Goal: Information Seeking & Learning: Learn about a topic

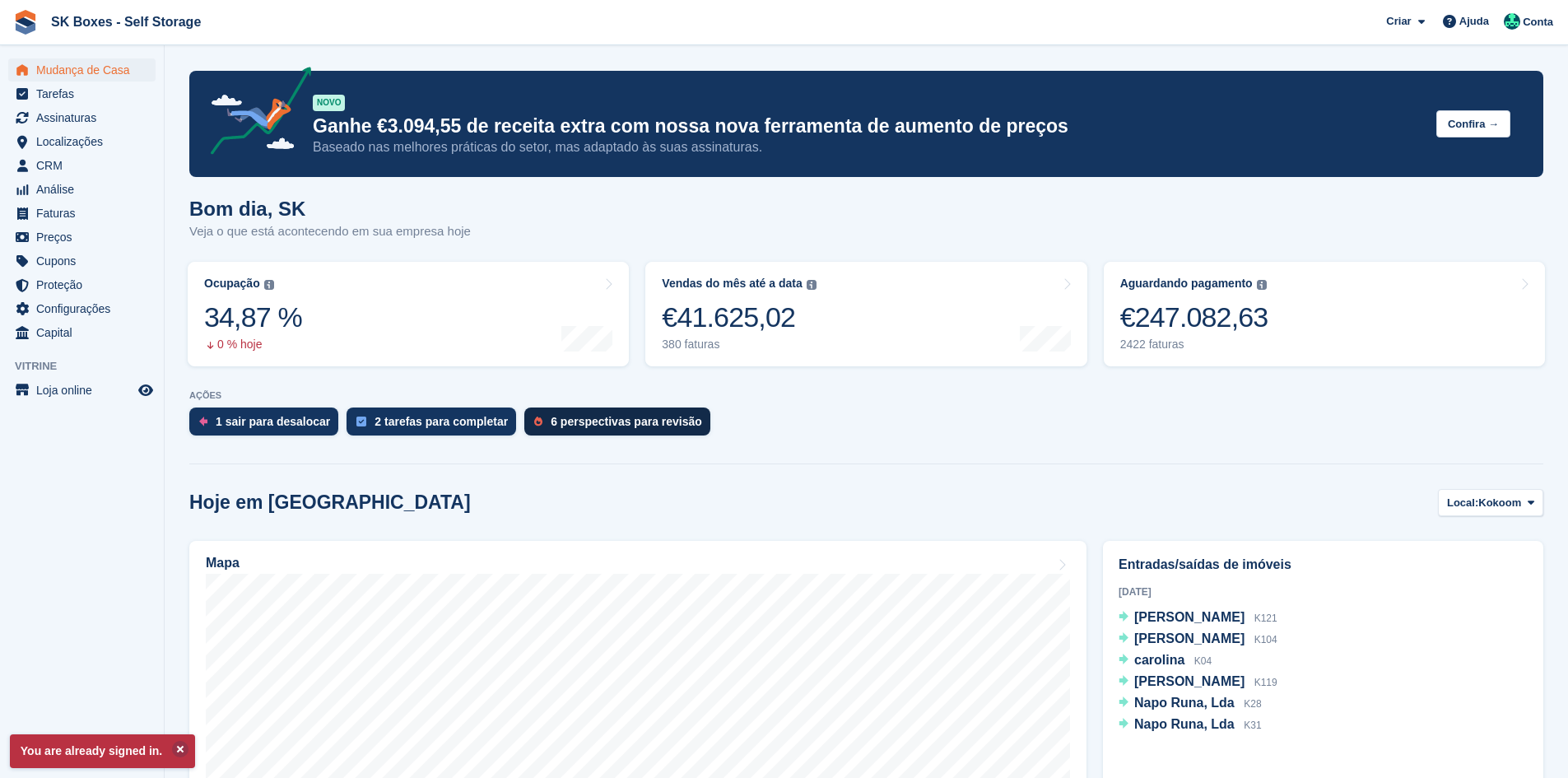
click at [615, 408] on div "6 perspectivas para revisão" at bounding box center [617, 421] width 186 height 28
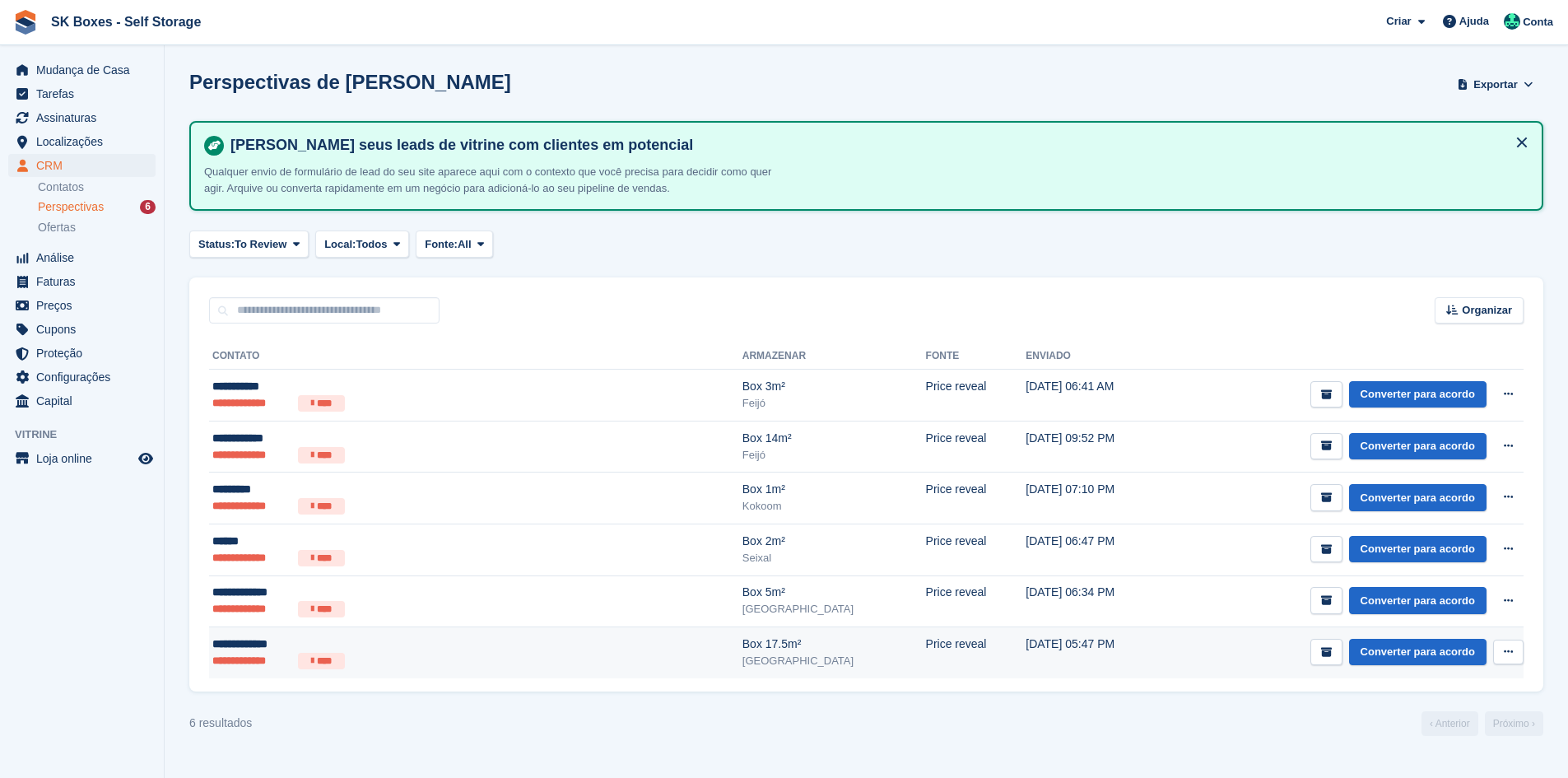
click at [743, 669] on td "Box 17.5m² Setúbal" at bounding box center [835, 653] width 184 height 51
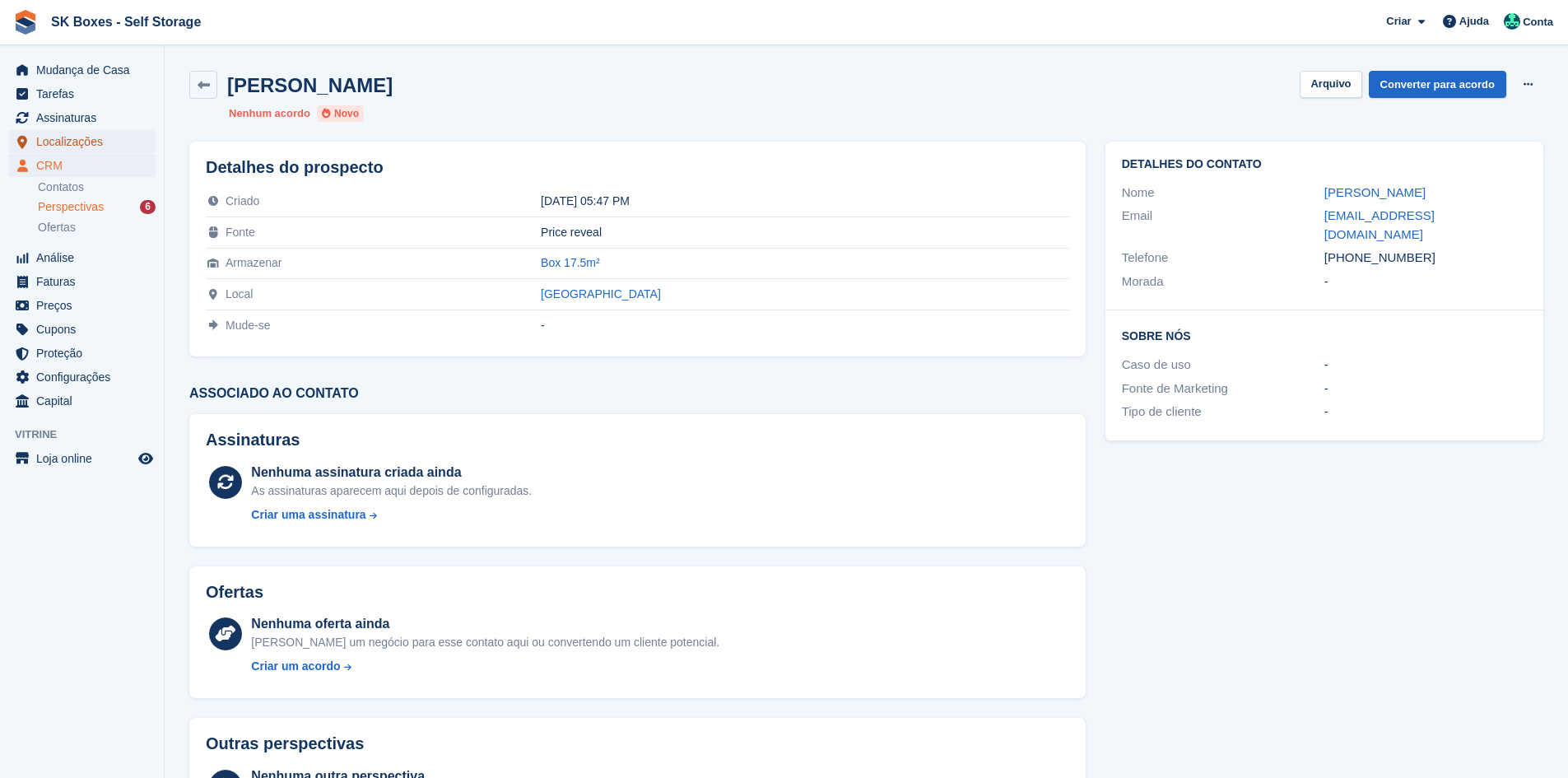
click at [115, 142] on span "Localizações" at bounding box center [85, 142] width 99 height 23
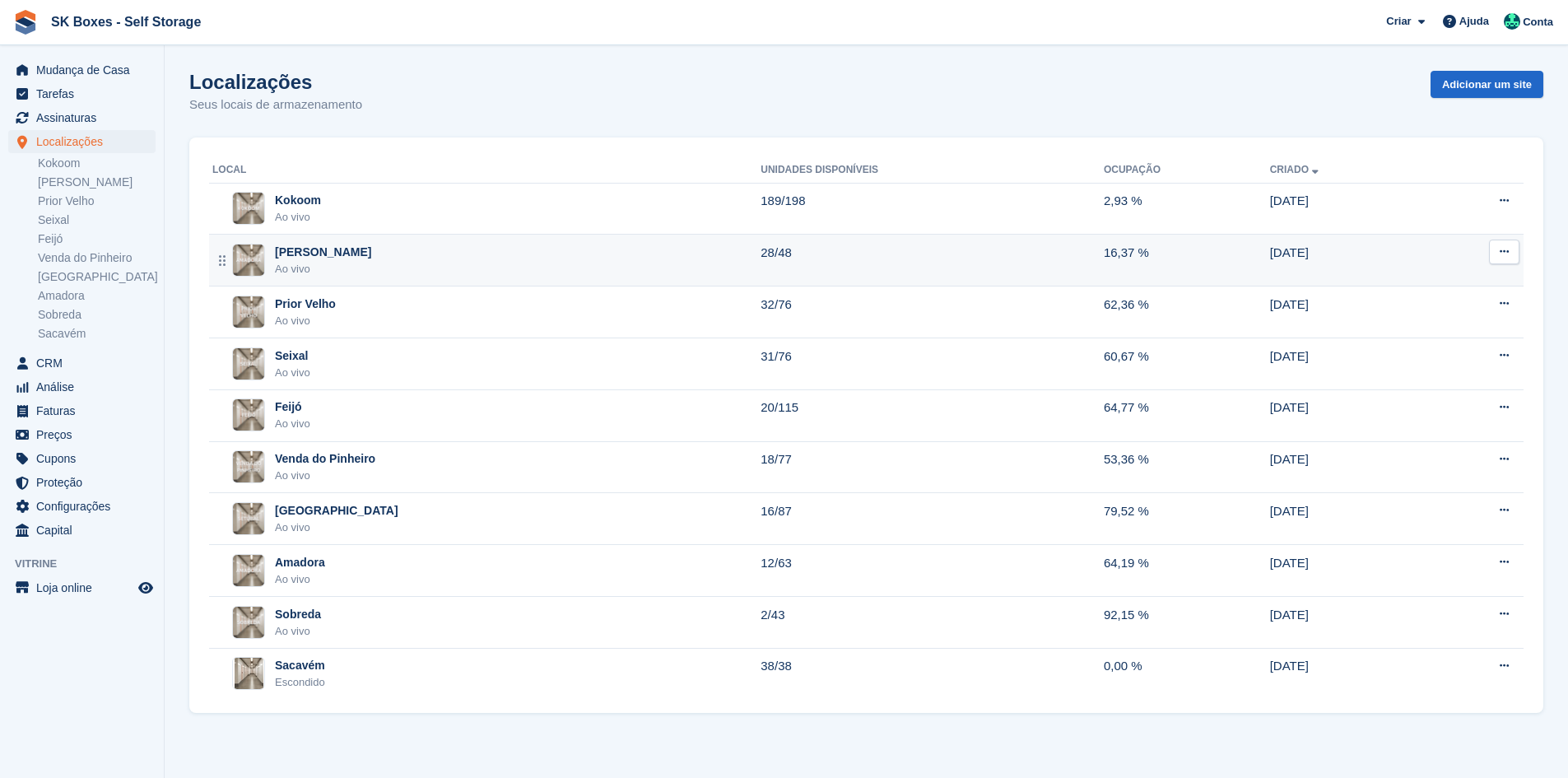
click at [464, 262] on div "Amadora II Ao vivo" at bounding box center [487, 260] width 548 height 34
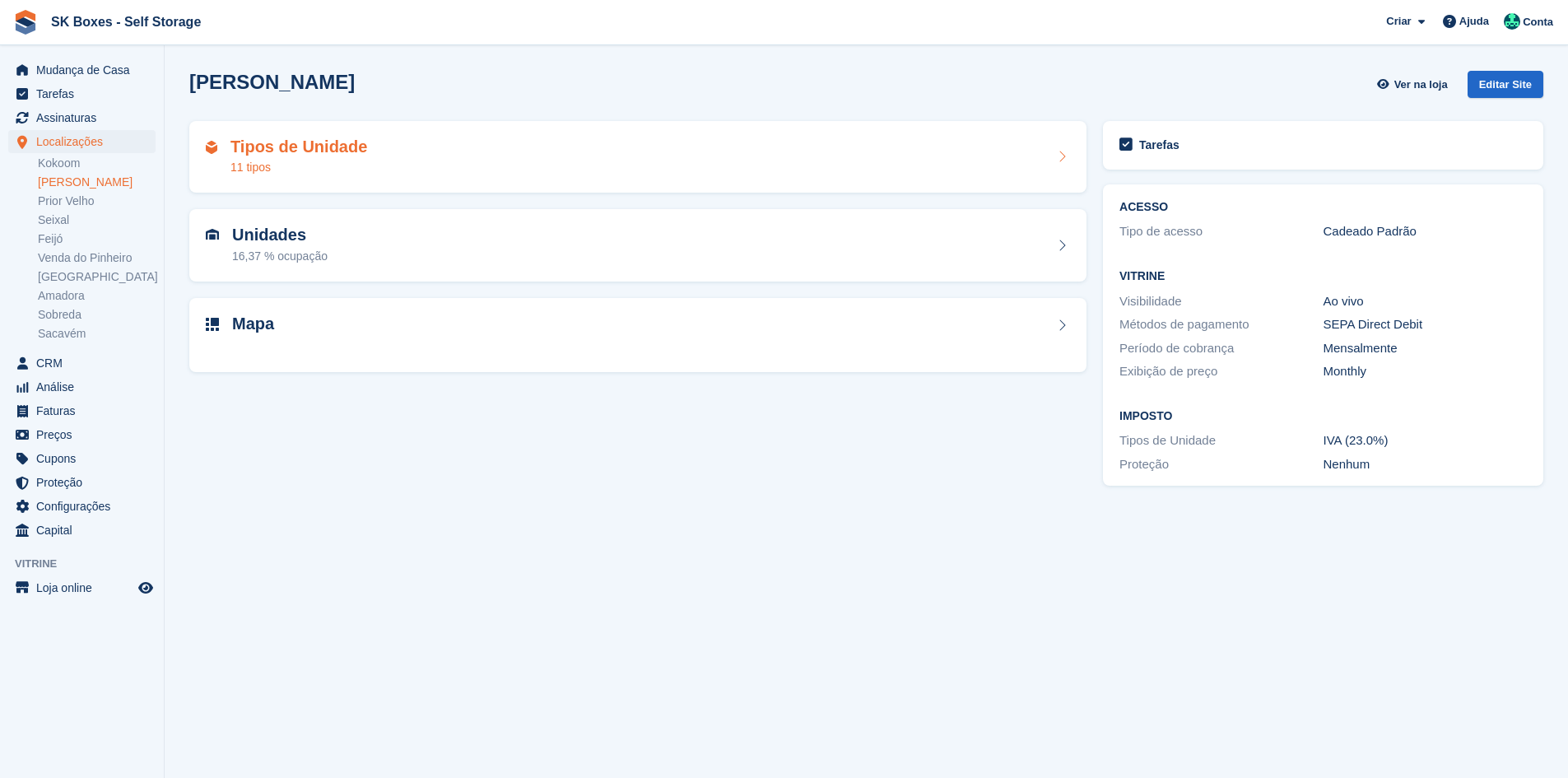
click at [459, 157] on div "Tipos de Unidade 11 tipos" at bounding box center [638, 157] width 864 height 40
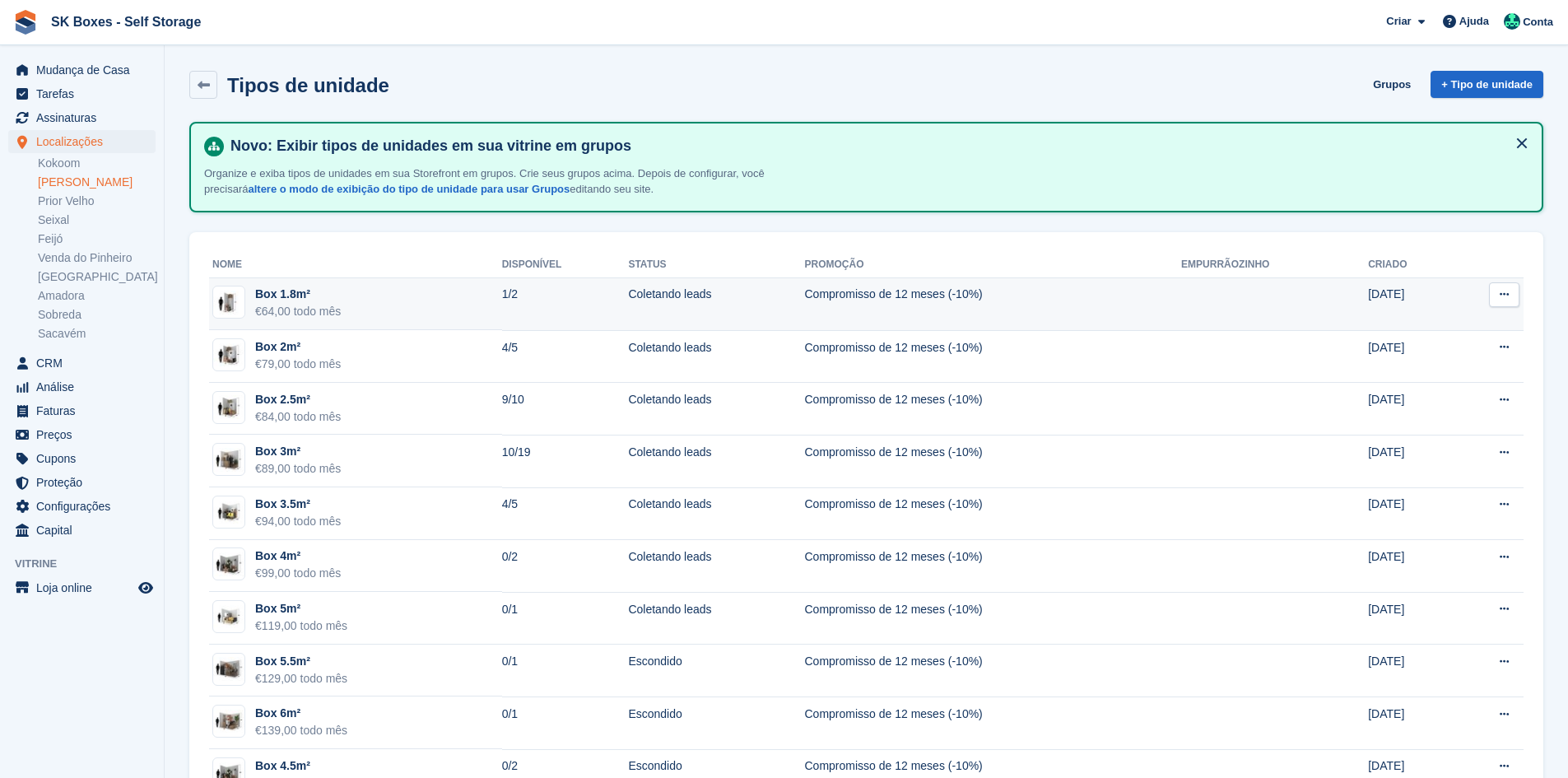
click at [480, 316] on td "Box 1.8m² €64,00 todo mês" at bounding box center [356, 305] width 293 height 53
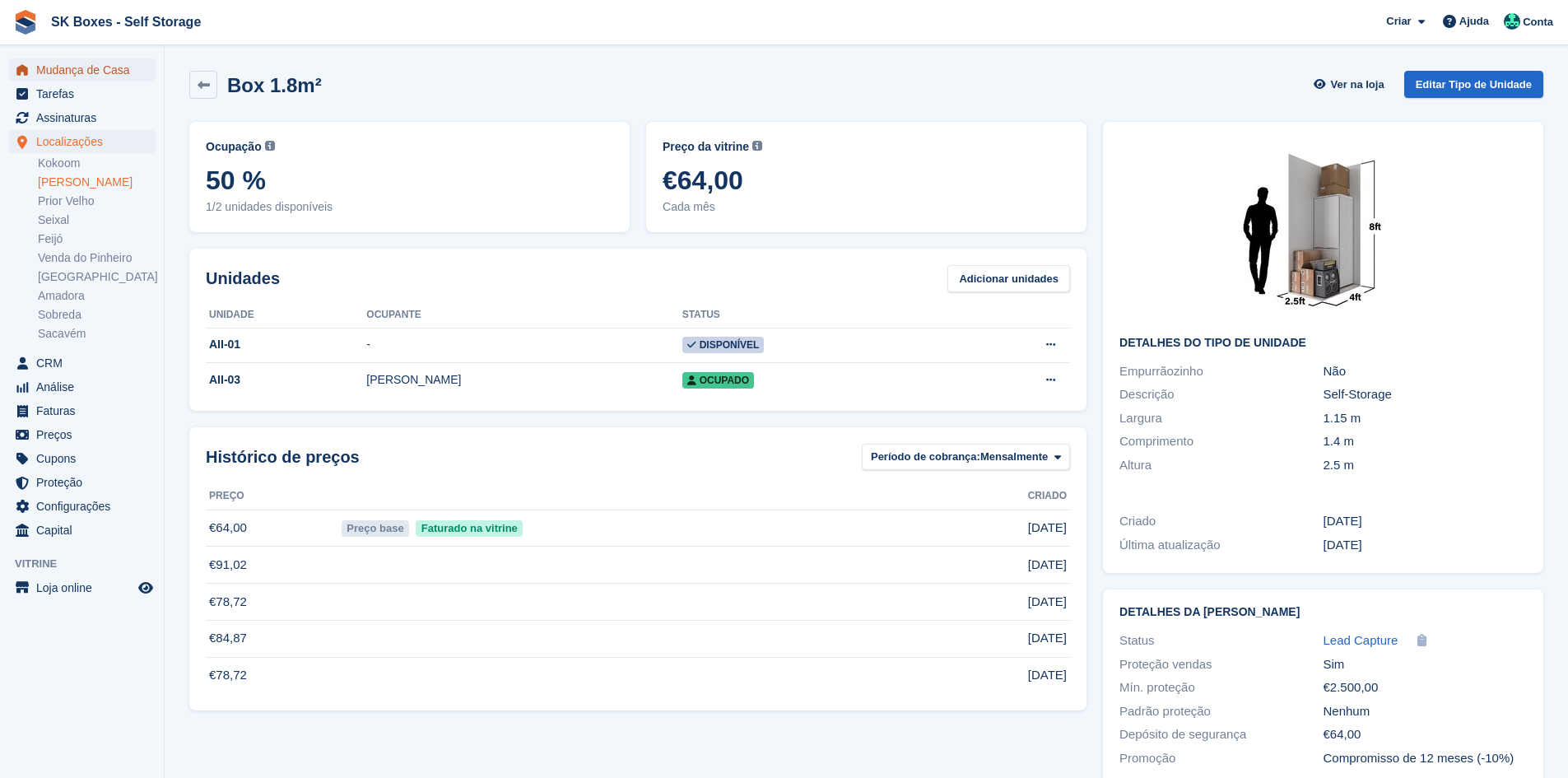
click at [113, 74] on span "Mudança de Casa" at bounding box center [85, 70] width 99 height 23
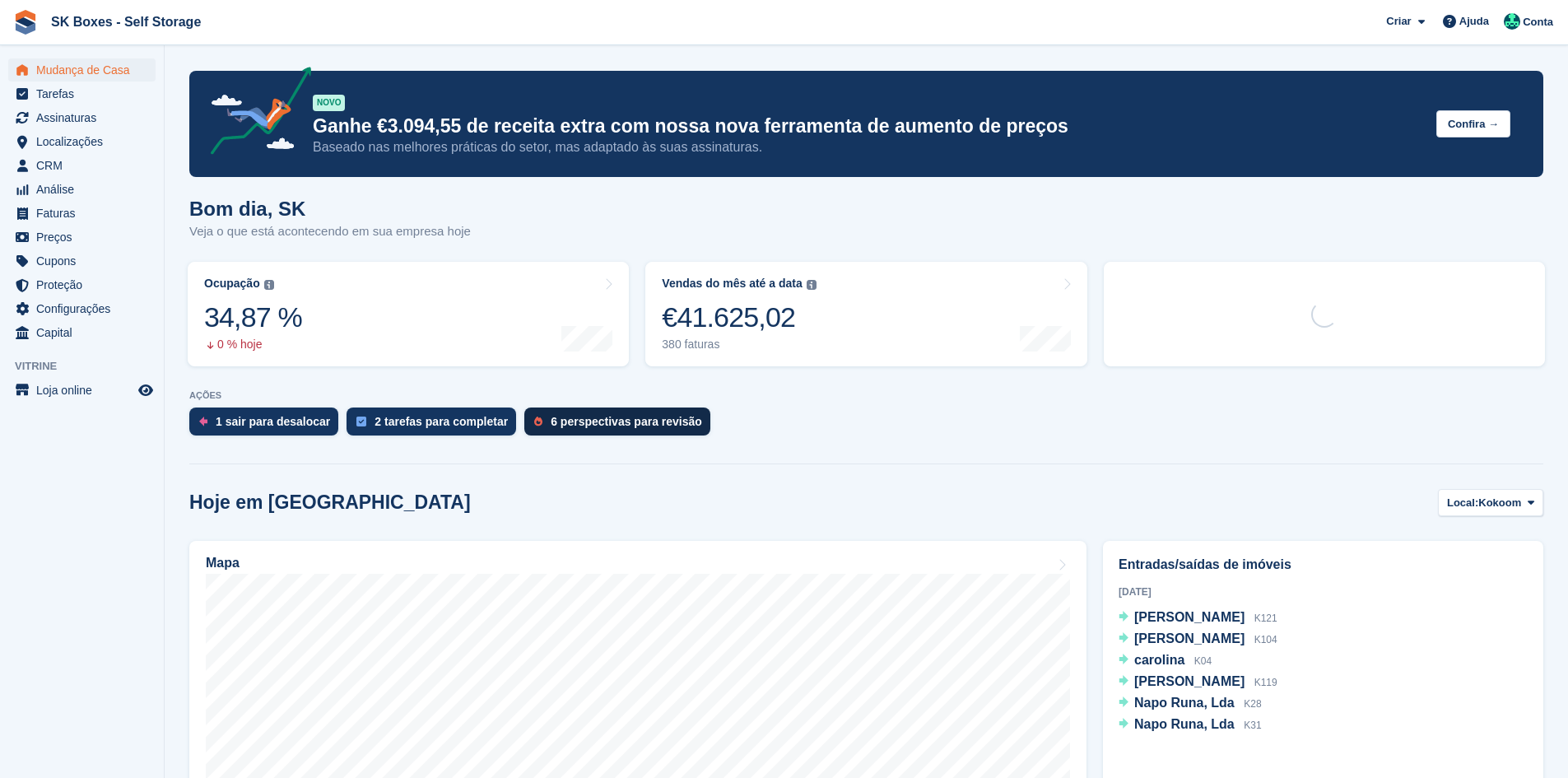
click at [551, 422] on div "6 perspectivas para revisão" at bounding box center [626, 421] width 152 height 13
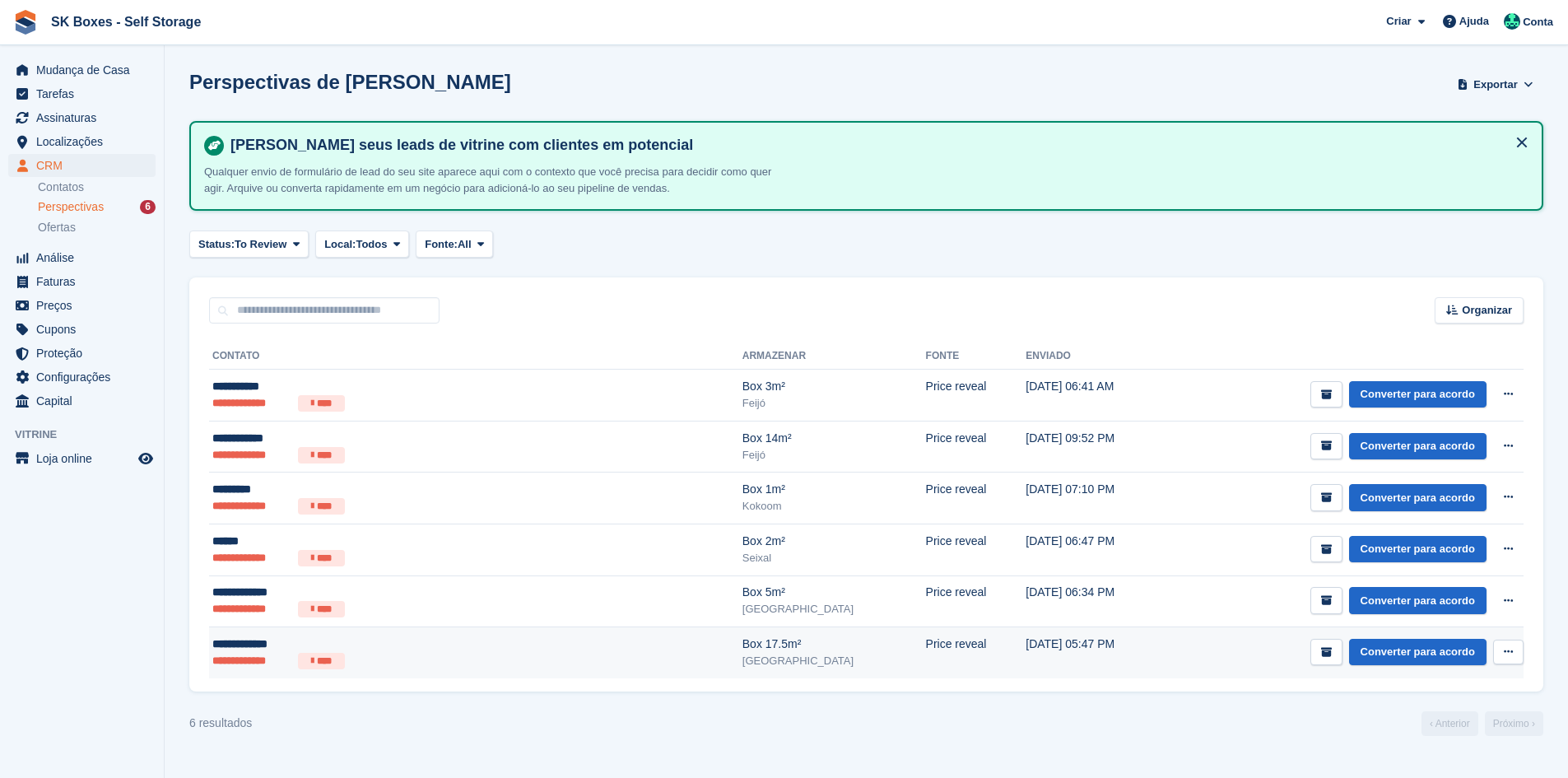
click at [406, 654] on ul "**********" at bounding box center [373, 660] width 321 height 17
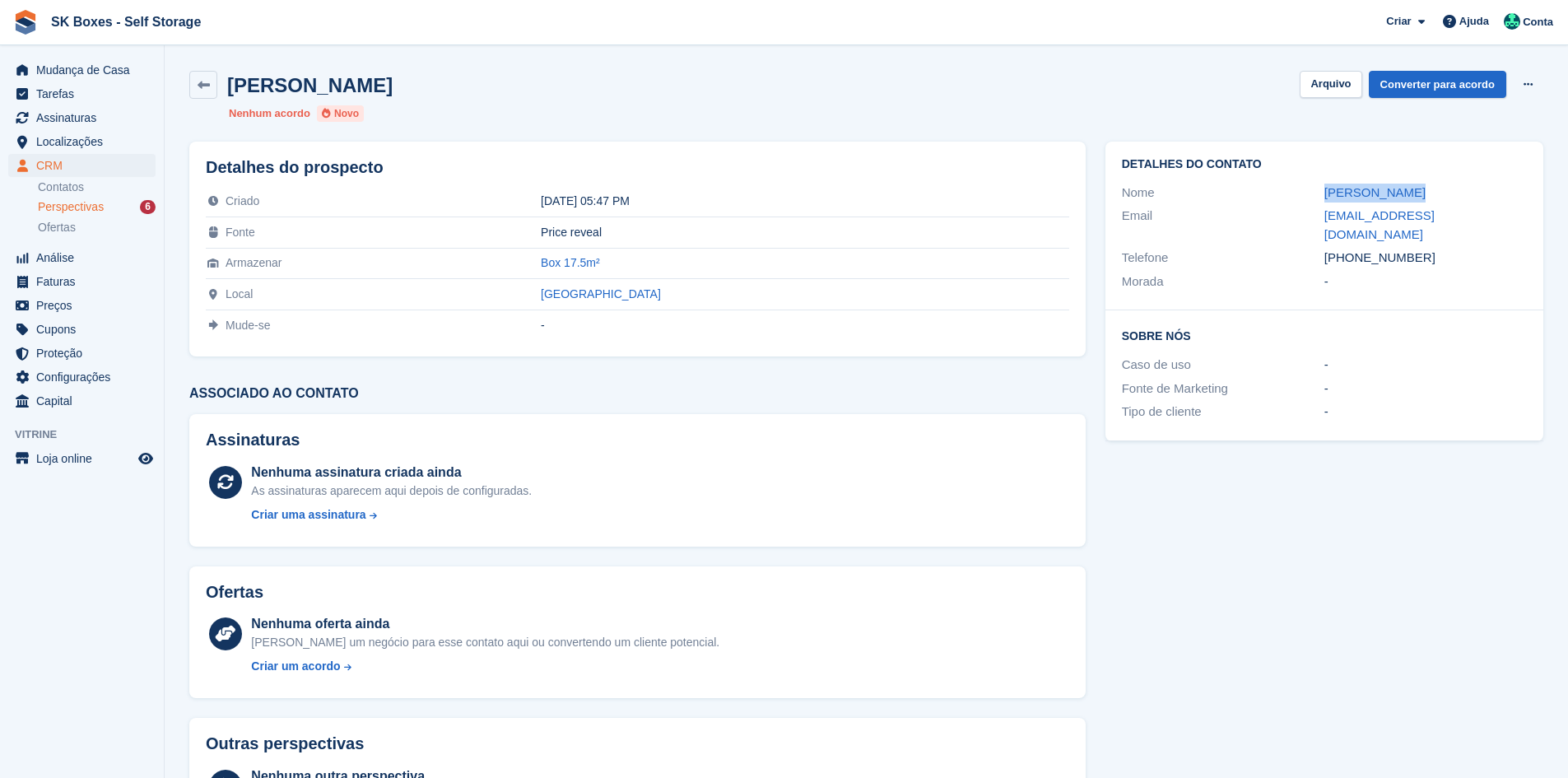
drag, startPoint x: 1315, startPoint y: 190, endPoint x: 1420, endPoint y: 190, distance: 105.0
click at [1420, 190] on div "Nome Bernardo João" at bounding box center [1324, 193] width 405 height 24
copy div "Bernardo João"
drag, startPoint x: 1474, startPoint y: 219, endPoint x: 1310, endPoint y: 219, distance: 164.0
click at [1310, 219] on div "Email ben.joo92@gmail.com" at bounding box center [1324, 225] width 405 height 42
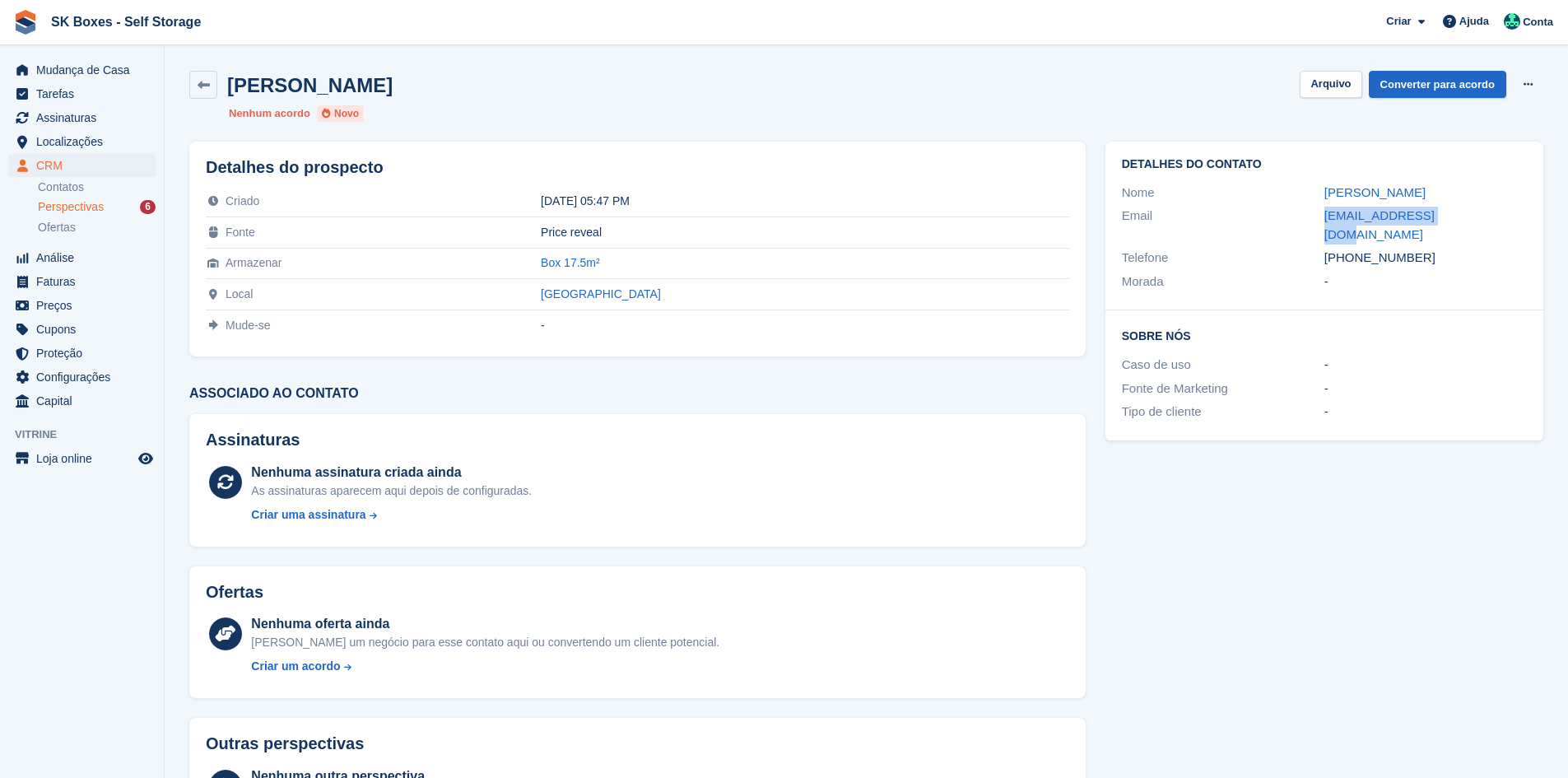
copy div "ben.joo92@gmail.com"
drag, startPoint x: 1433, startPoint y: 233, endPoint x: 1353, endPoint y: 244, distance: 80.8
click at [1353, 248] on div "+351918174638" at bounding box center [1426, 257] width 203 height 19
copy div "918174638"
drag, startPoint x: 1335, startPoint y: 87, endPoint x: 1264, endPoint y: 116, distance: 76.7
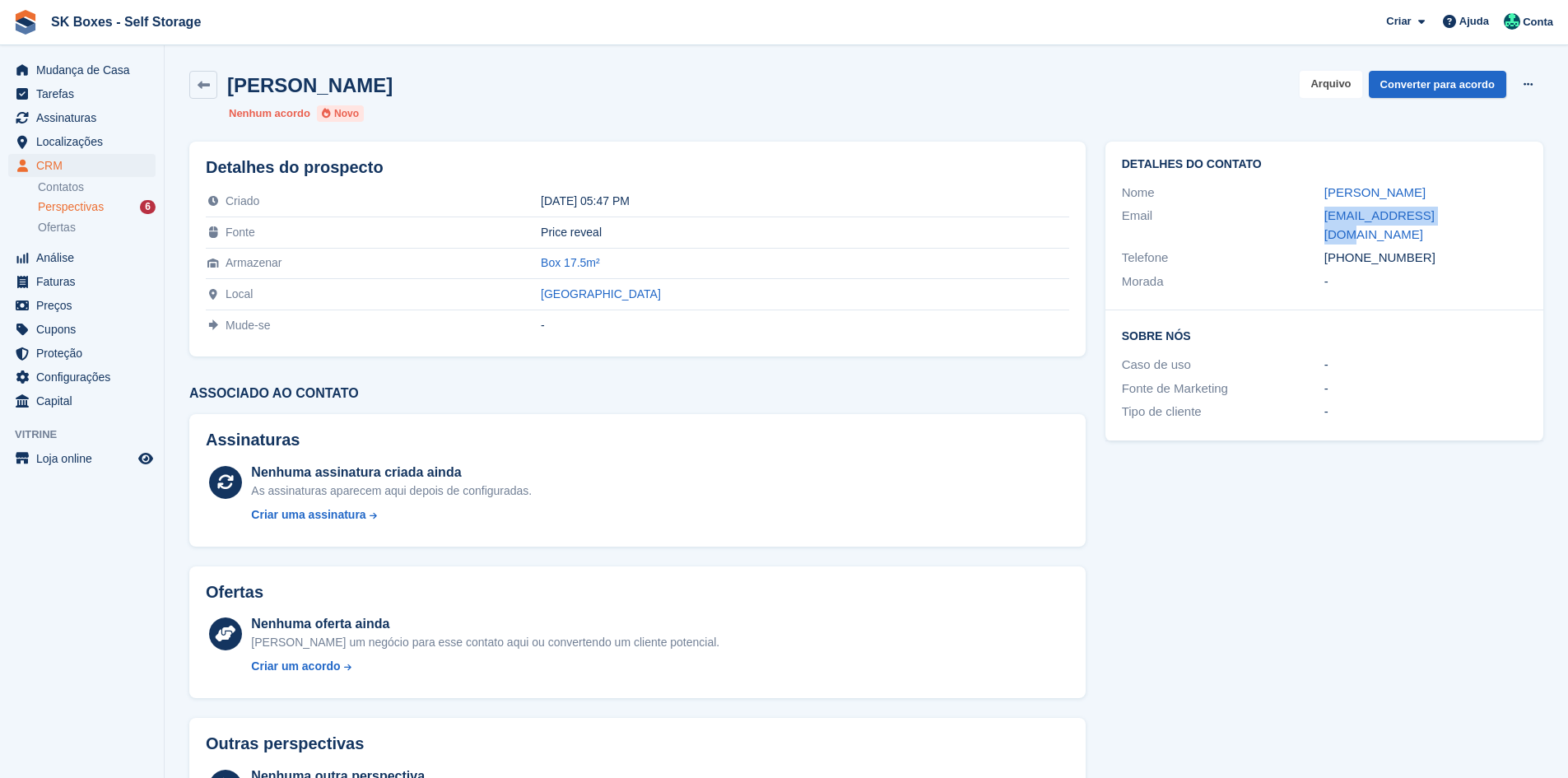
click at [1335, 87] on button "Arquivo" at bounding box center [1330, 84] width 62 height 27
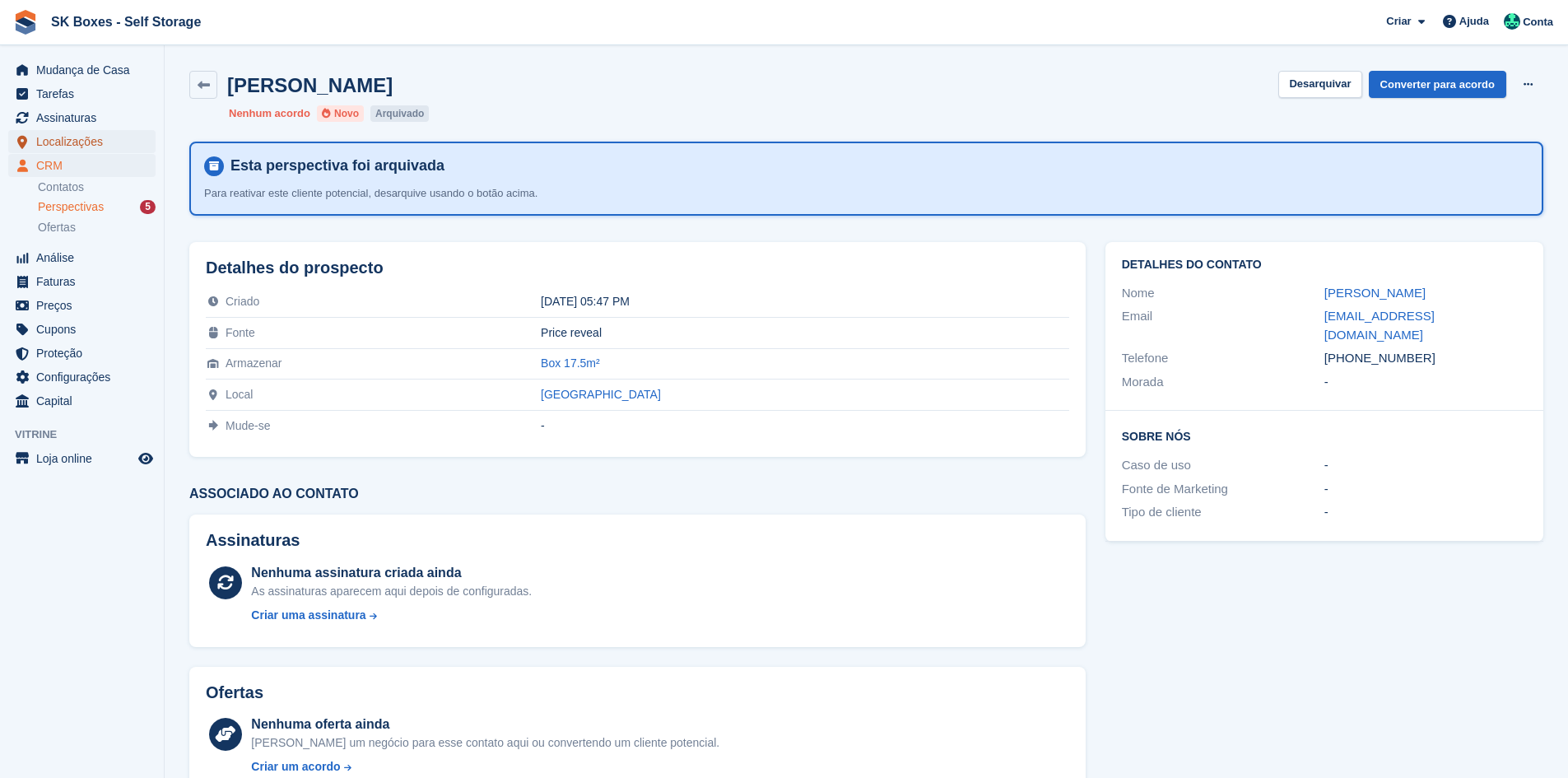
click at [73, 137] on span "Localizações" at bounding box center [85, 142] width 99 height 23
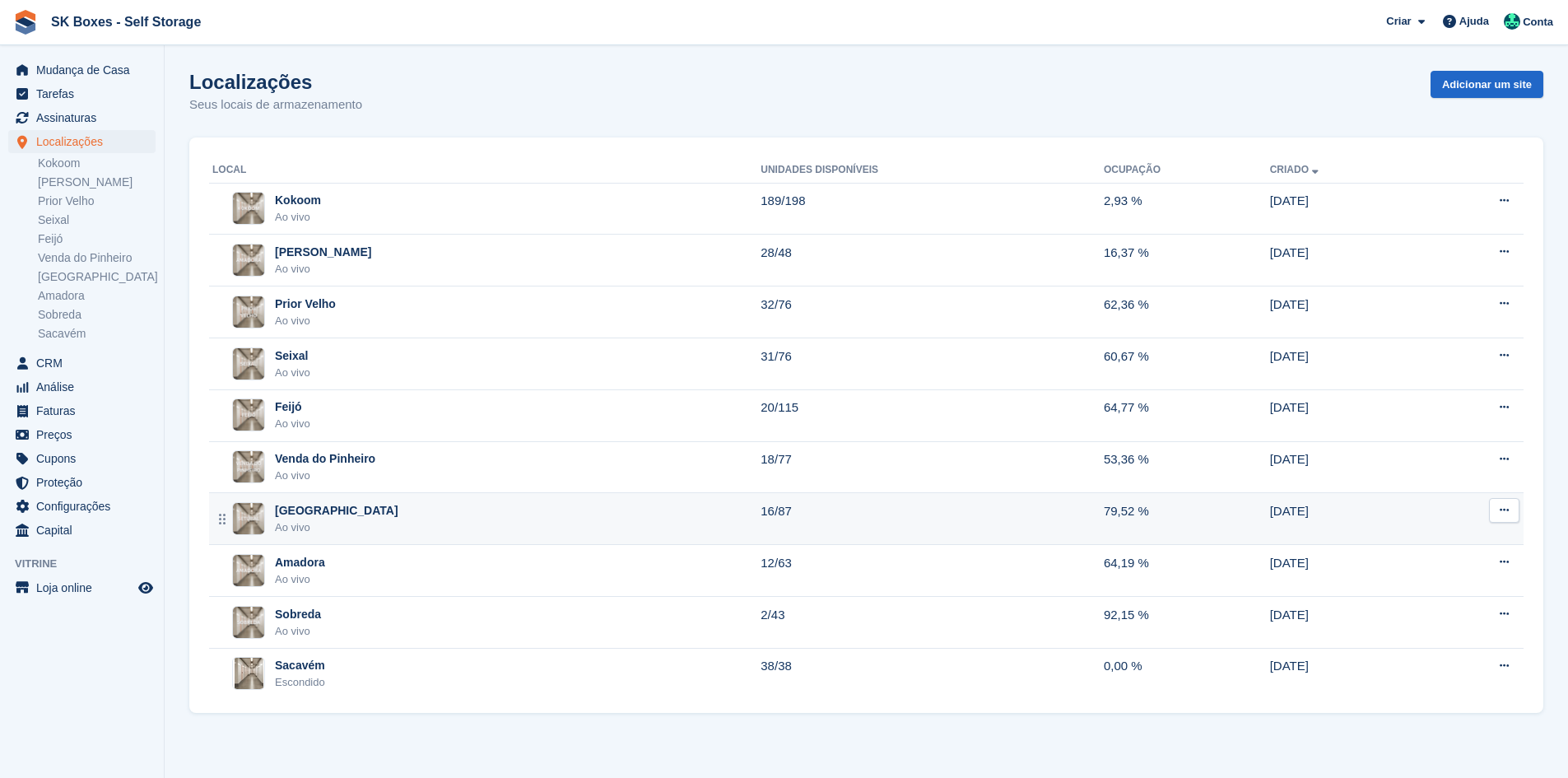
click at [316, 516] on div "Setúbal Ao vivo" at bounding box center [487, 518] width 548 height 34
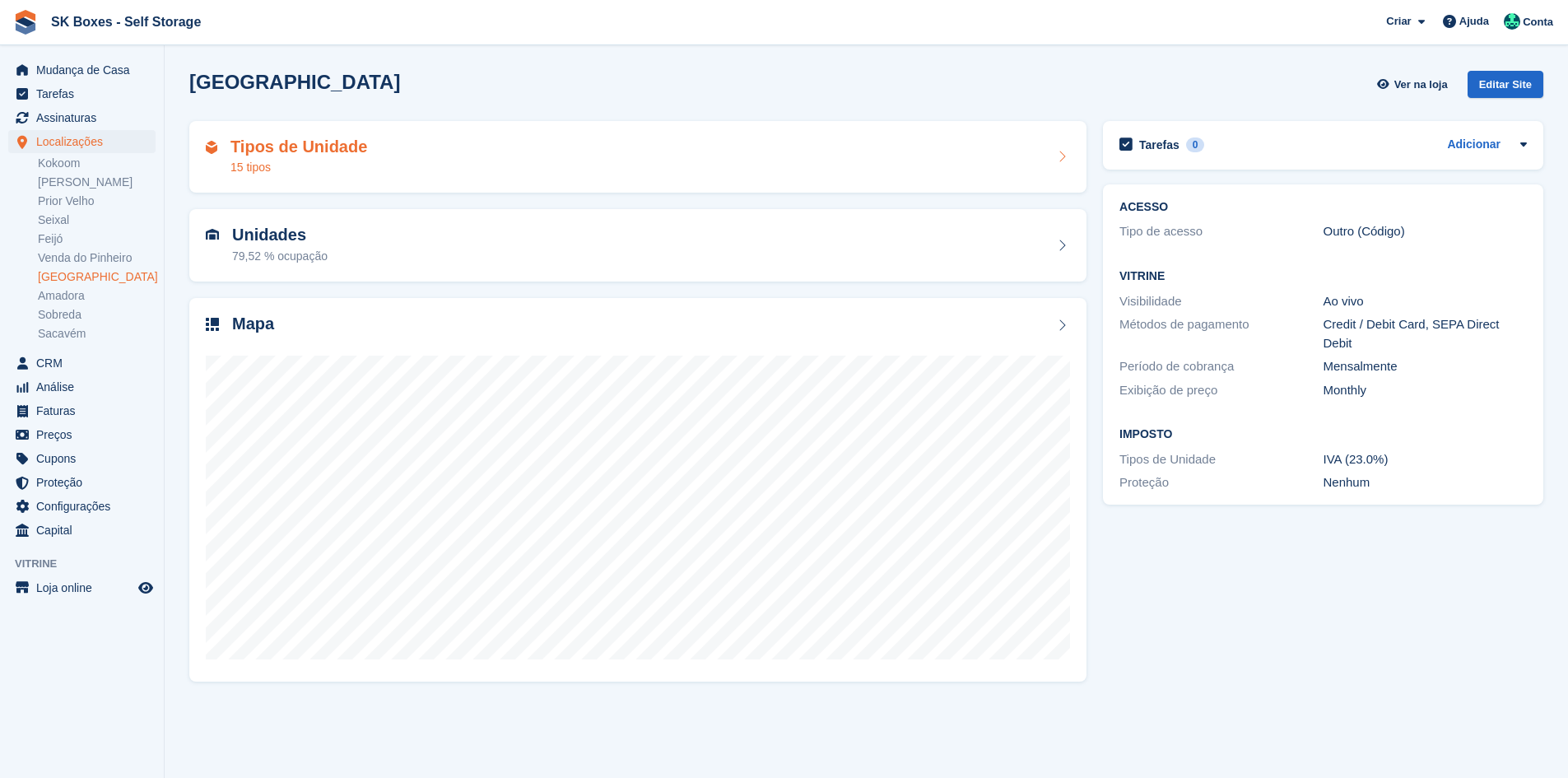
click at [363, 180] on div "Tipos de Unidade 15 tipos" at bounding box center [638, 156] width 897 height 72
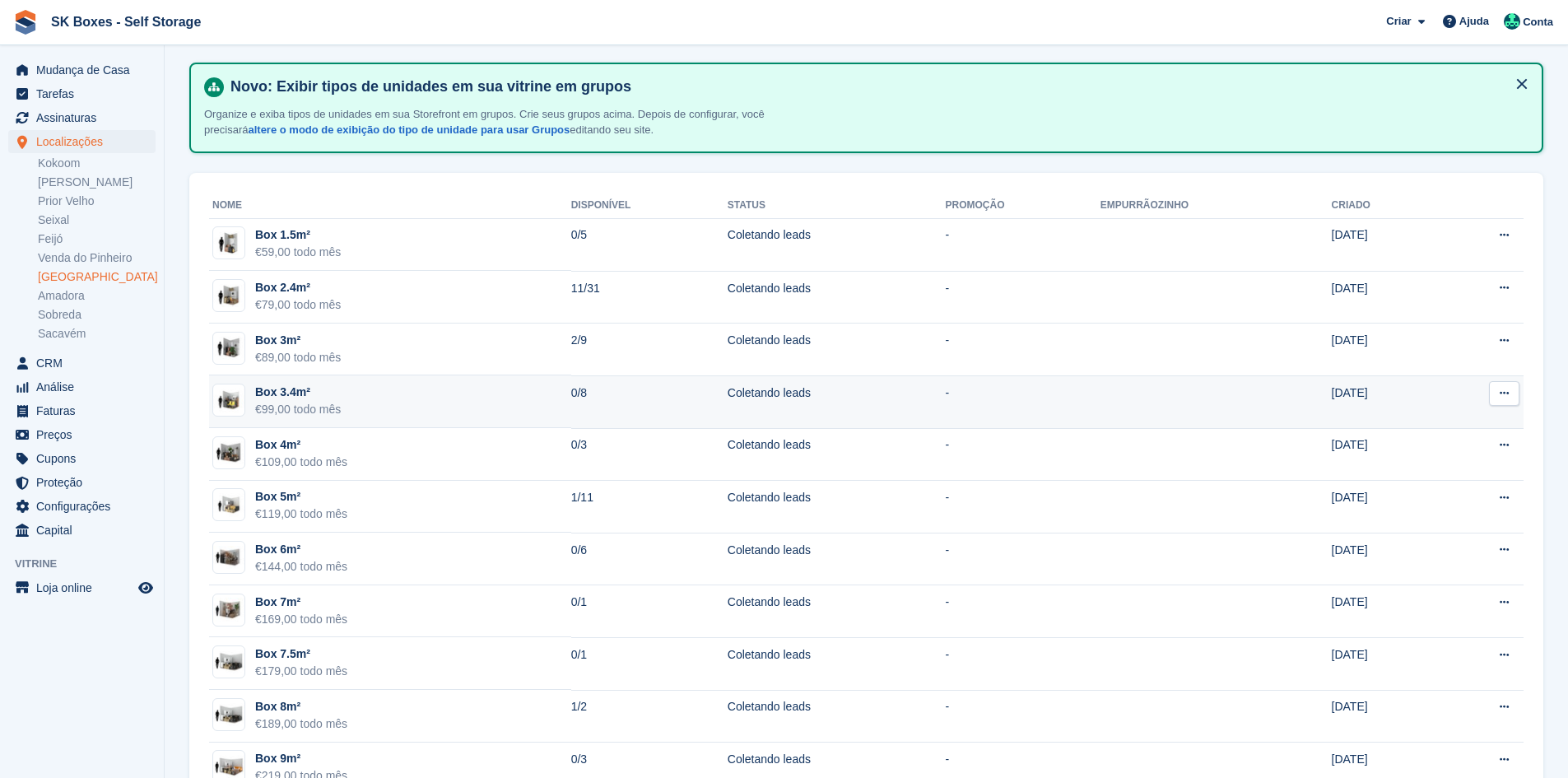
scroll to position [323, 0]
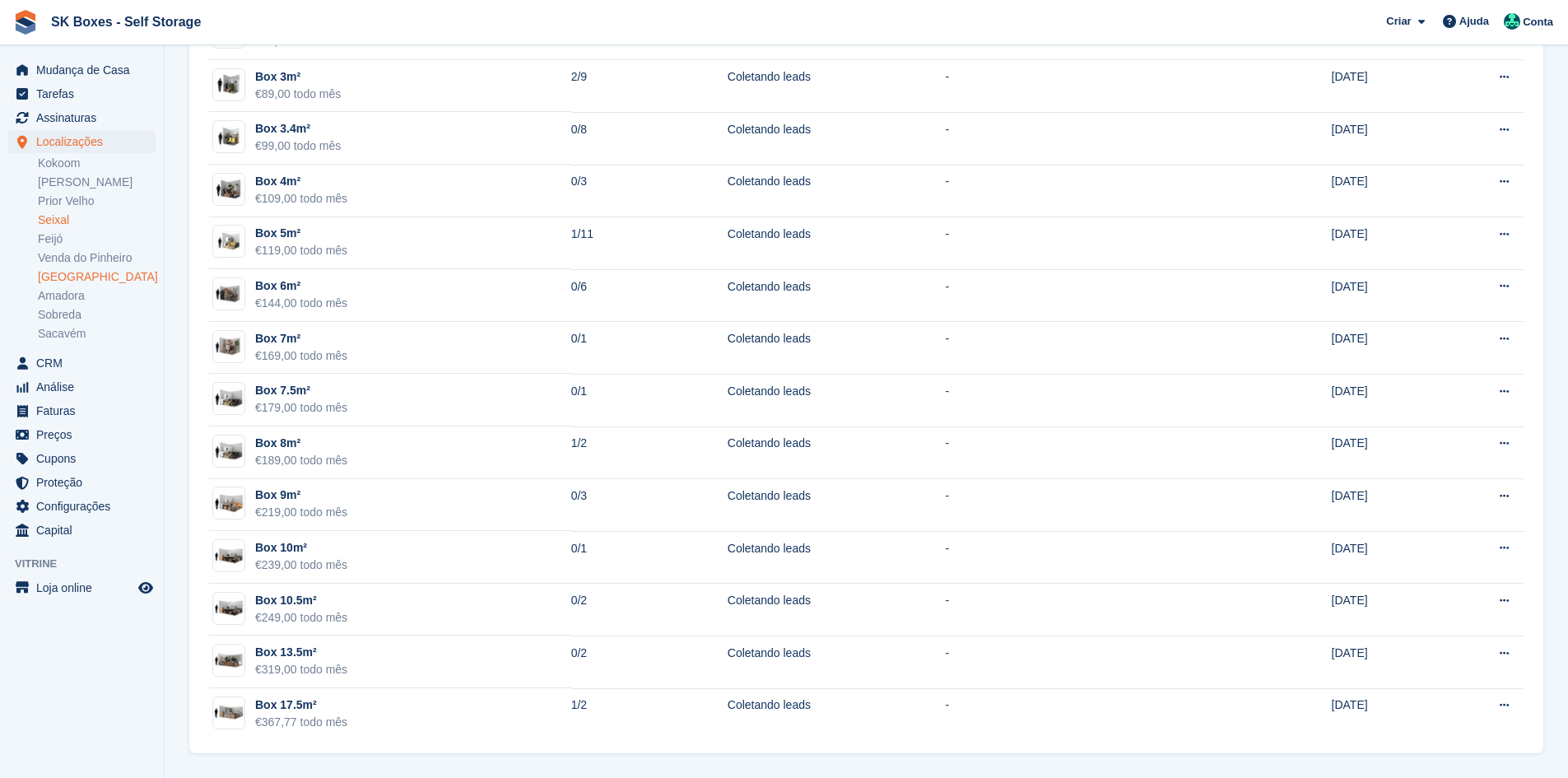
click at [71, 213] on link "Seixal" at bounding box center [97, 220] width 118 height 16
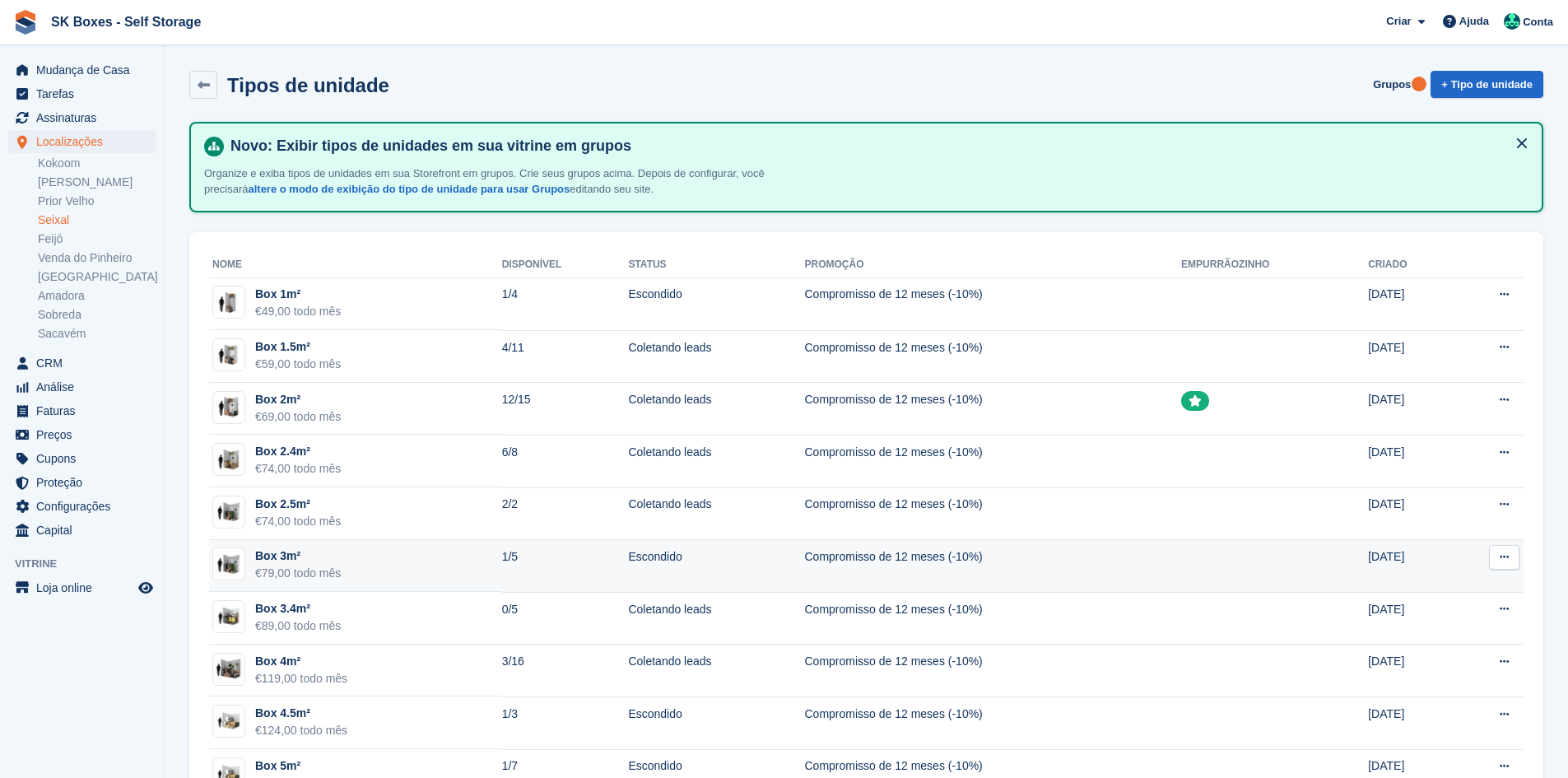
click at [435, 579] on td "Box 3m² €79,00 todo mês" at bounding box center [356, 566] width 293 height 53
click at [440, 574] on td "Box 3m² €79,00 todo mês" at bounding box center [356, 566] width 293 height 53
click at [443, 562] on td "Box 3m² €79,00 todo mês" at bounding box center [356, 566] width 293 height 53
click at [281, 557] on div "Box 3m²" at bounding box center [297, 555] width 85 height 17
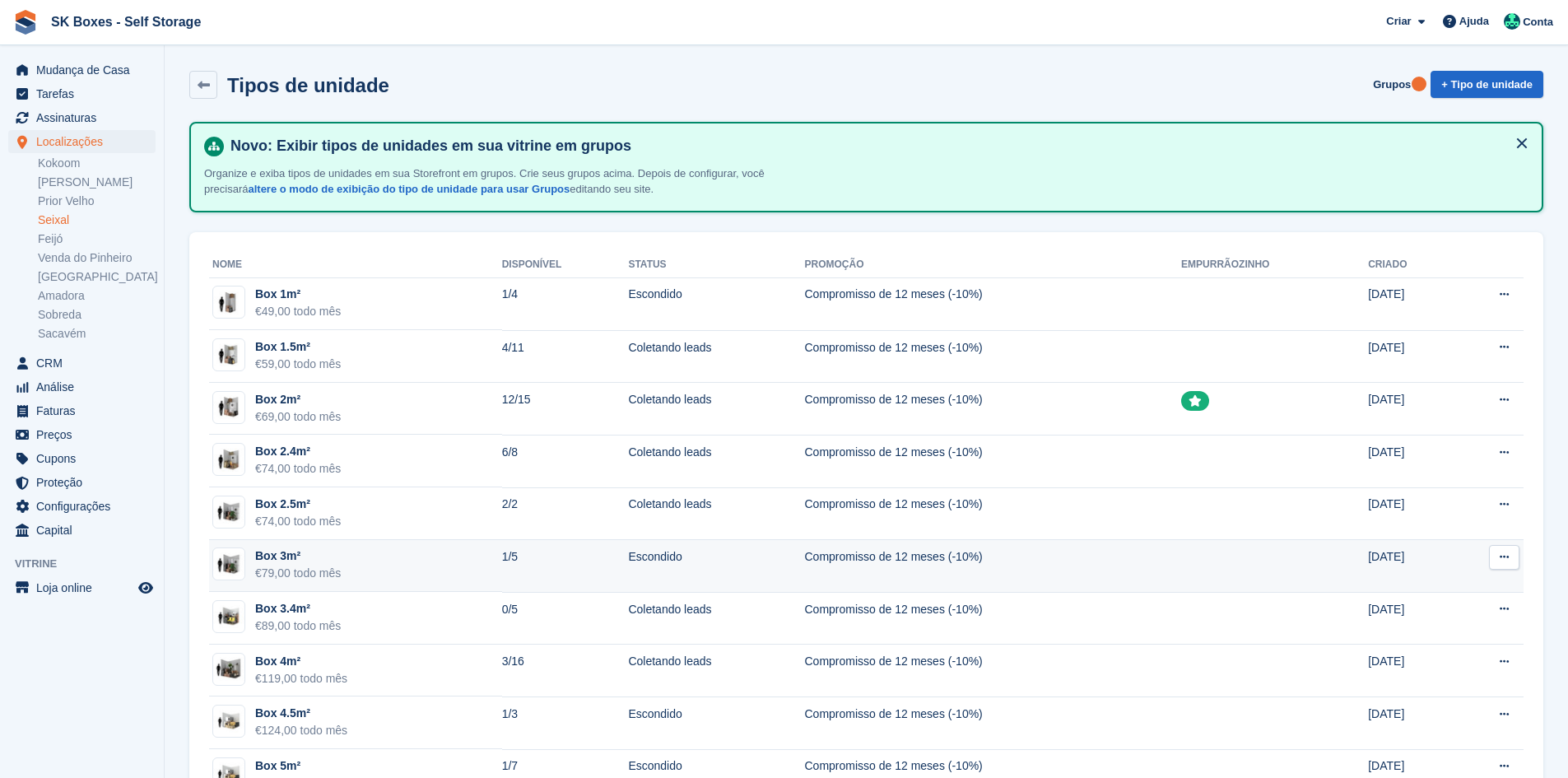
click at [281, 557] on div "Box 3m²" at bounding box center [297, 555] width 85 height 17
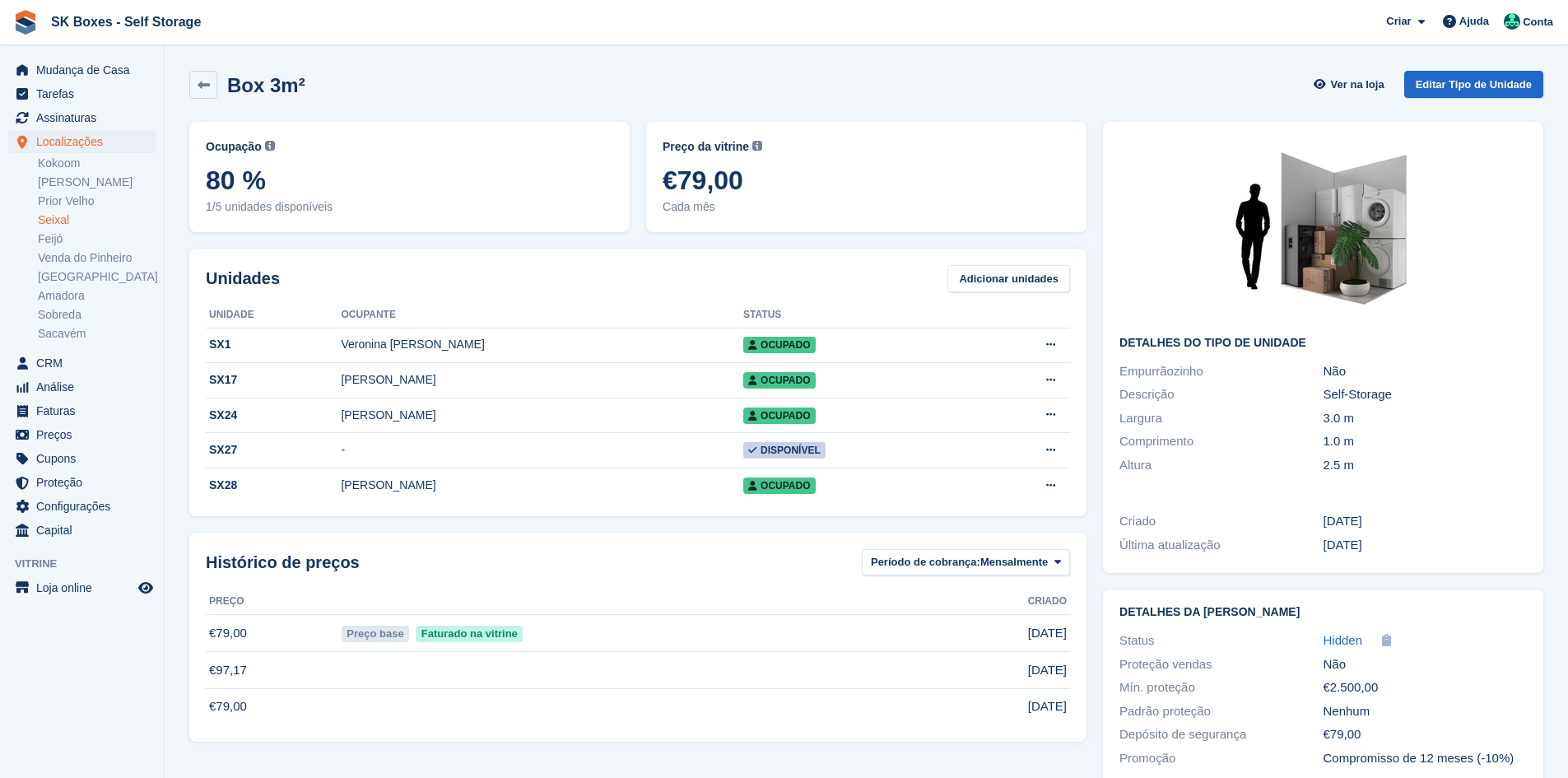
click at [219, 79] on div "Box 3m²" at bounding box center [261, 84] width 88 height 22
click at [203, 92] on link at bounding box center [204, 85] width 28 height 28
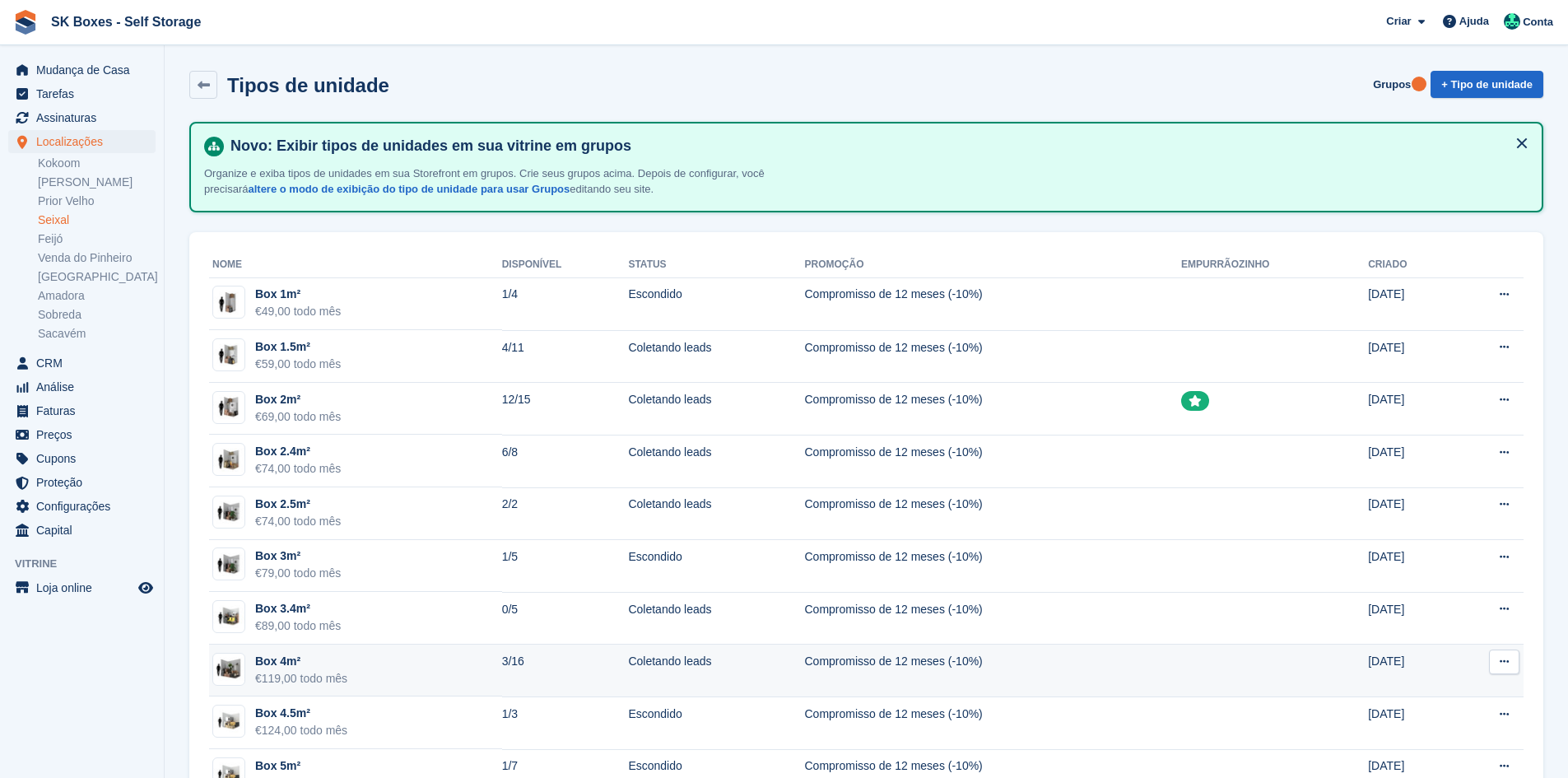
click at [364, 675] on td "Box 4m² €119,00 todo mês" at bounding box center [356, 670] width 293 height 53
click at [364, 674] on td "Box 4m² €119,00 todo mês" at bounding box center [356, 670] width 293 height 53
click at [693, 660] on td "Coletando leads" at bounding box center [716, 670] width 176 height 53
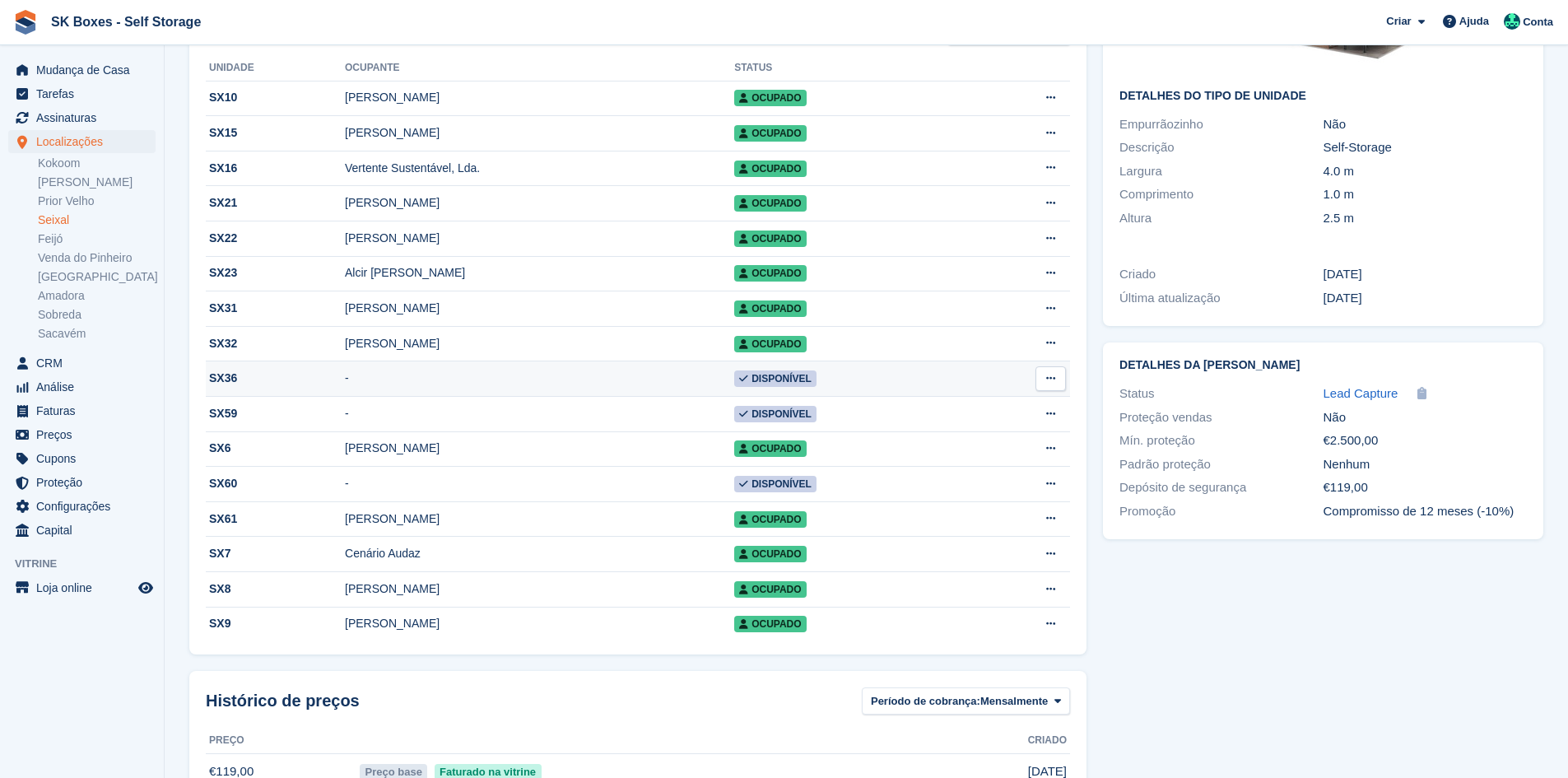
scroll to position [165, 0]
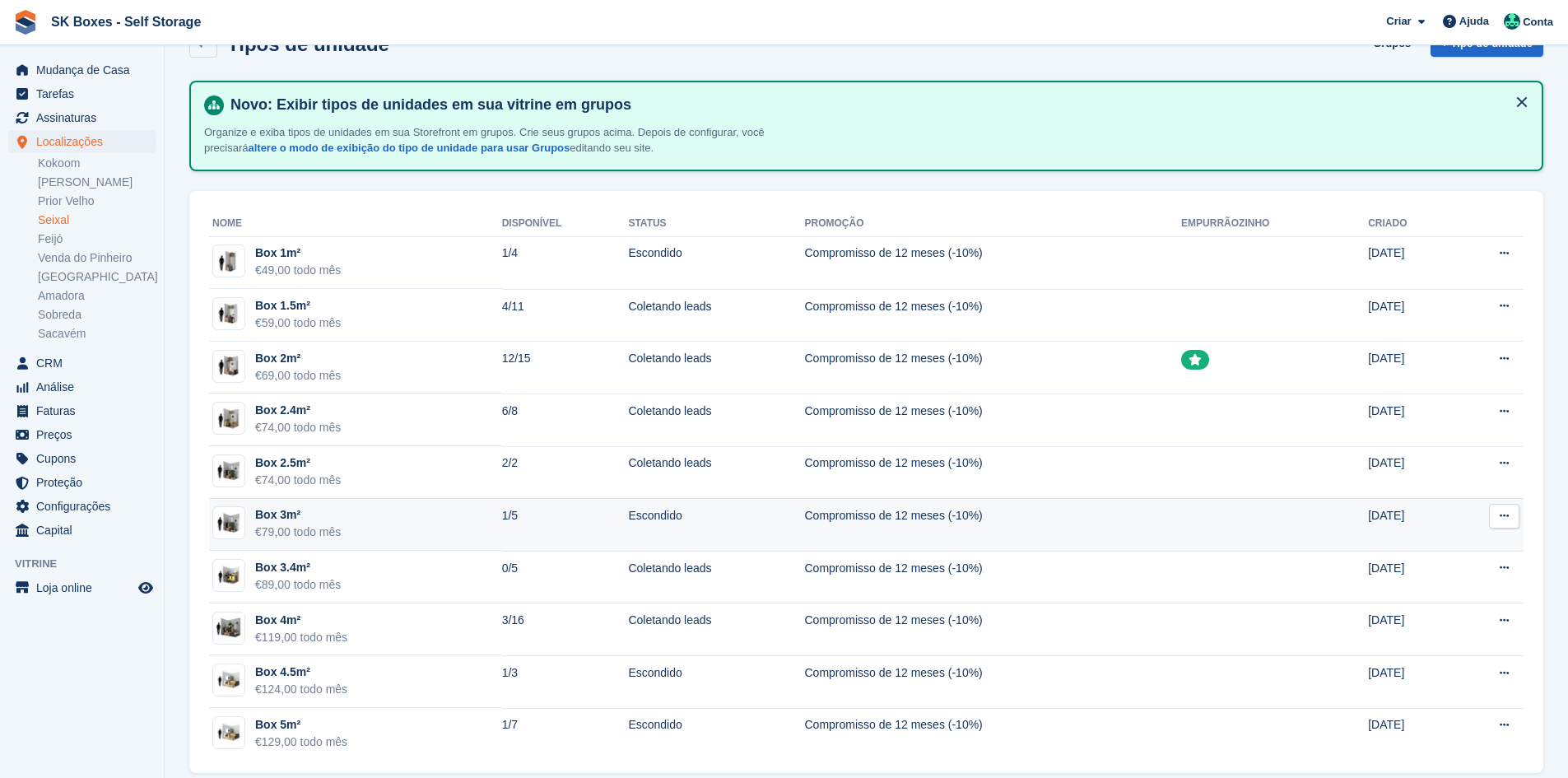
scroll to position [61, 0]
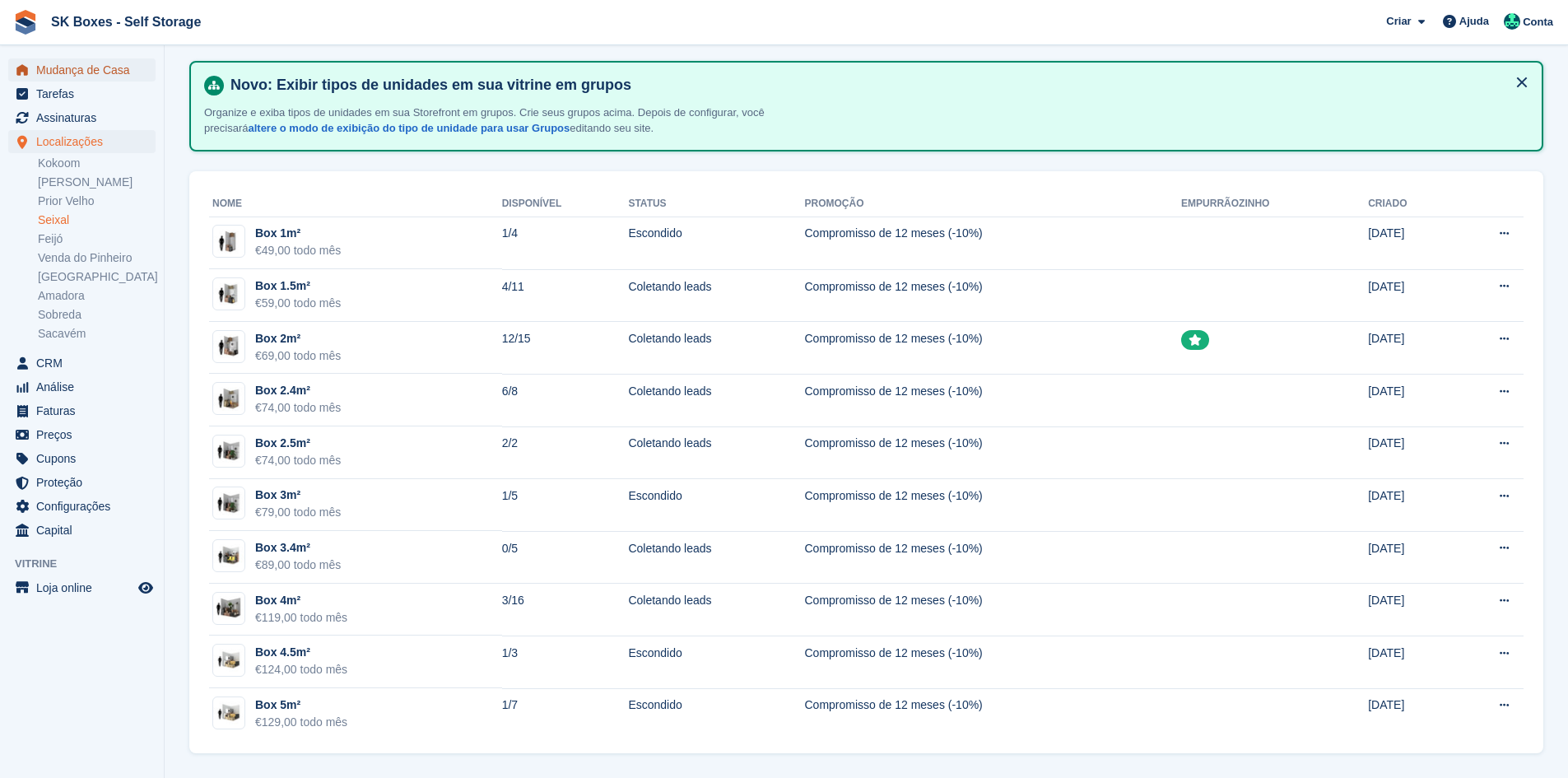
click at [119, 61] on span "Mudança de Casa" at bounding box center [85, 70] width 99 height 23
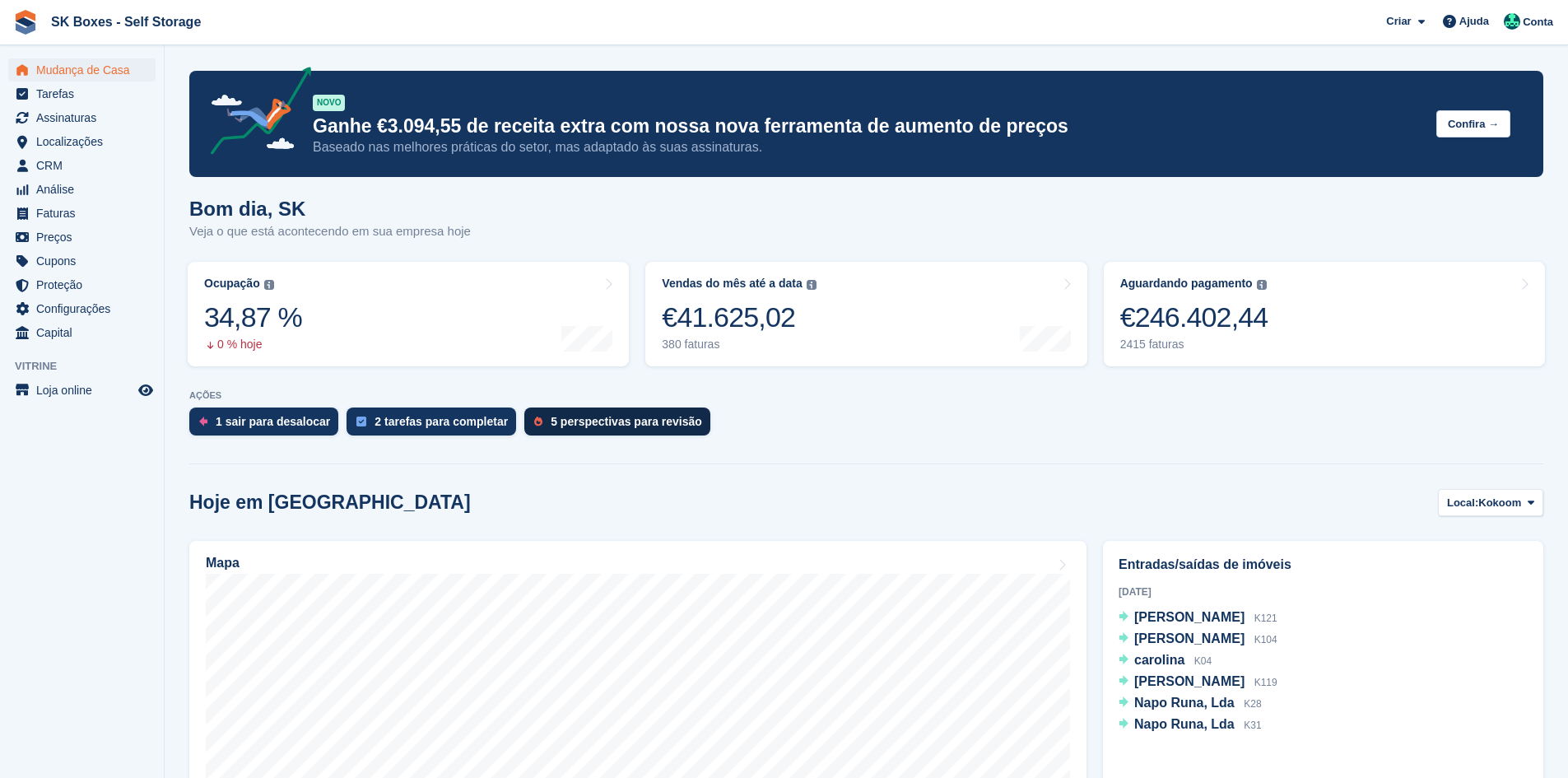
click at [644, 425] on div "5 perspectivas para revisão" at bounding box center [626, 421] width 152 height 13
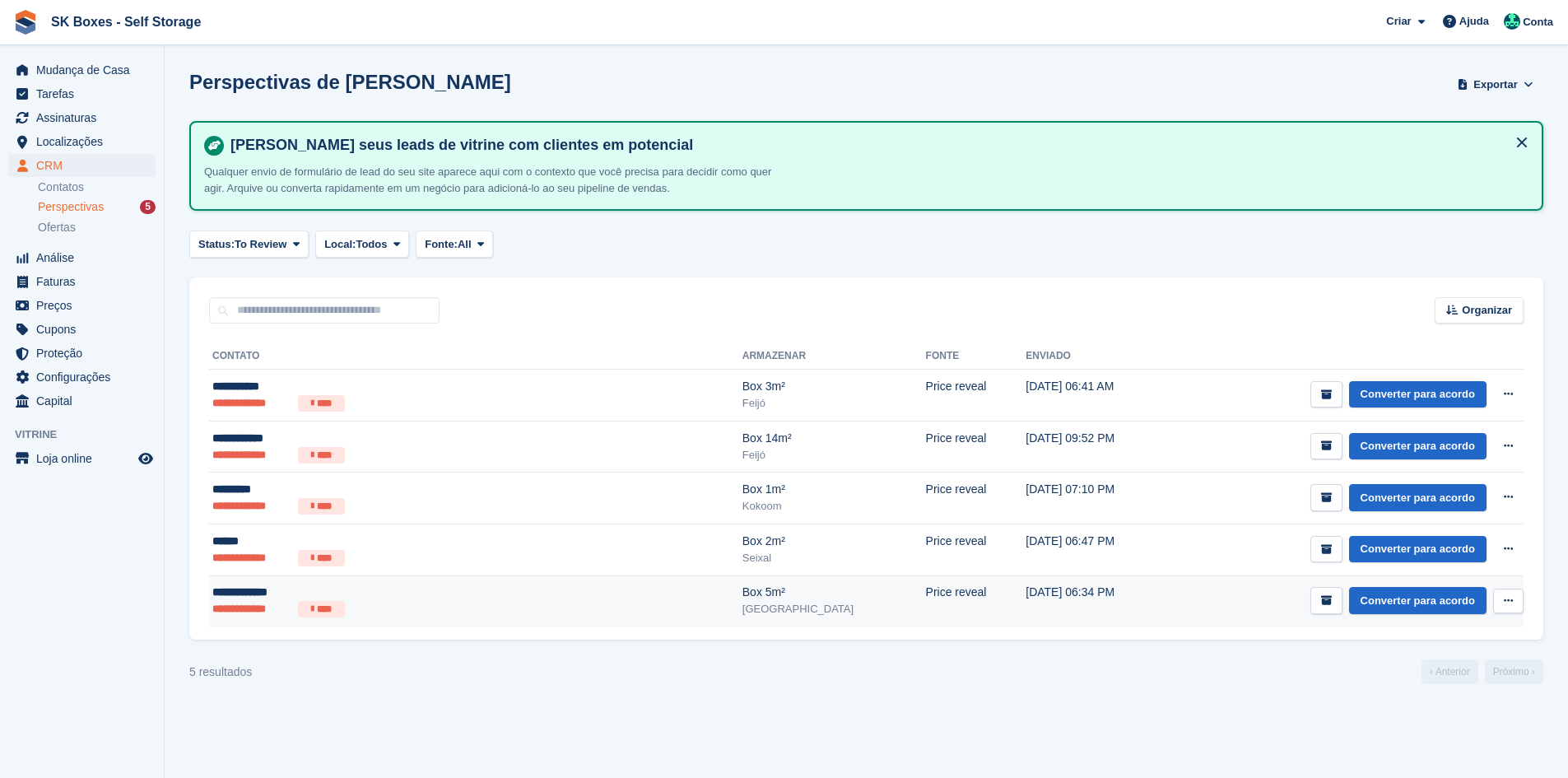
click at [408, 588] on div "**********" at bounding box center [373, 592] width 321 height 17
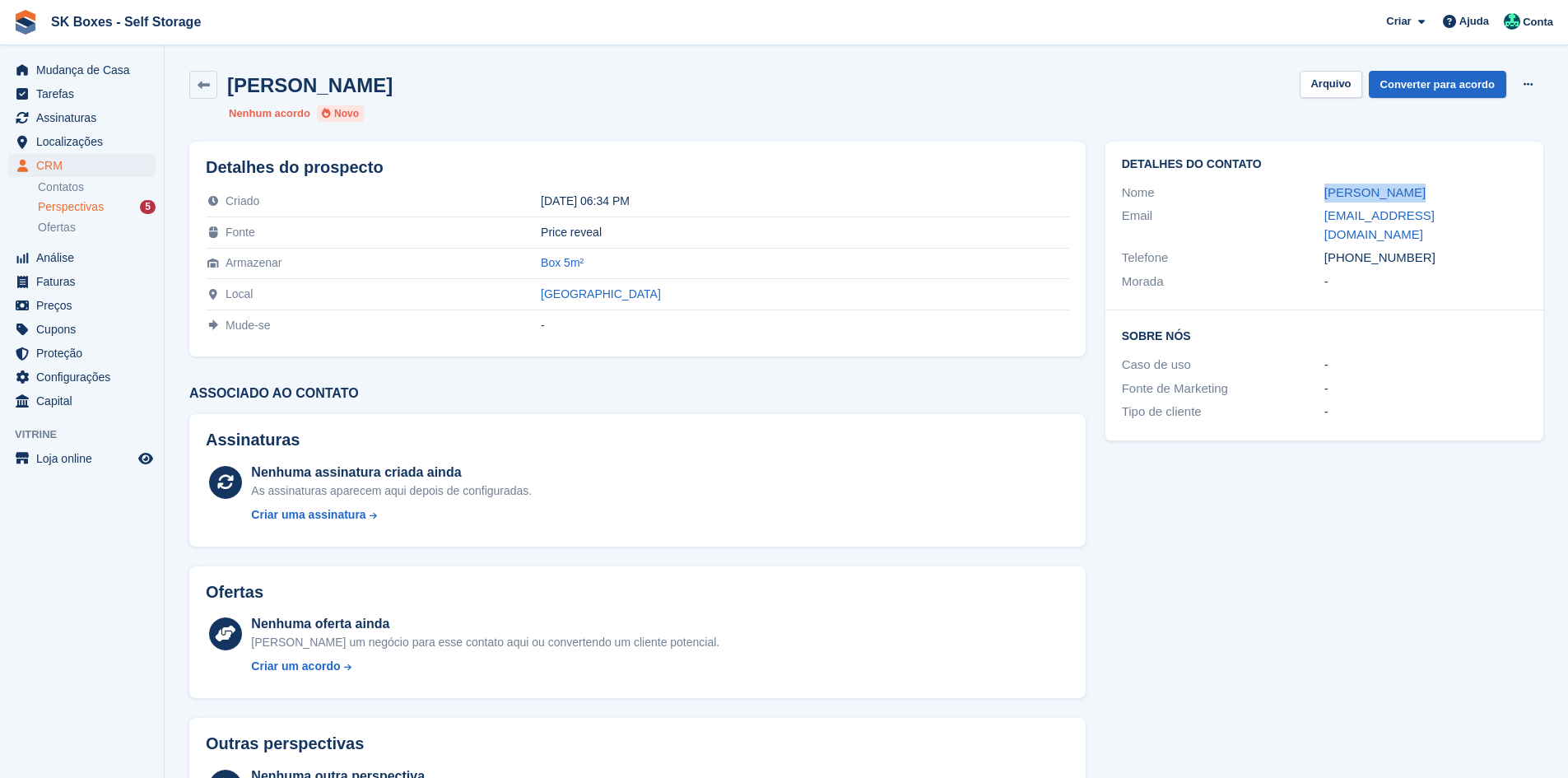
drag, startPoint x: 1307, startPoint y: 200, endPoint x: 1410, endPoint y: 195, distance: 103.1
click at [1410, 195] on div "Nome [PERSON_NAME]" at bounding box center [1324, 193] width 405 height 24
copy div "[PERSON_NAME]"
drag, startPoint x: 1308, startPoint y: 220, endPoint x: 1530, endPoint y: 220, distance: 222.0
click at [1530, 220] on div "Detalhes do contato Nome [PERSON_NAME] Email [EMAIL_ADDRESS][DOMAIN_NAME] Telef…" at bounding box center [1324, 226] width 438 height 169
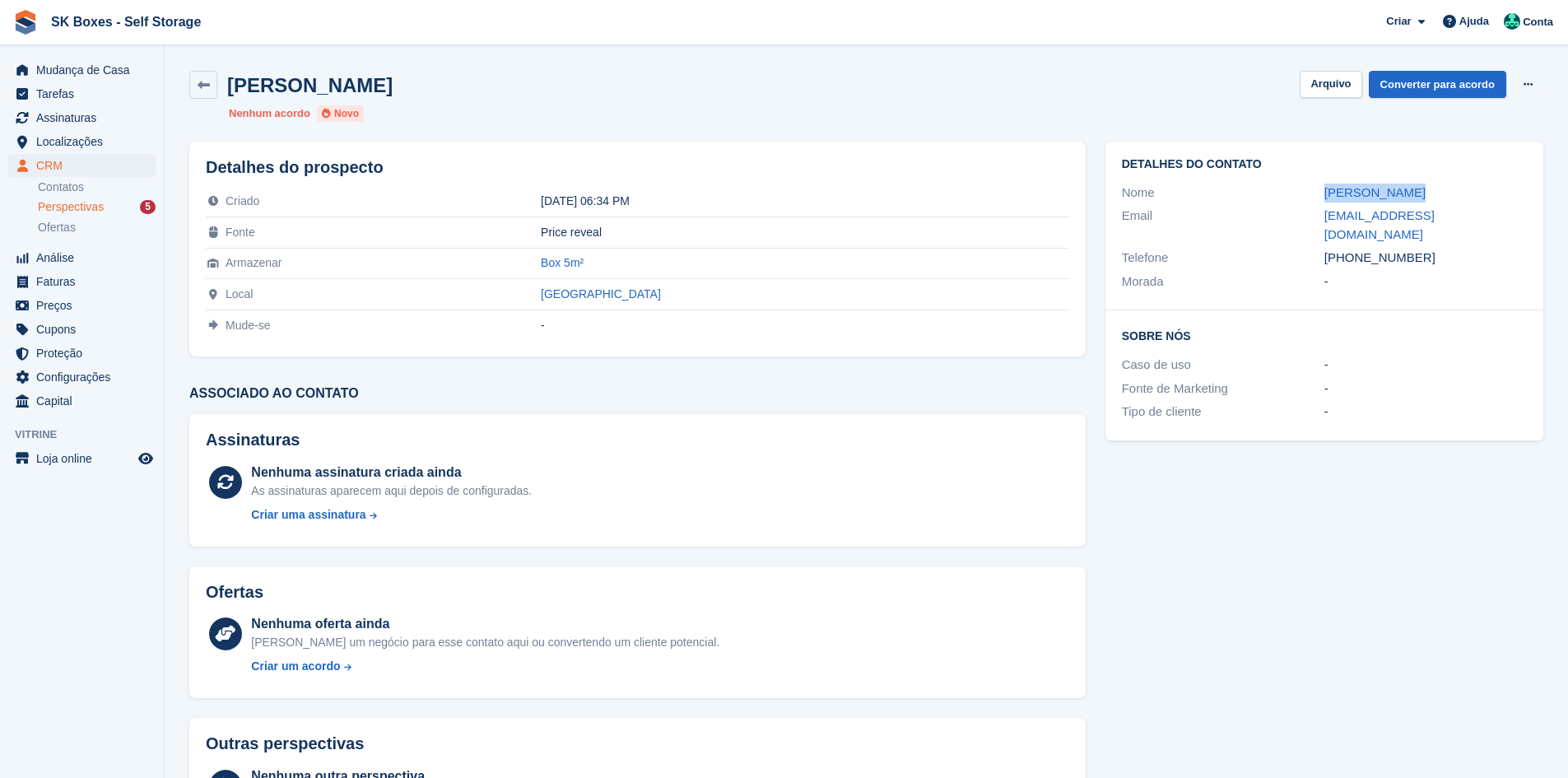
copy div "[EMAIL_ADDRESS][DOMAIN_NAME]"
drag, startPoint x: 1412, startPoint y: 239, endPoint x: 1352, endPoint y: 242, distance: 60.1
click at [1352, 248] on div "[PHONE_NUMBER]" at bounding box center [1426, 257] width 203 height 19
copy div "912268921"
click at [71, 141] on span "Localizações" at bounding box center [85, 142] width 99 height 23
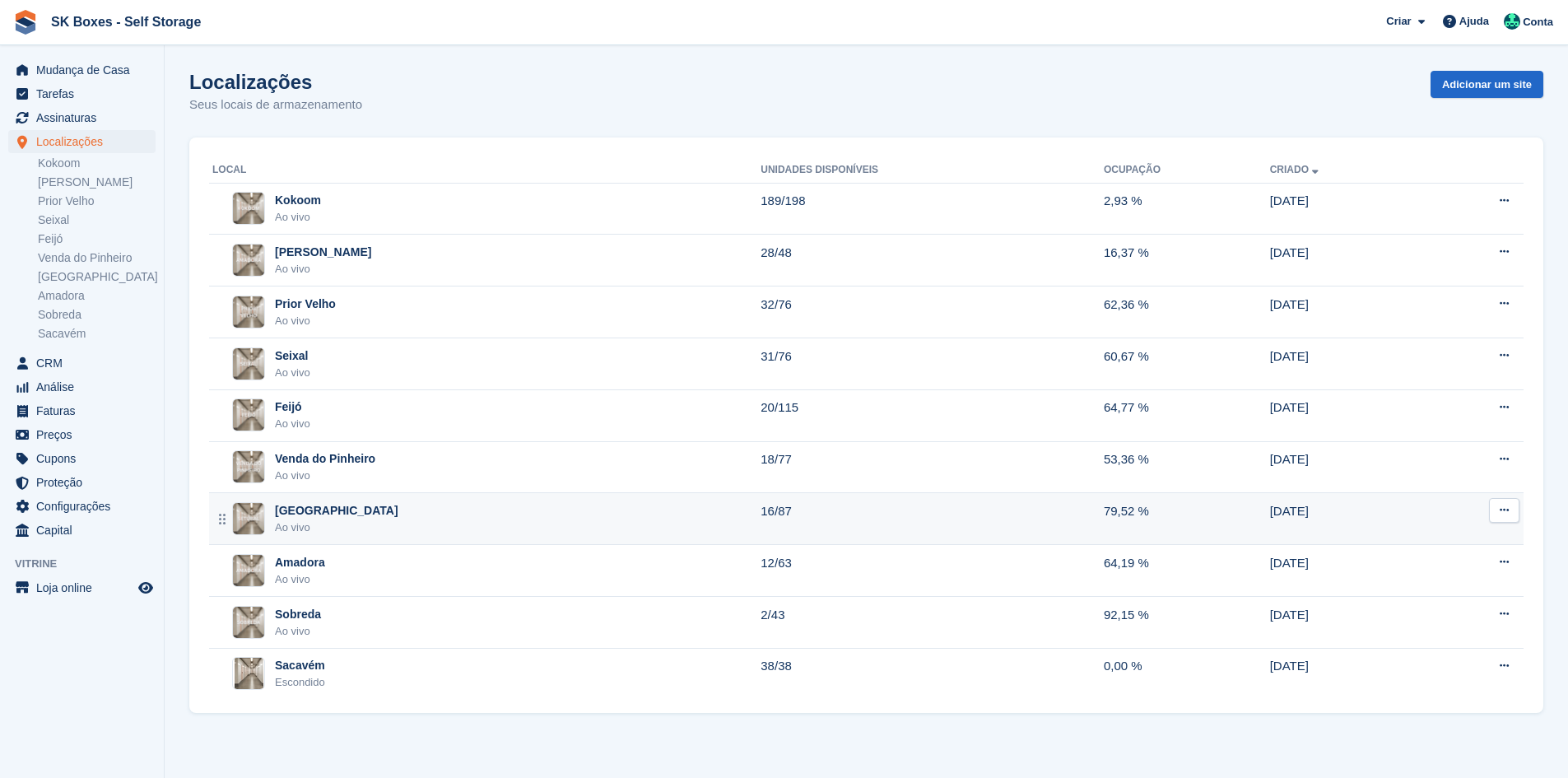
click at [349, 526] on div "Setúbal Ao vivo" at bounding box center [487, 518] width 548 height 34
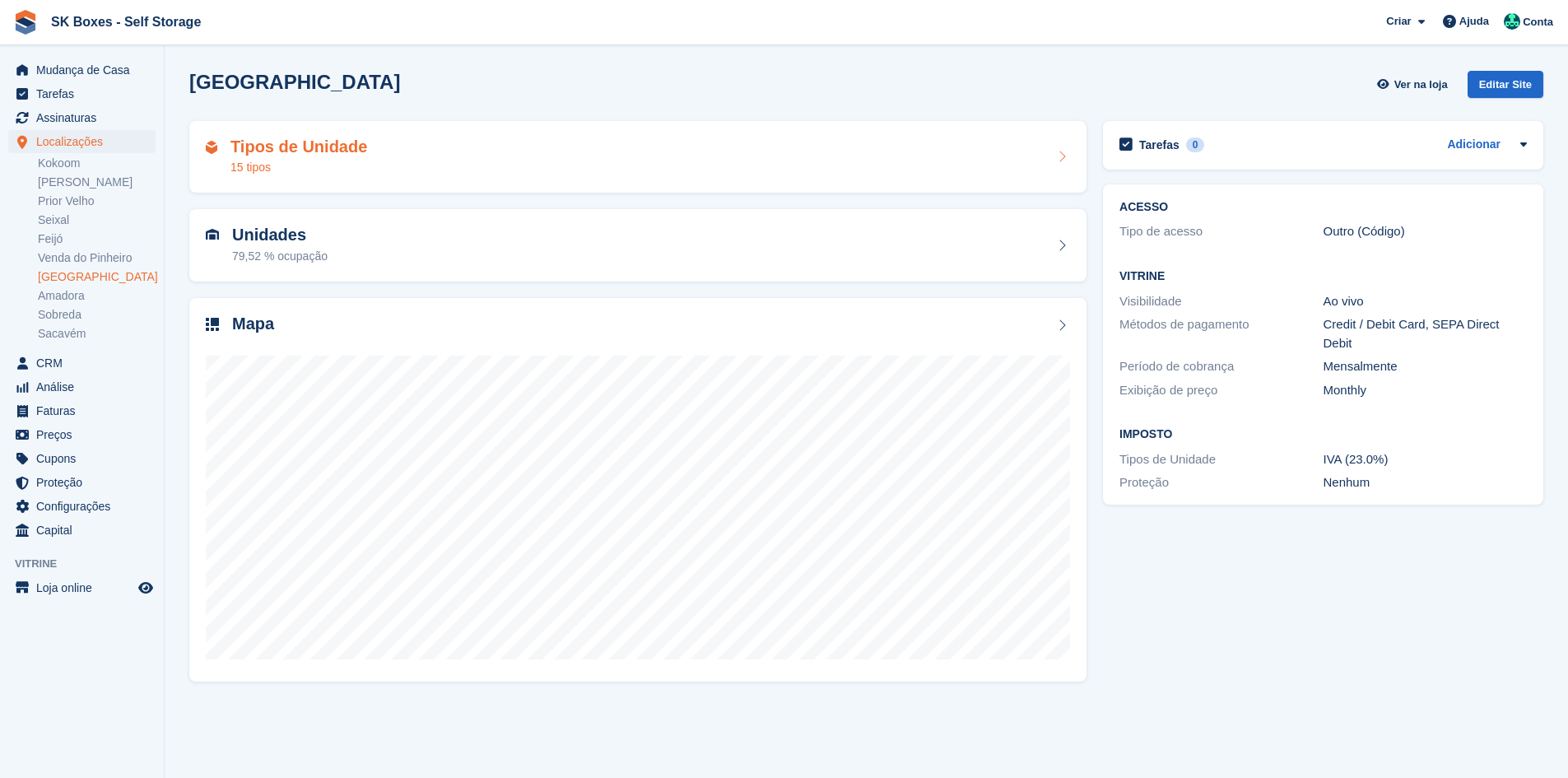
click at [367, 170] on div "Tipos de Unidade 15 tipos" at bounding box center [638, 157] width 864 height 40
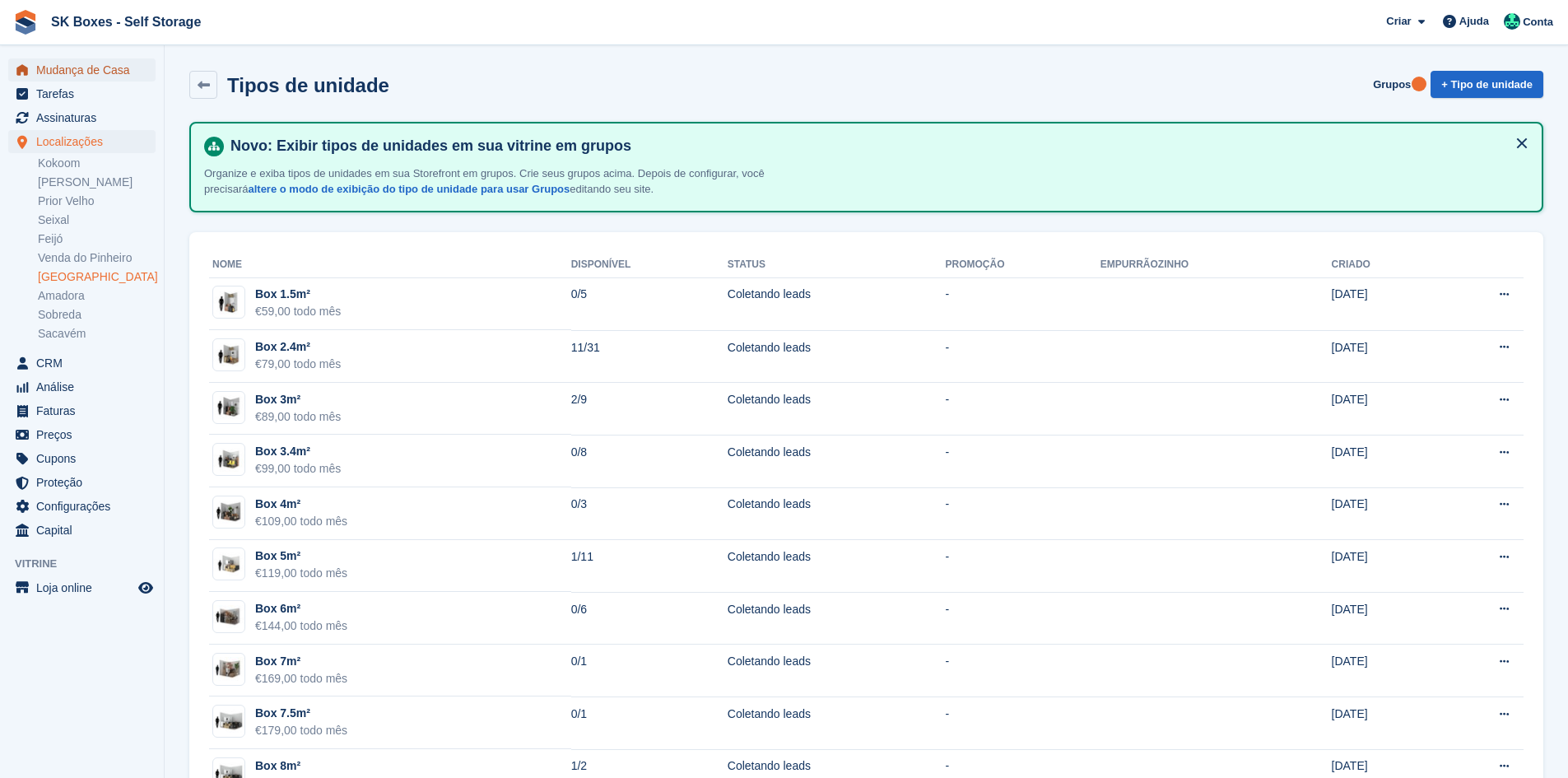
click at [108, 76] on span "Mudança de Casa" at bounding box center [85, 70] width 99 height 23
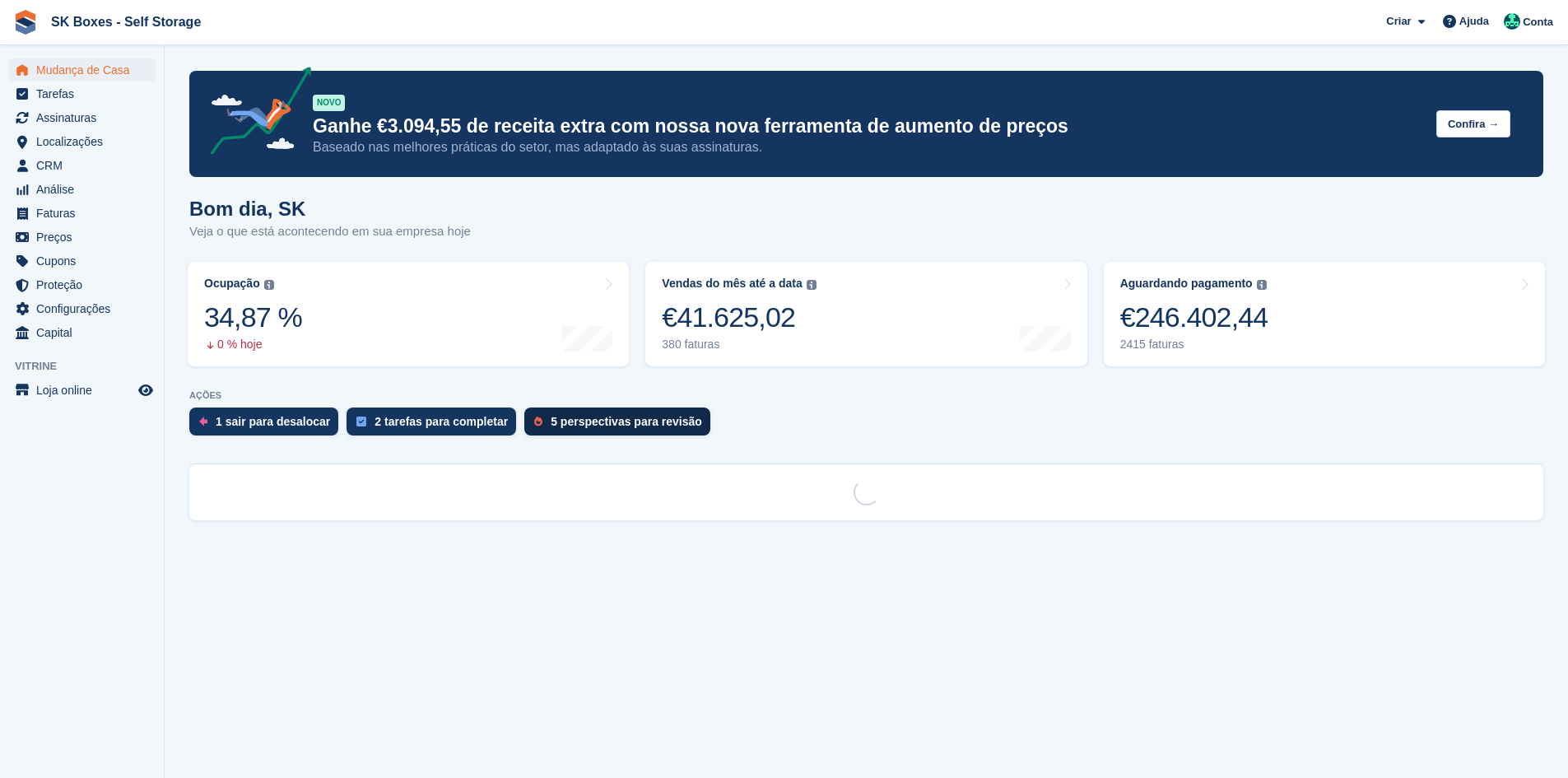
click at [524, 415] on div "5 perspectivas para revisão" at bounding box center [617, 421] width 186 height 28
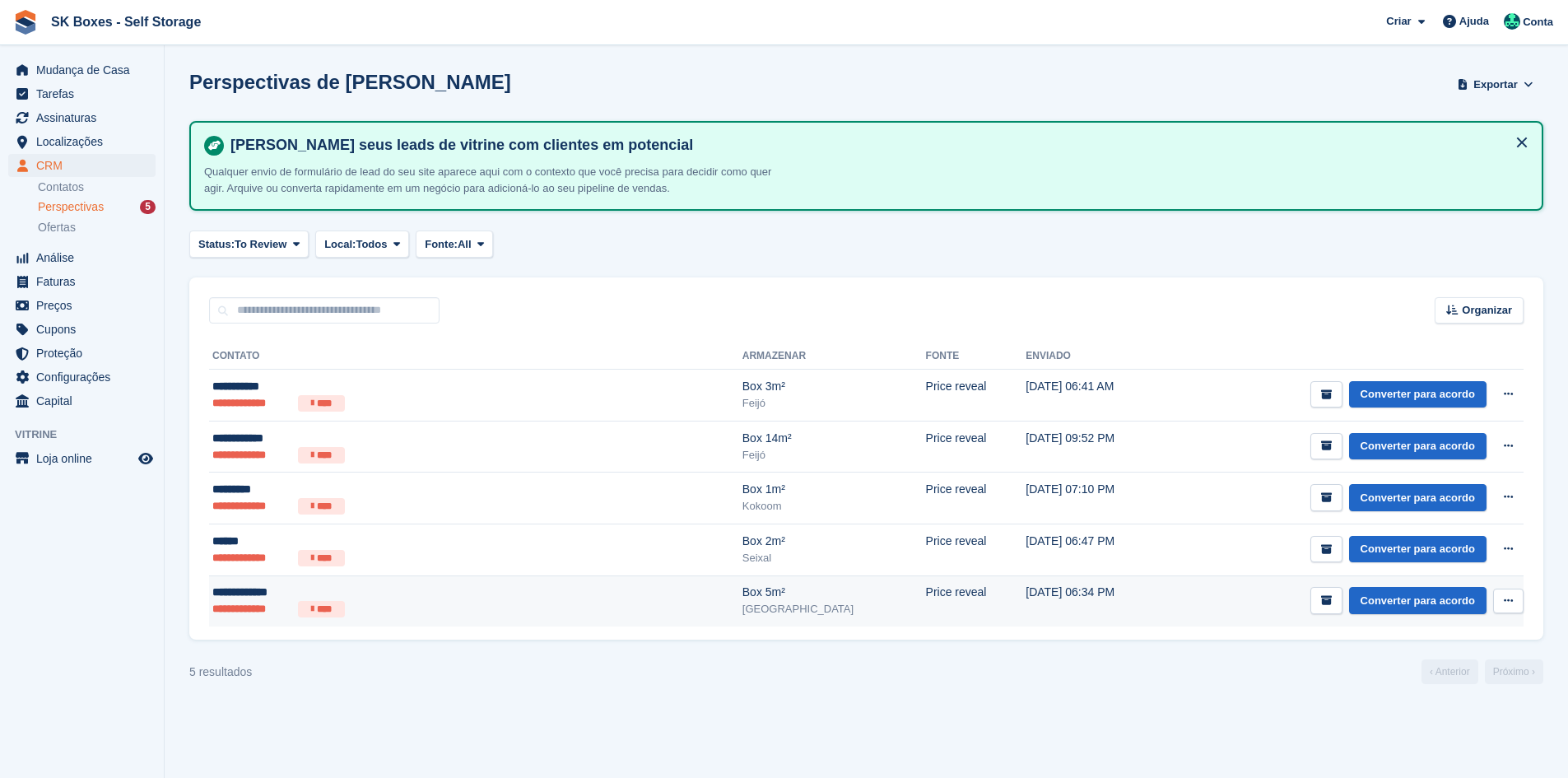
click at [1026, 587] on td "[DATE] 06:34 PM" at bounding box center [1099, 601] width 147 height 51
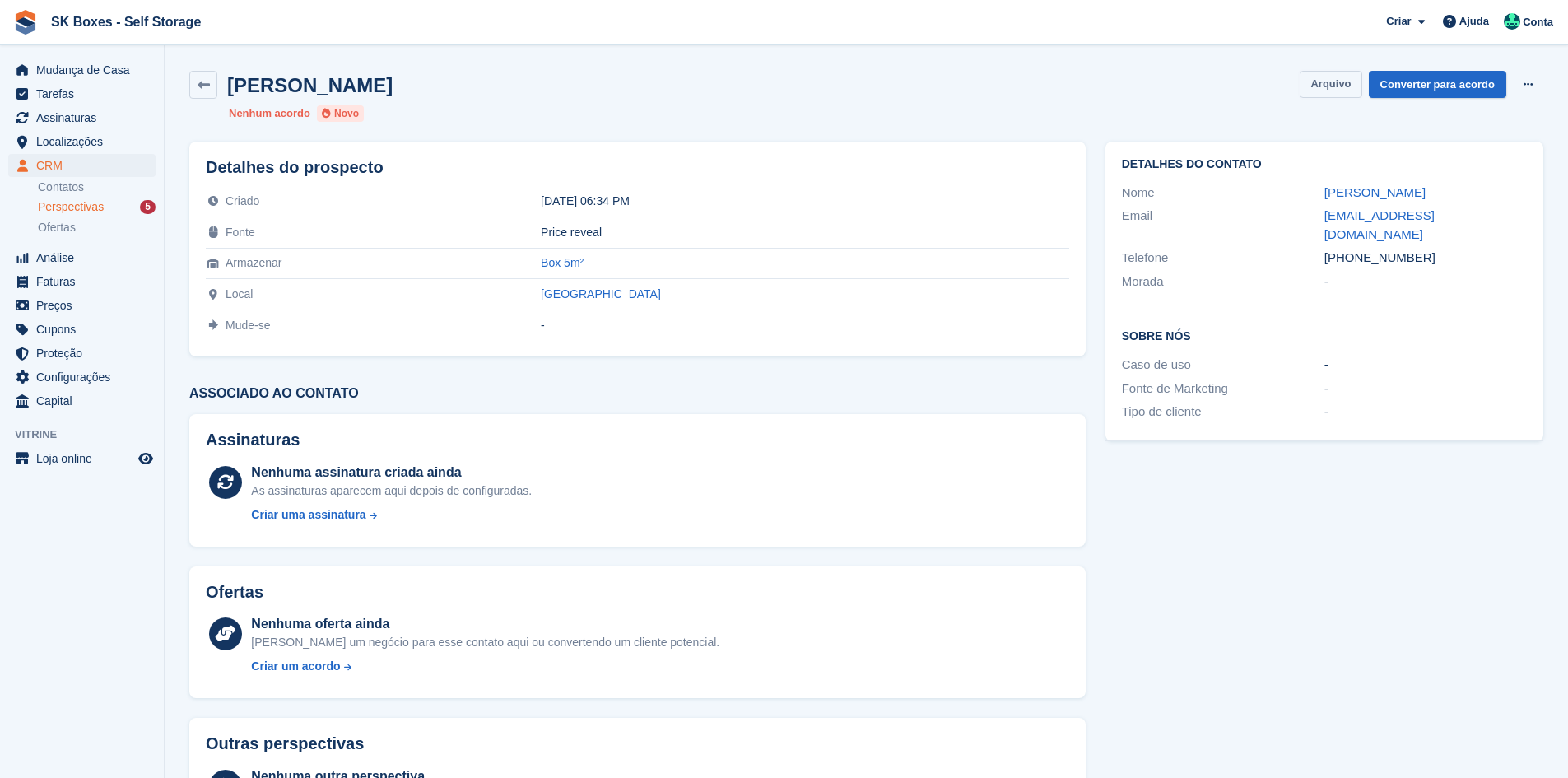
click at [1348, 90] on button "Arquivo" at bounding box center [1330, 84] width 62 height 27
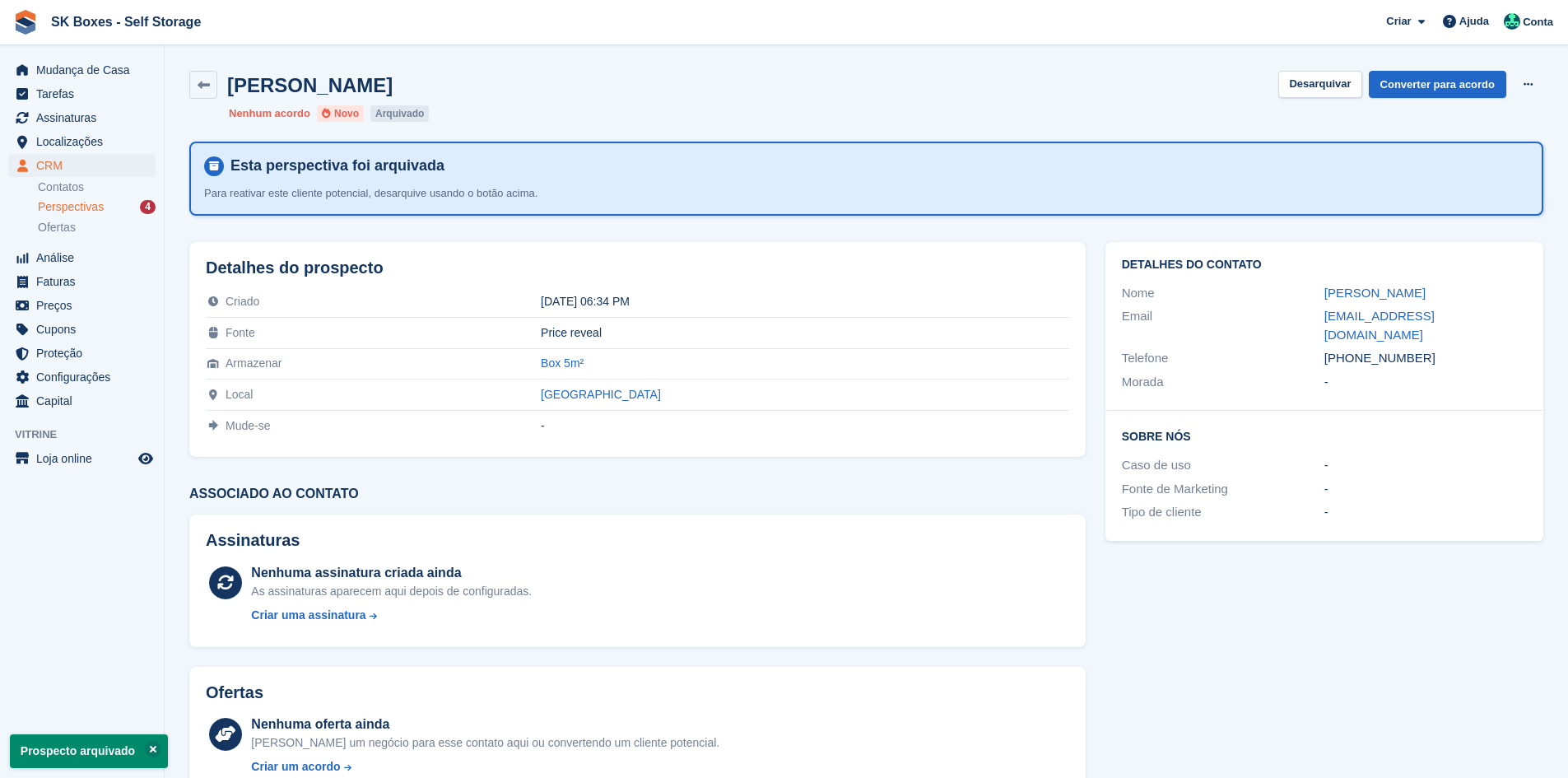
click at [123, 211] on div "Perspectivas 4" at bounding box center [97, 207] width 118 height 16
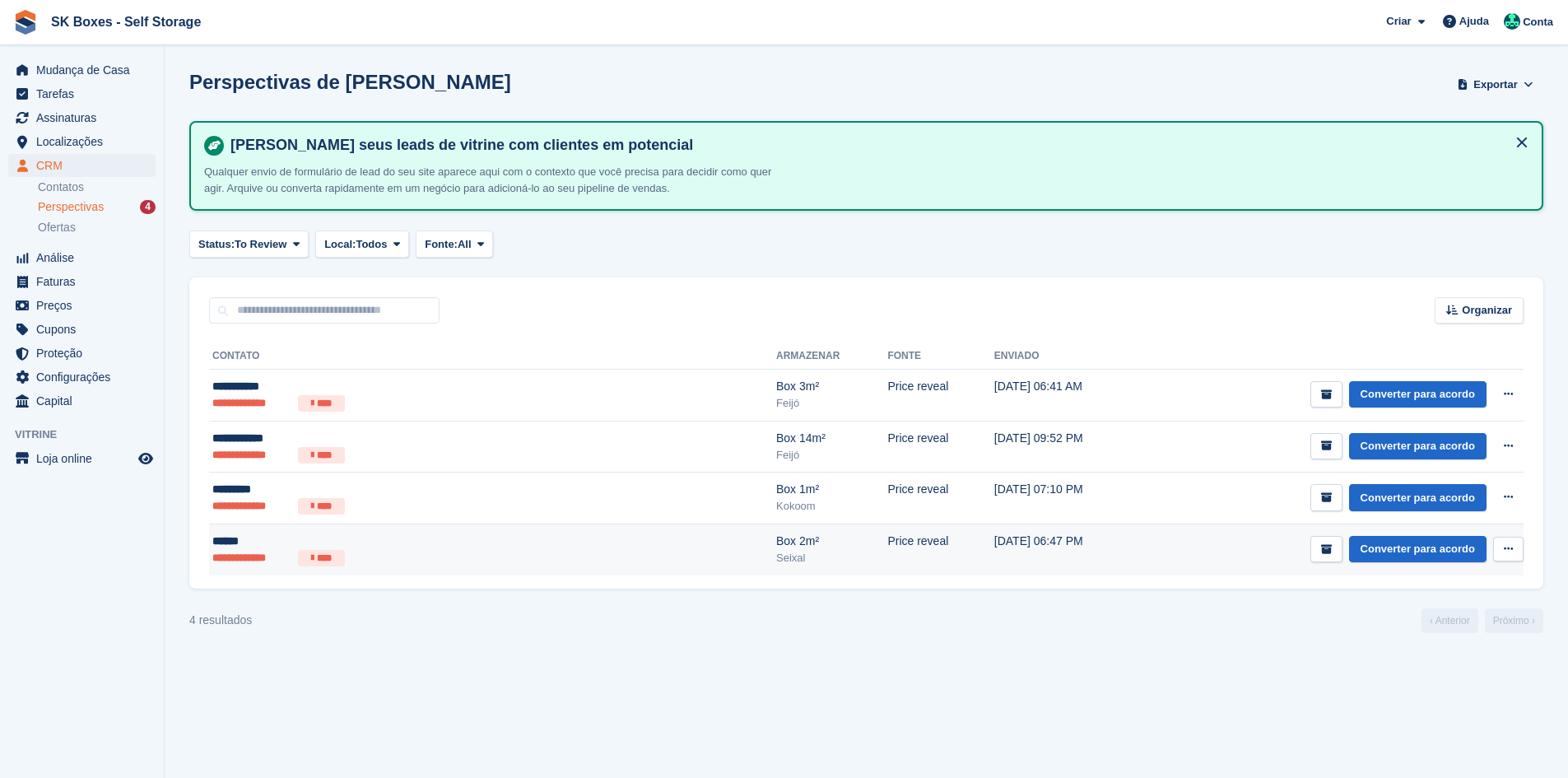
click at [488, 534] on div "******" at bounding box center [373, 540] width 321 height 17
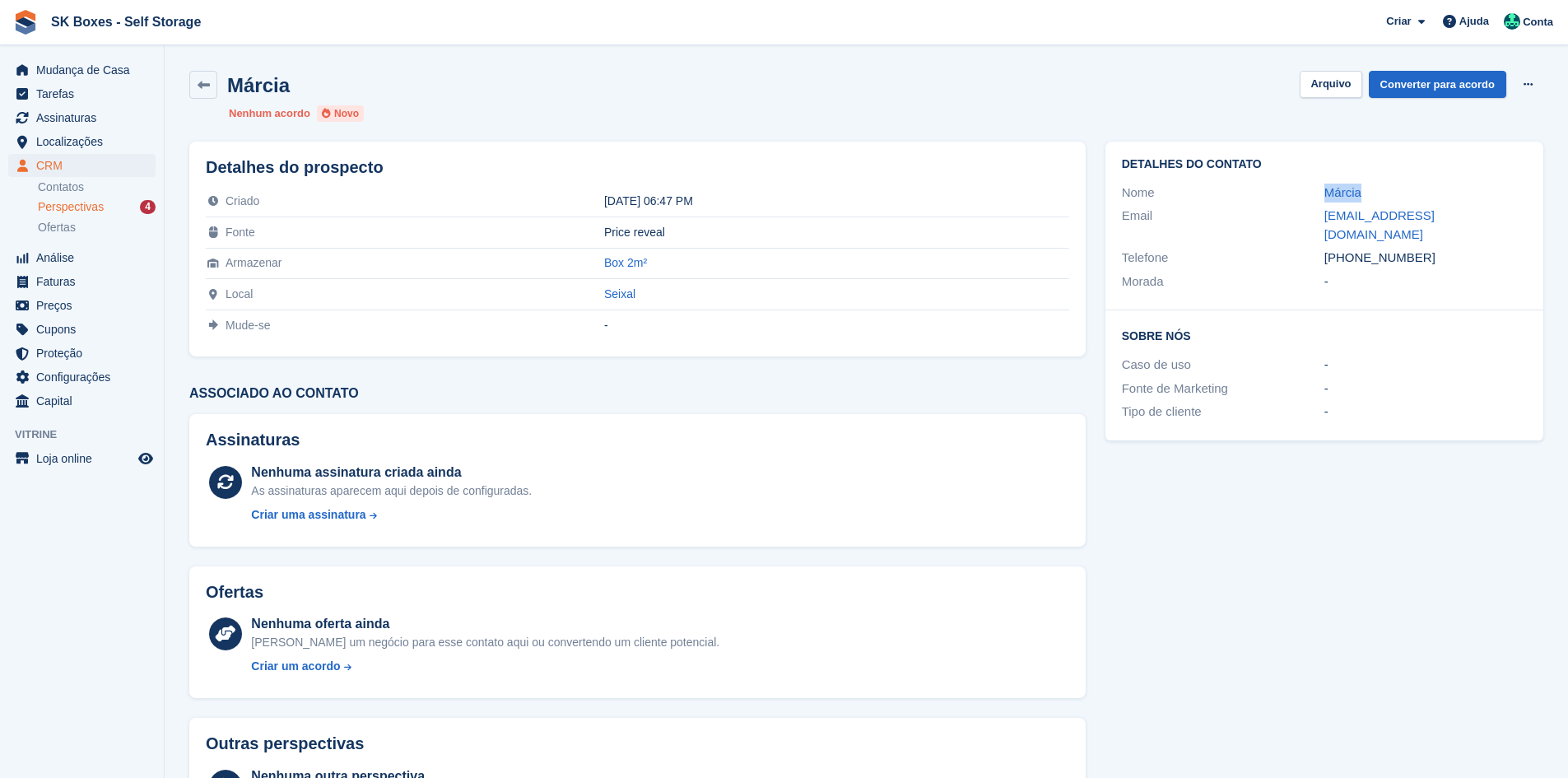
copy div "Márcia"
drag, startPoint x: 1304, startPoint y: 186, endPoint x: 1376, endPoint y: 190, distance: 72.1
click at [1376, 190] on div "Nome Márcia" at bounding box center [1324, 193] width 405 height 24
drag, startPoint x: 1320, startPoint y: 216, endPoint x: 1508, endPoint y: 237, distance: 189.2
click at [1509, 237] on div "Detalhes do contato Nome Márcia Email marciaclaudia1973@gmail.com Telefone +351…" at bounding box center [1324, 226] width 438 height 169
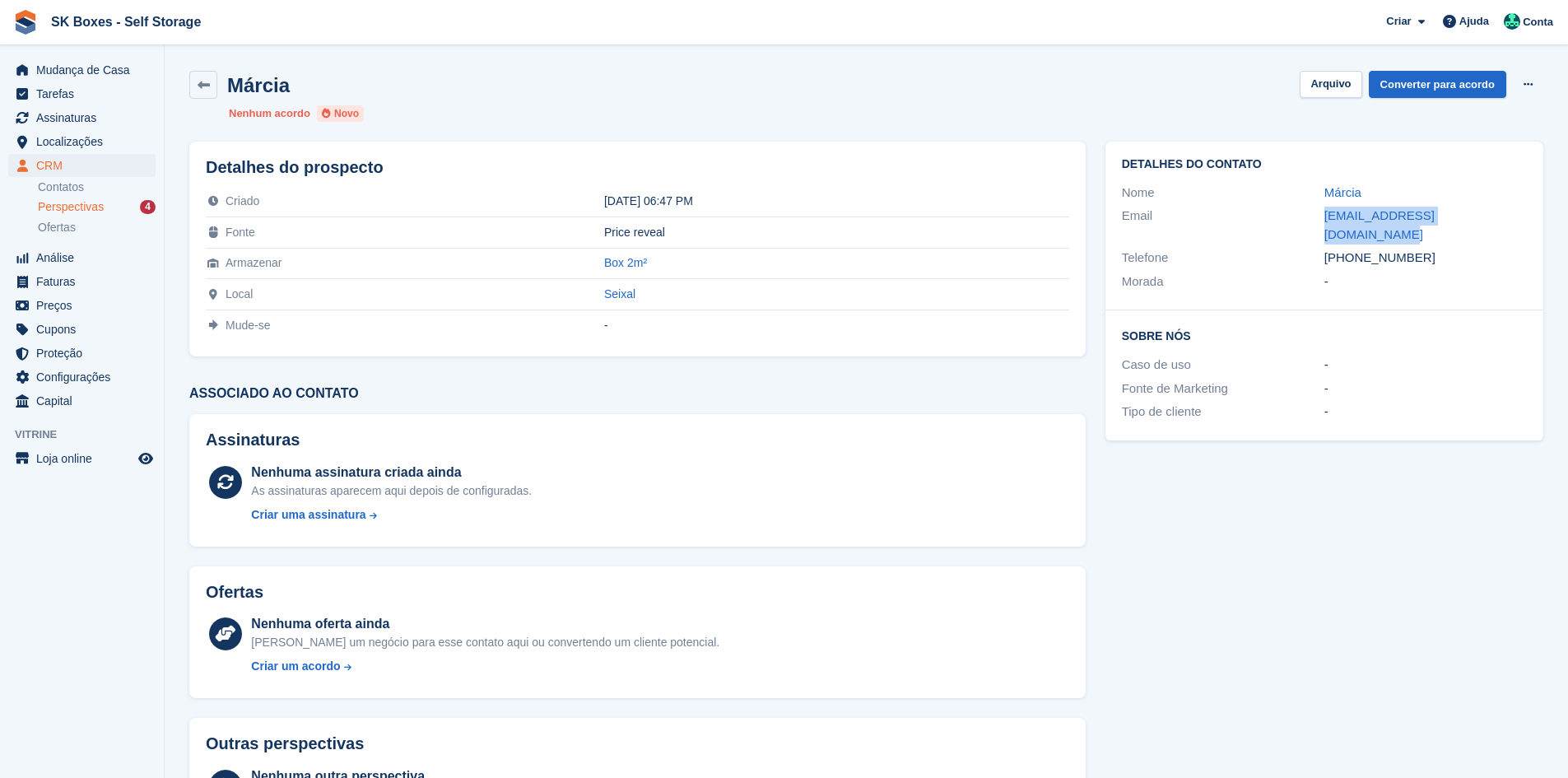
copy div "marciaclaudia1973@gmail.com Telefone +351932442634"
drag, startPoint x: 1325, startPoint y: 92, endPoint x: 1320, endPoint y: 99, distance: 8.6
click at [1320, 99] on div "Márcia Arquivo Converter para acordo Excluir cliente potencial Nenhum acordo No…" at bounding box center [866, 97] width 1373 height 71
drag, startPoint x: 1340, startPoint y: 96, endPoint x: 1020, endPoint y: 41, distance: 324.7
click at [1335, 96] on button "Arquivo" at bounding box center [1330, 84] width 62 height 27
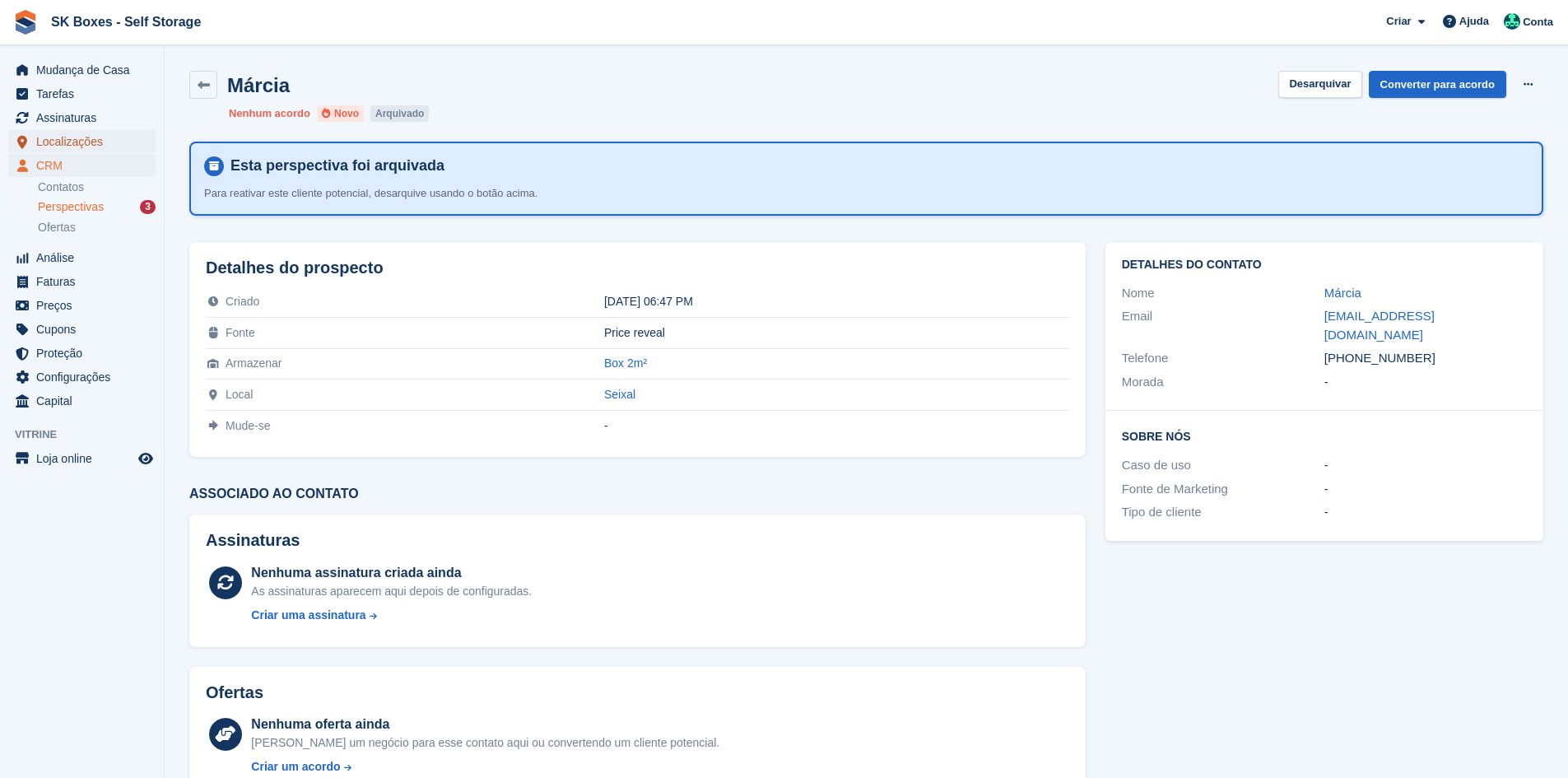
click at [88, 147] on span "Localizações" at bounding box center [85, 142] width 99 height 23
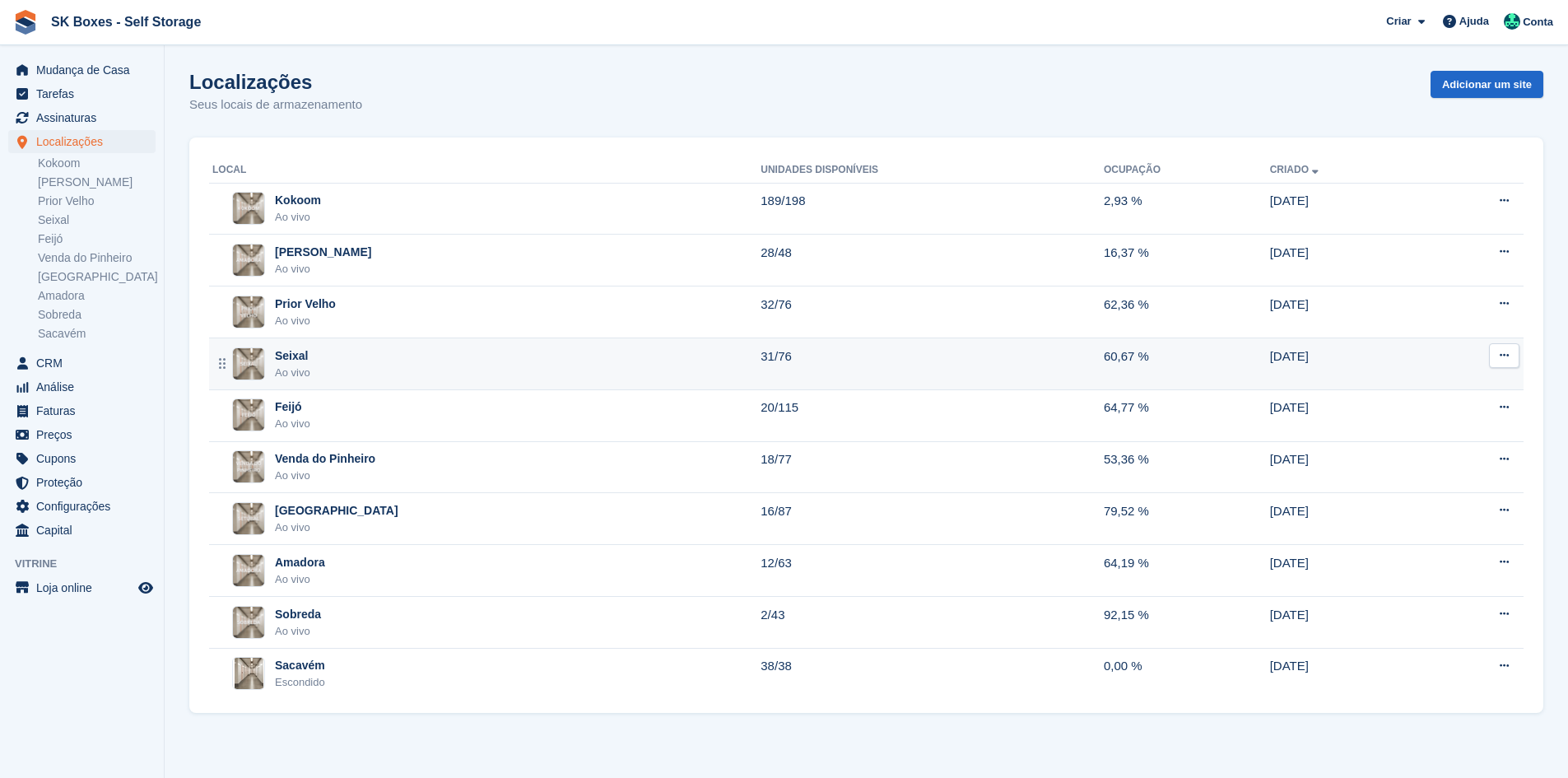
click at [329, 355] on div "Seixal Ao vivo" at bounding box center [487, 364] width 548 height 34
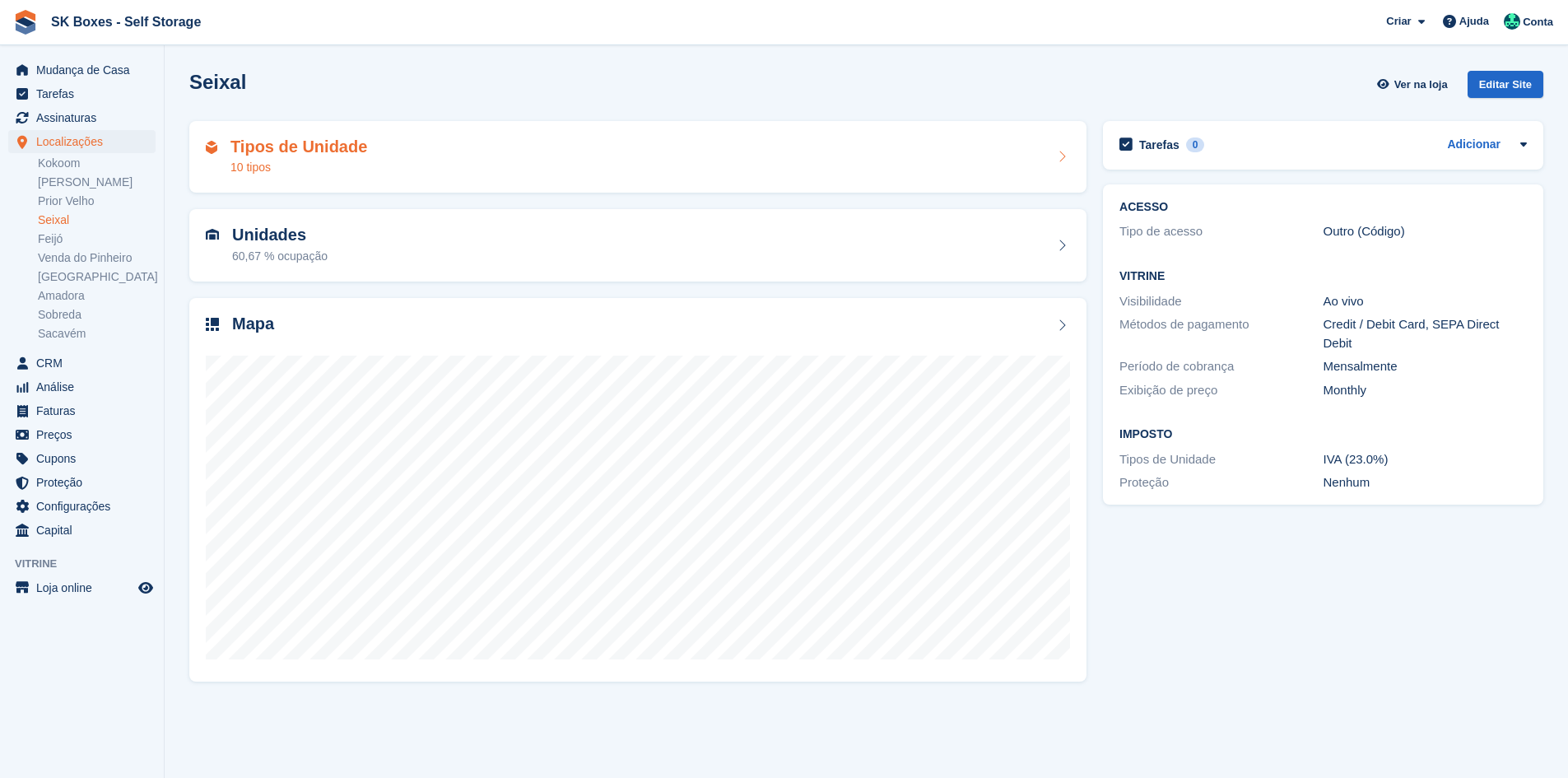
click at [452, 152] on div "Tipos de Unidade 10 tipos" at bounding box center [638, 157] width 864 height 40
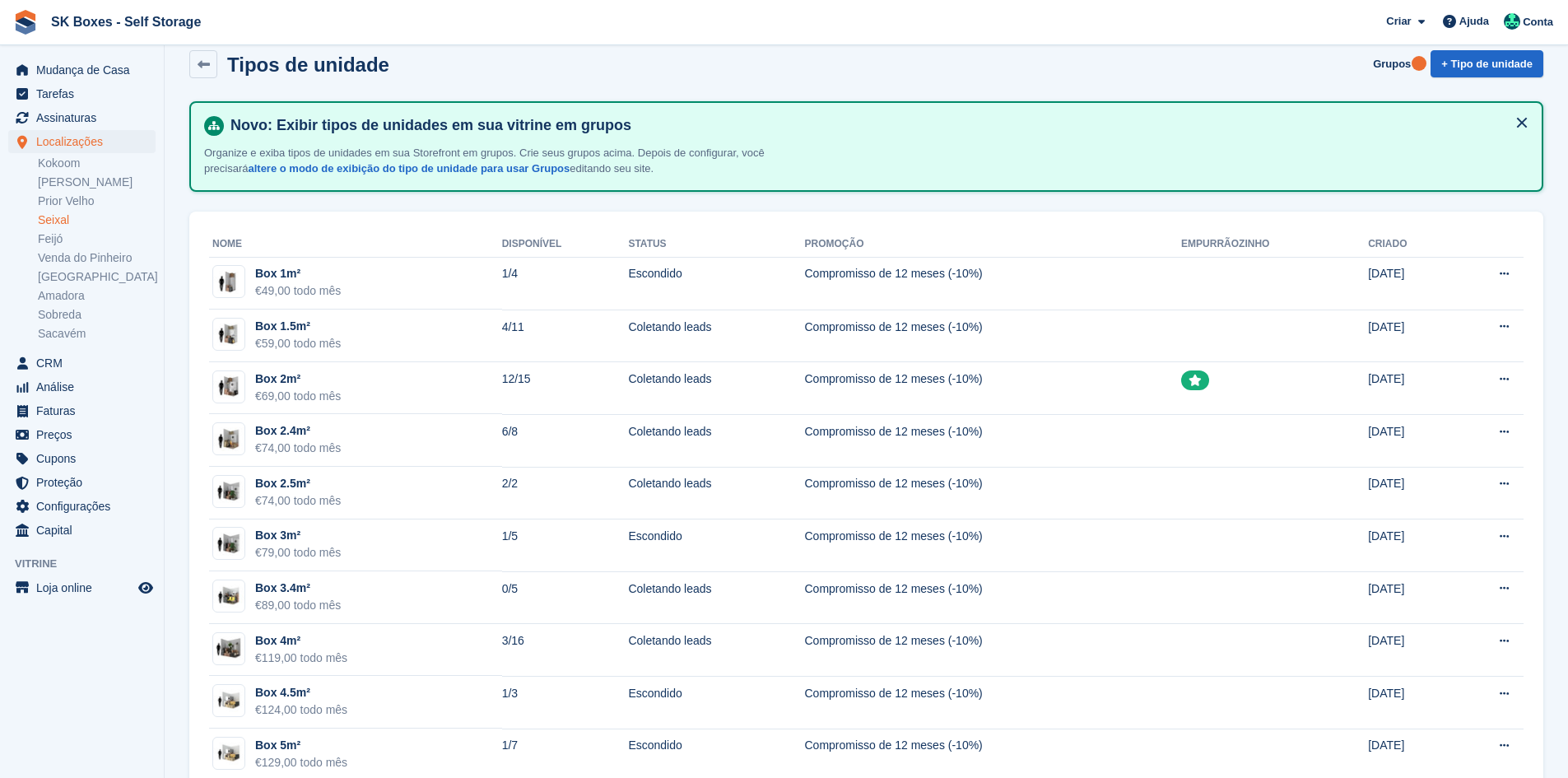
scroll to position [61, 0]
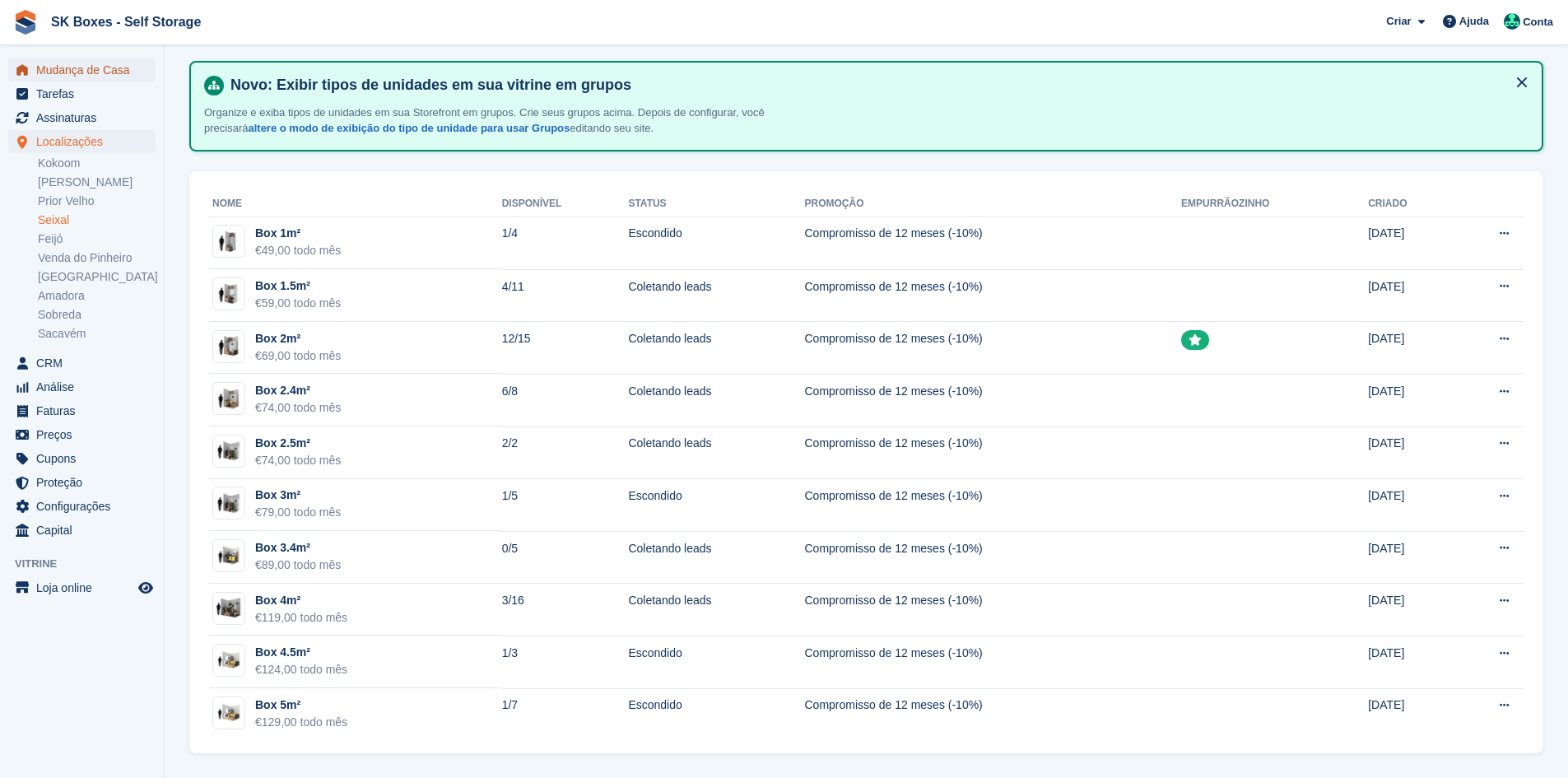
click at [64, 70] on span "Mudança de Casa" at bounding box center [85, 70] width 99 height 23
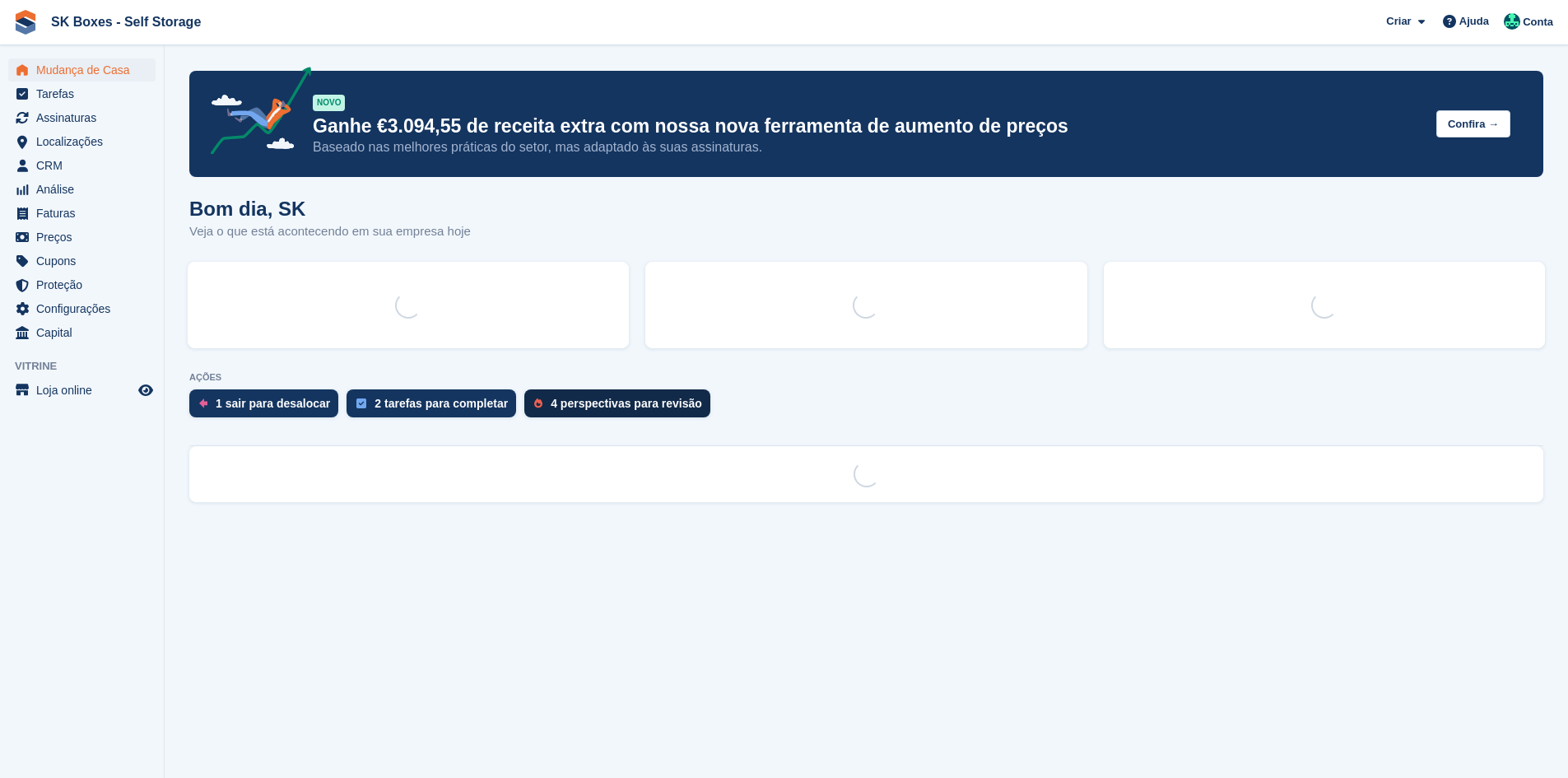
click at [565, 414] on div "4 perspectivas para revisão" at bounding box center [617, 403] width 186 height 28
click at [565, 409] on div "4 perspectivas para revisão" at bounding box center [626, 403] width 152 height 13
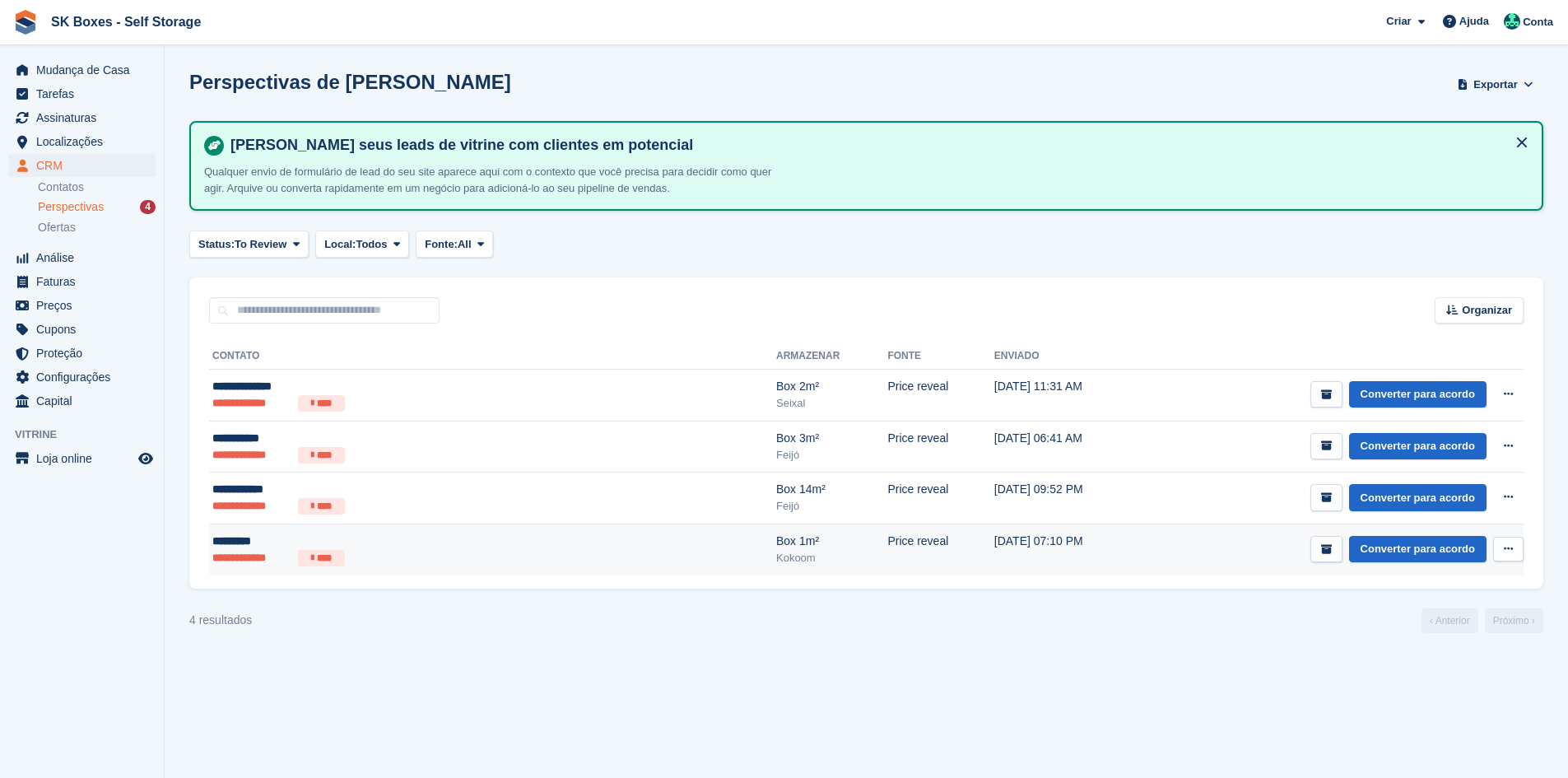
click at [507, 543] on div "*********" at bounding box center [373, 540] width 321 height 17
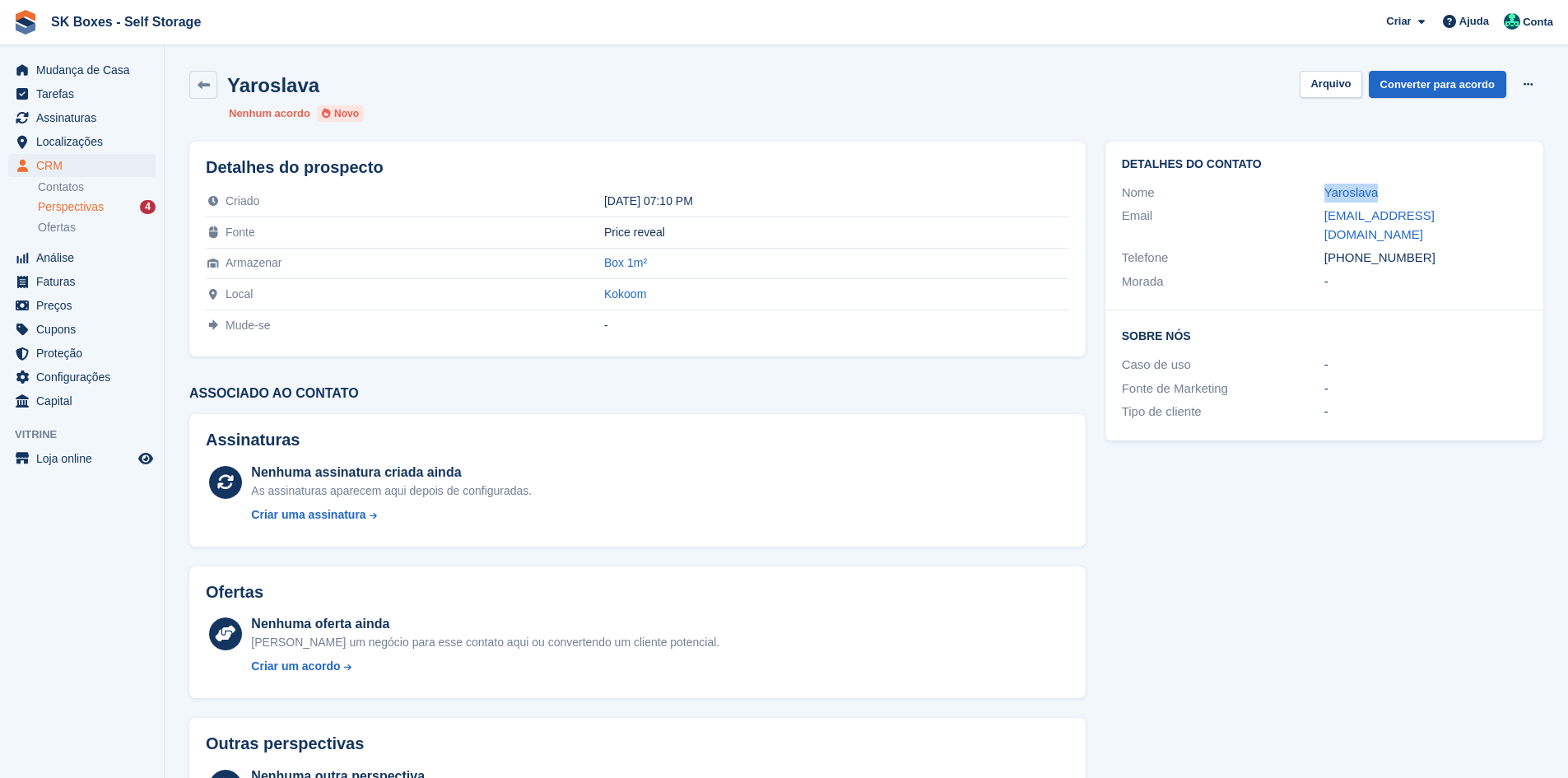
drag, startPoint x: 1306, startPoint y: 191, endPoint x: 1407, endPoint y: 188, distance: 101.0
click at [1407, 188] on div "Nome Yaroslava" at bounding box center [1324, 193] width 405 height 24
copy div "Yaroslava"
drag, startPoint x: 1418, startPoint y: 242, endPoint x: 1351, endPoint y: 247, distance: 67.2
click at [1351, 248] on div "+351933629009" at bounding box center [1426, 257] width 203 height 19
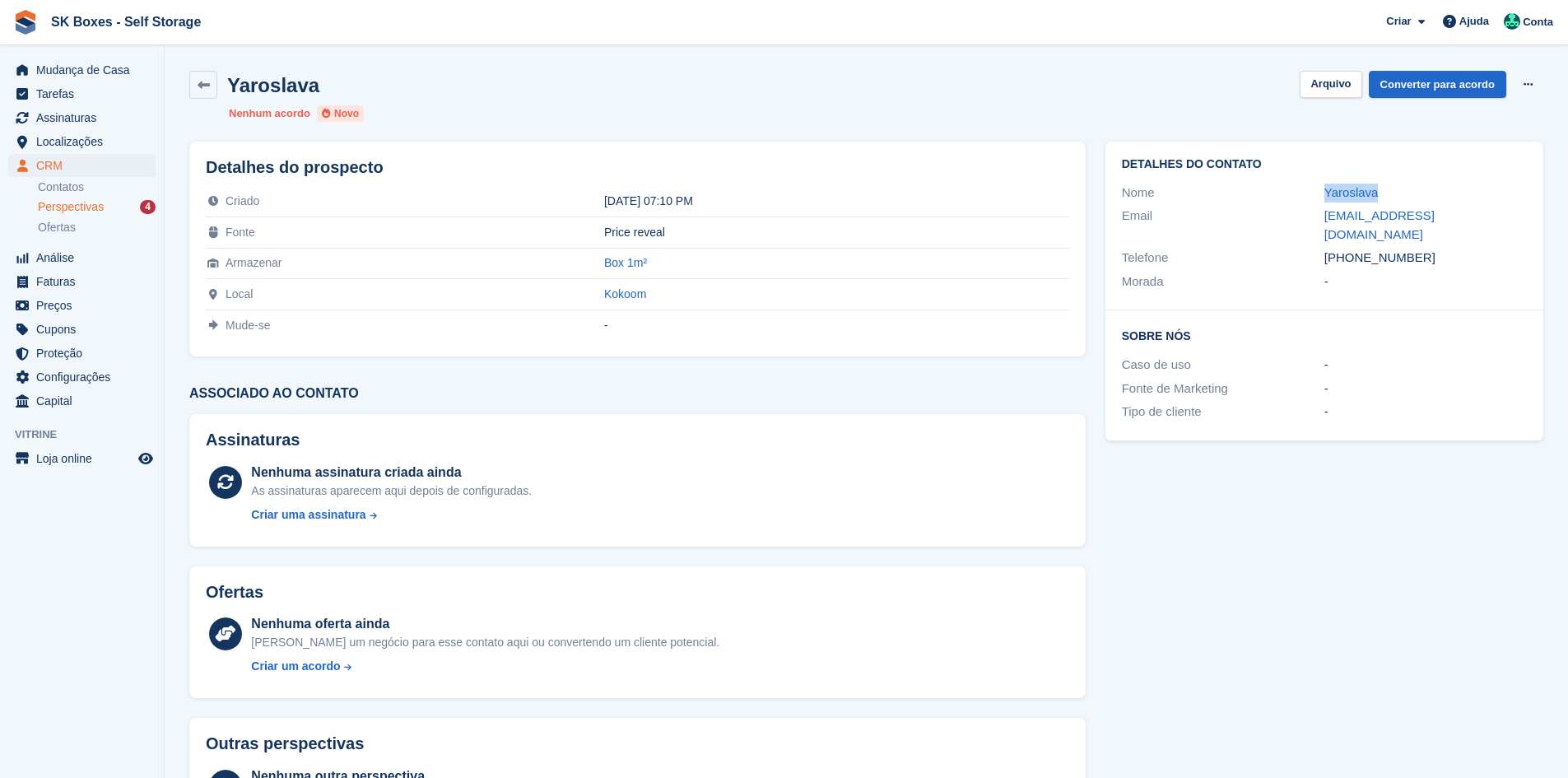
copy div "933629009"
drag, startPoint x: 1297, startPoint y: 220, endPoint x: 1479, endPoint y: 217, distance: 182.0
click at [1479, 217] on div "Email yaroslavkan2@gmail.com" at bounding box center [1324, 225] width 405 height 42
copy div "yaroslavkan2@gmail.com"
click at [1326, 81] on button "Arquivo" at bounding box center [1330, 84] width 62 height 27
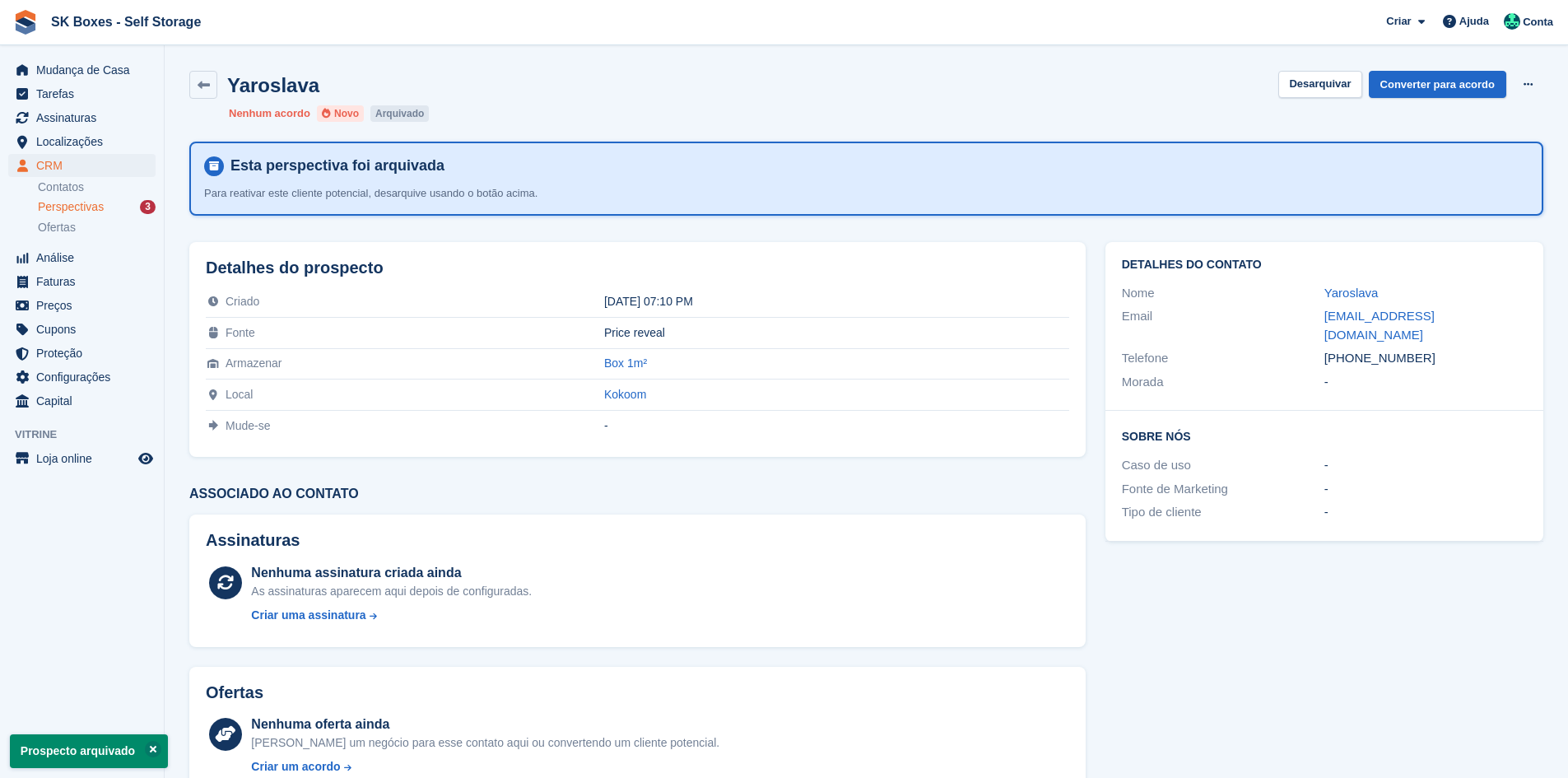
click at [107, 207] on div "Perspectivas 3" at bounding box center [97, 207] width 118 height 16
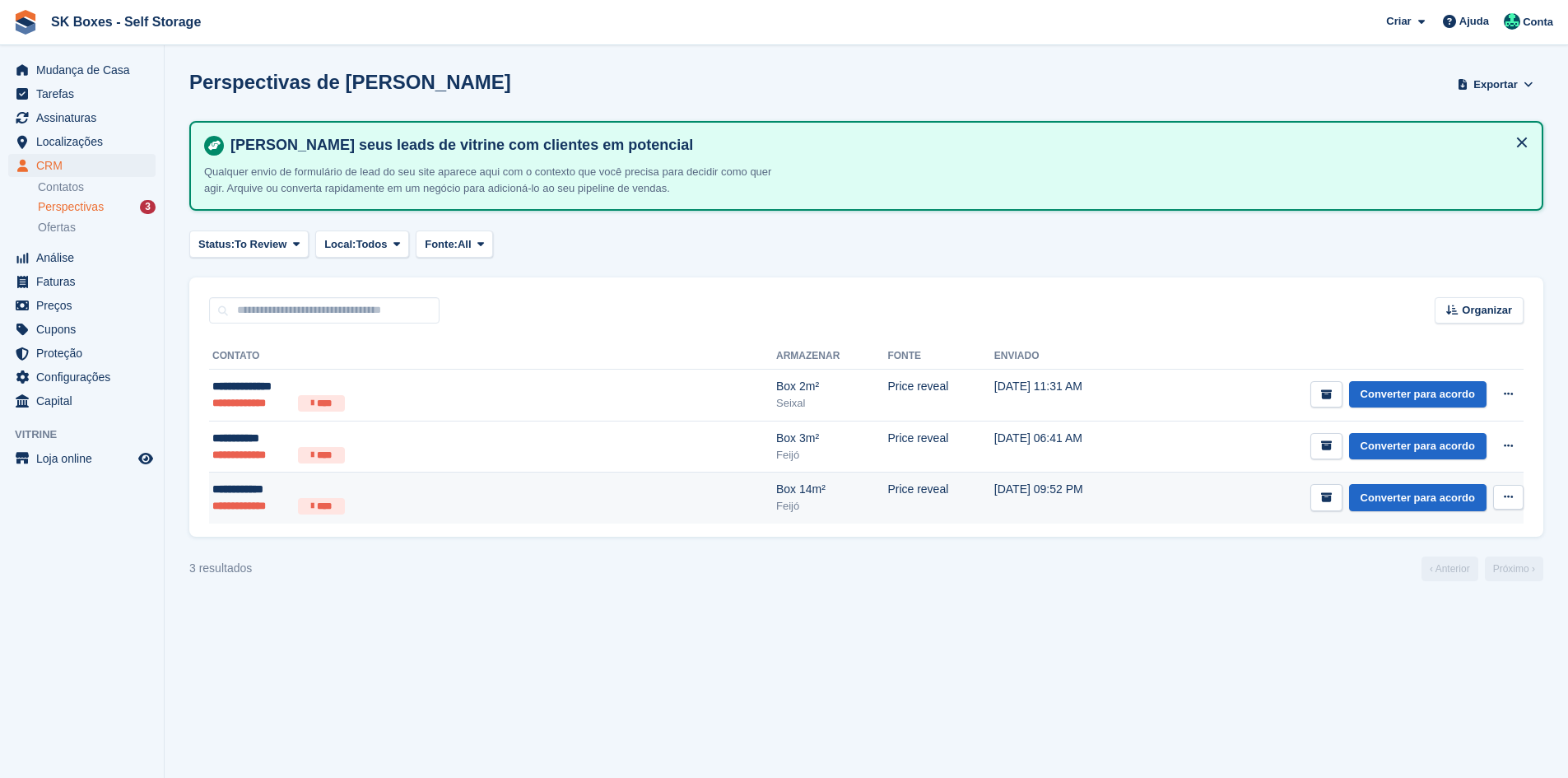
click at [404, 501] on ul "**********" at bounding box center [373, 506] width 321 height 17
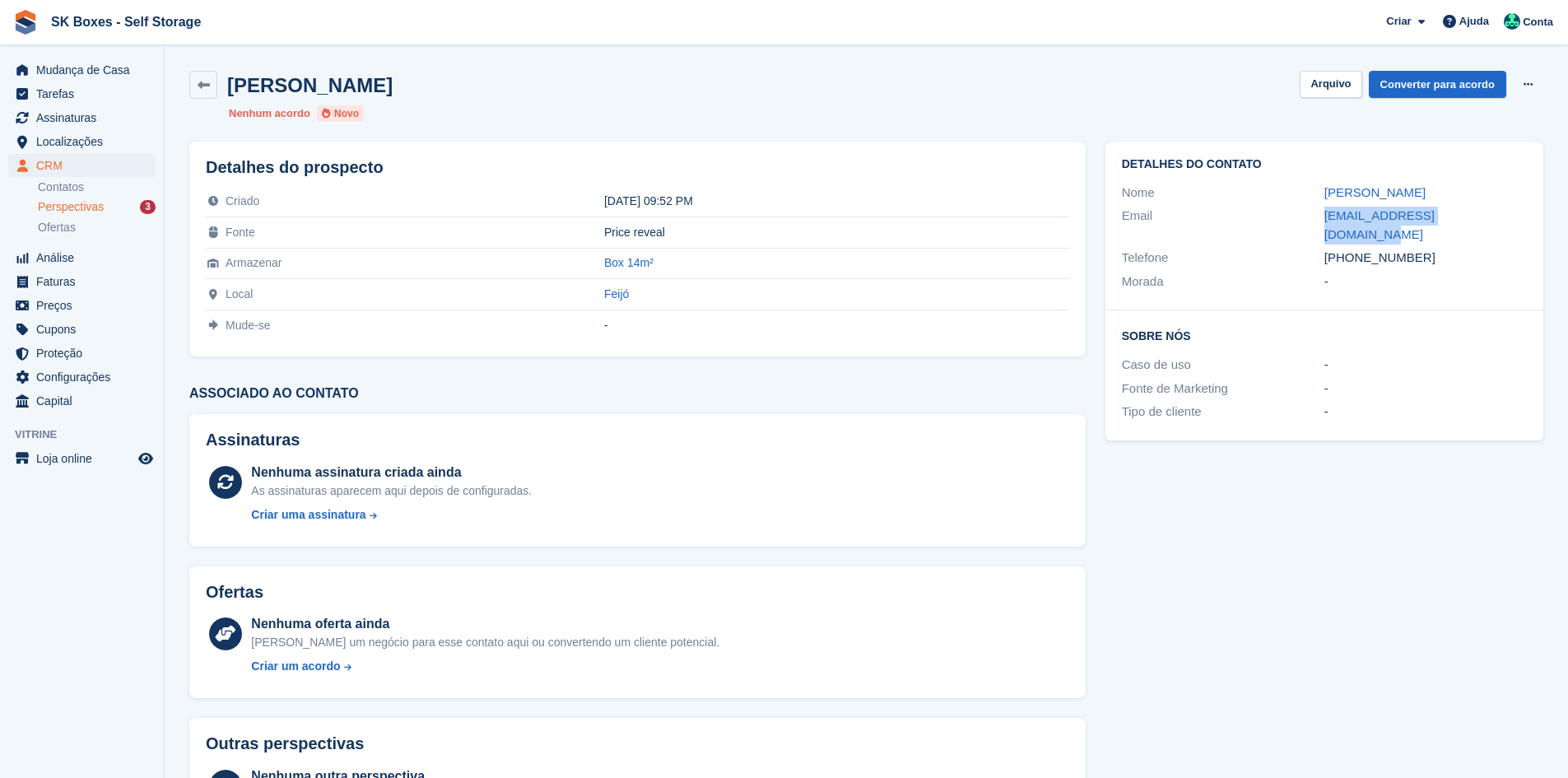
drag, startPoint x: 1330, startPoint y: 210, endPoint x: 1498, endPoint y: 209, distance: 168.0
click at [1498, 209] on div "Email catanadafonseca@gmail.com" at bounding box center [1324, 225] width 405 height 42
copy div "catanadafonseca@gmail.com"
drag, startPoint x: 1307, startPoint y: 187, endPoint x: 1400, endPoint y: 238, distance: 106.1
click at [1400, 238] on div "Detalhes do contato Nome João Fonseca Email catanadafonseca@gmail.com Telefone …" at bounding box center [1324, 226] width 438 height 169
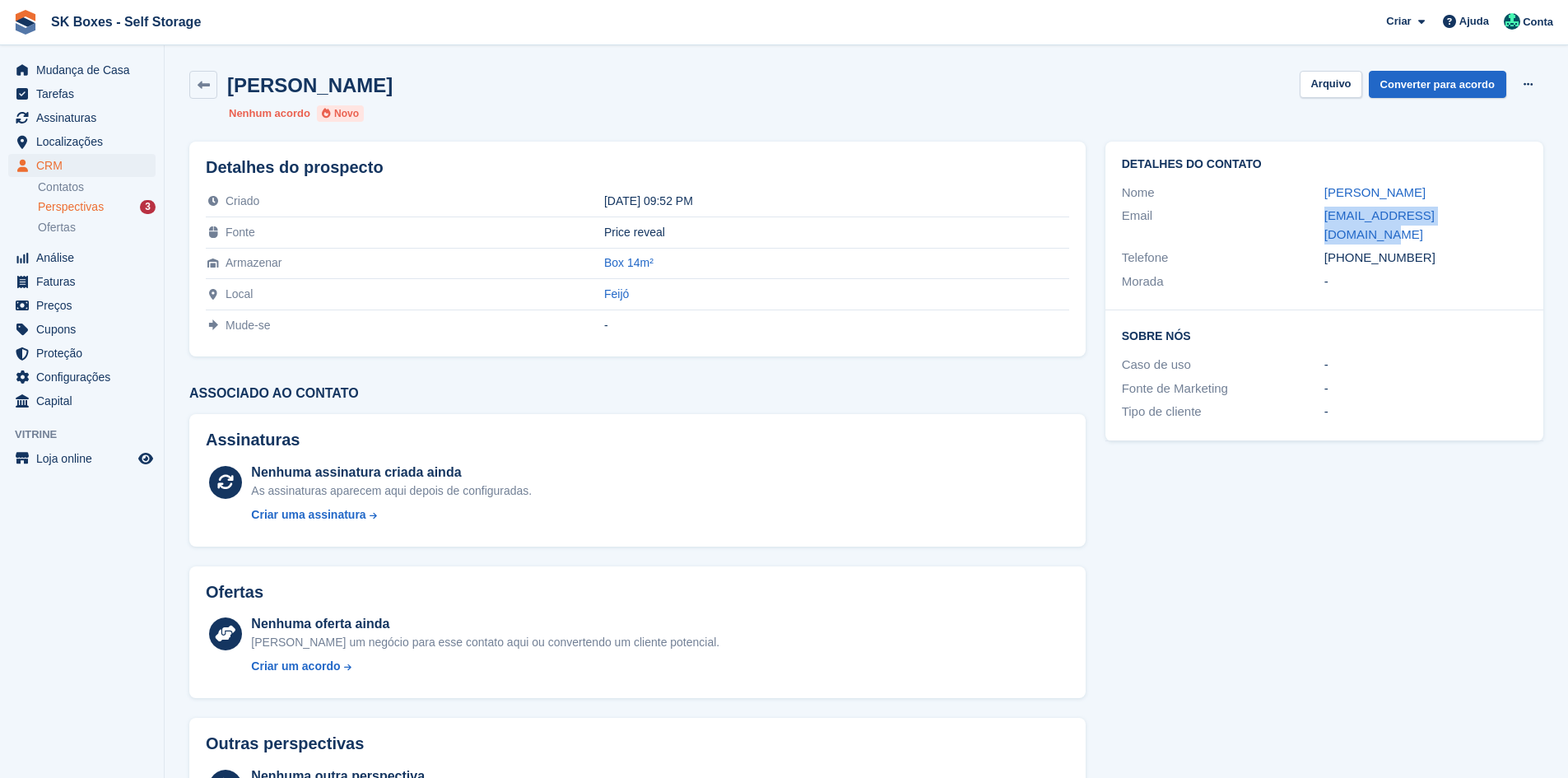
copy div "João Fonseca Email catanadafonseca@gmail.com Telefone +3519191367"
click at [1440, 310] on div "Sobre Nós Caso de uso - Fonte de Marketing - Tipo de cliente -" at bounding box center [1324, 375] width 438 height 130
drag, startPoint x: 1417, startPoint y: 241, endPoint x: 1354, endPoint y: 239, distance: 63.0
click at [1354, 248] on div "+351919136779" at bounding box center [1426, 257] width 203 height 19
copy div "919136779"
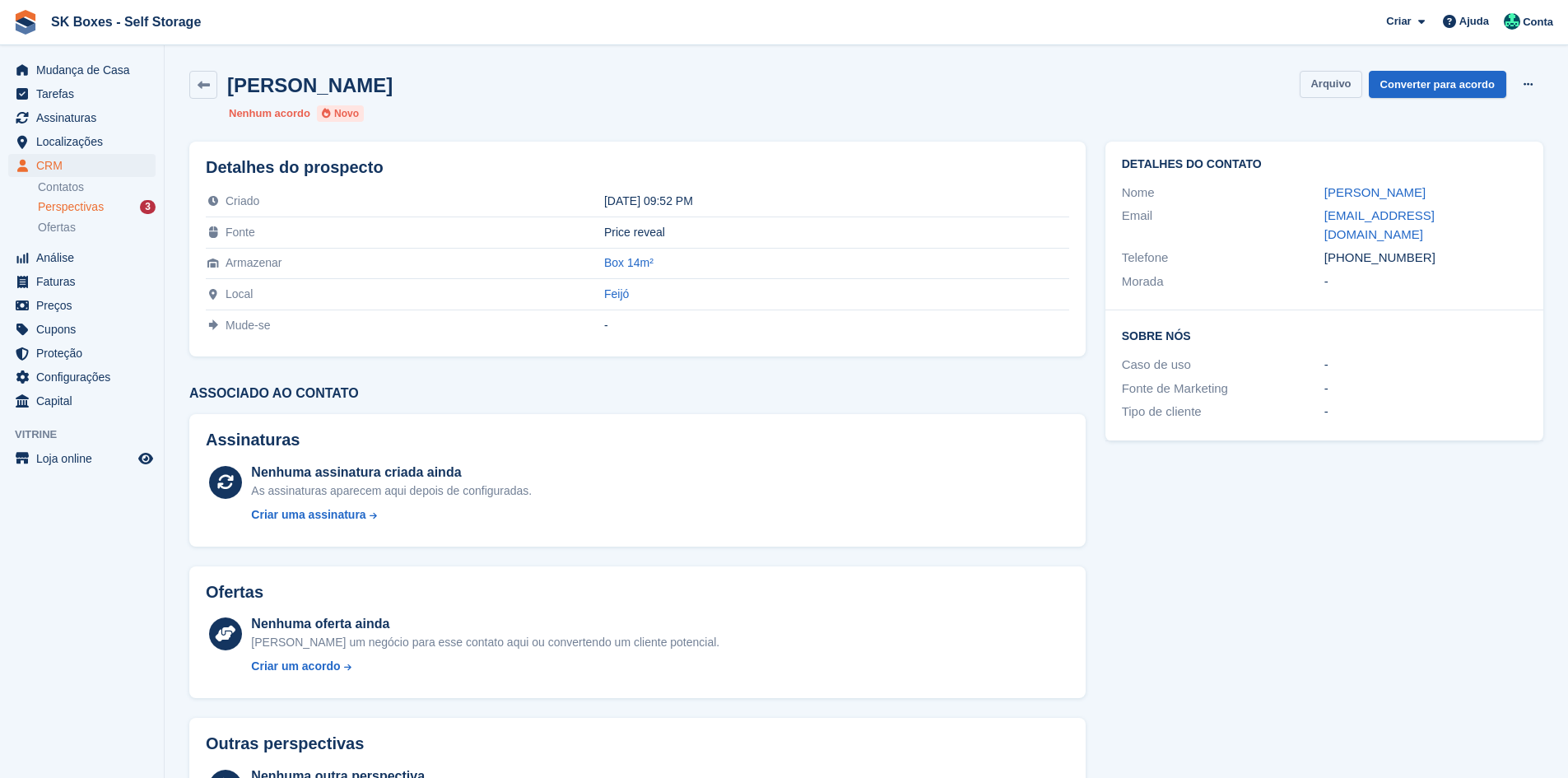
click at [1334, 84] on button "Arquivo" at bounding box center [1330, 84] width 62 height 27
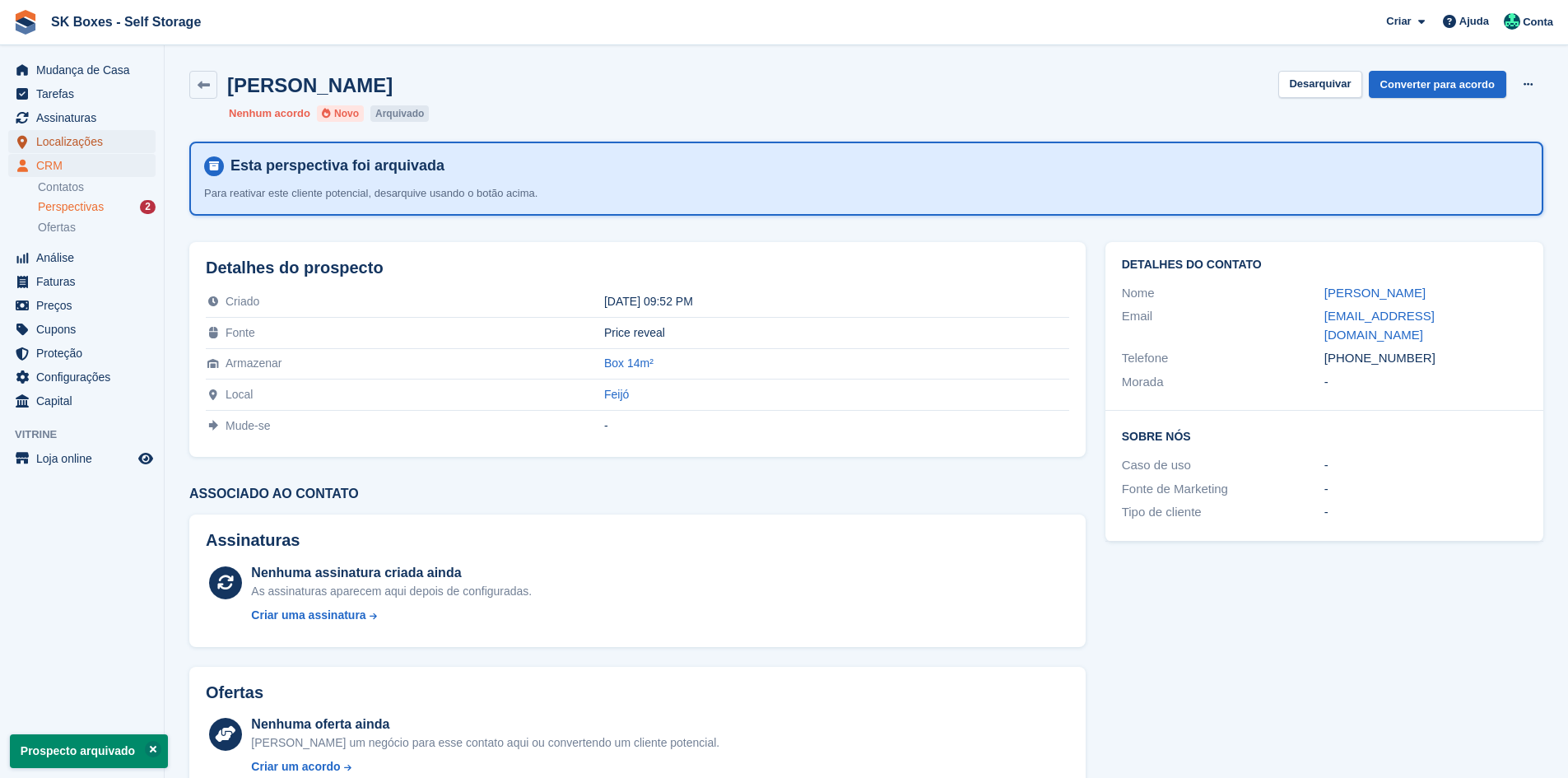
click at [79, 139] on span "Localizações" at bounding box center [85, 142] width 99 height 23
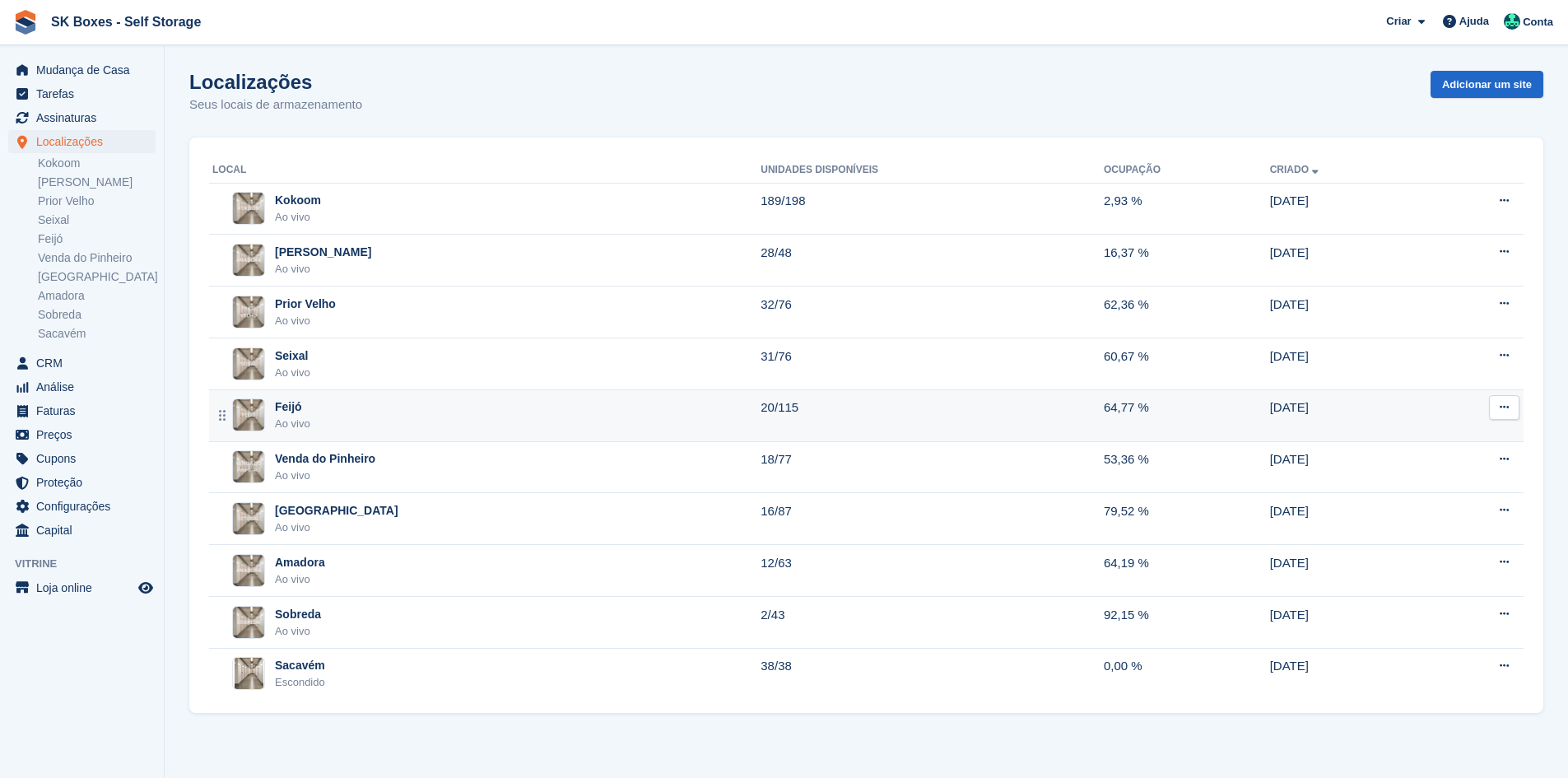
click at [323, 412] on div "Feijó Ao vivo" at bounding box center [487, 415] width 548 height 34
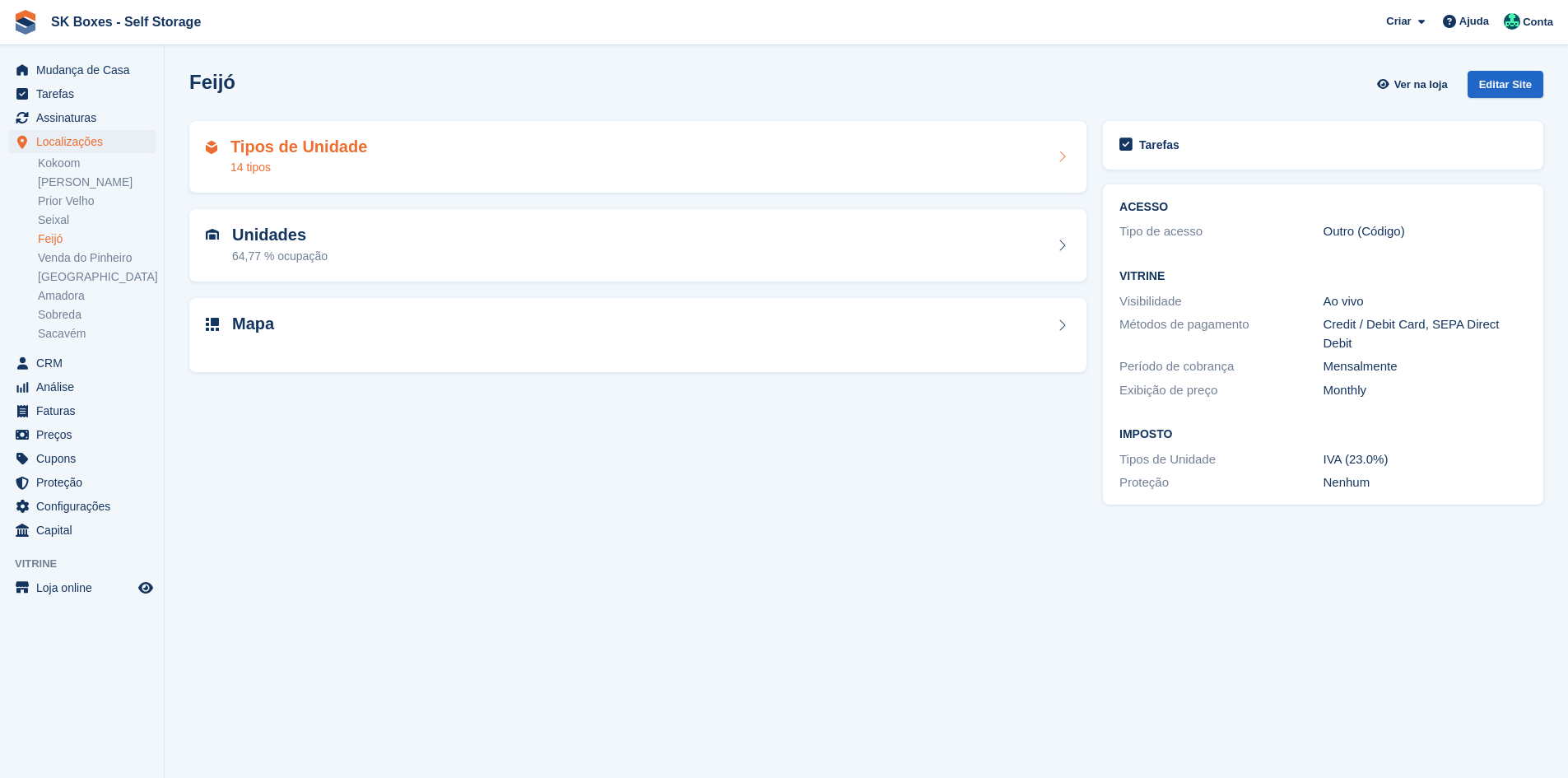
click at [375, 148] on div "Tipos de Unidade 14 tipos" at bounding box center [638, 157] width 864 height 40
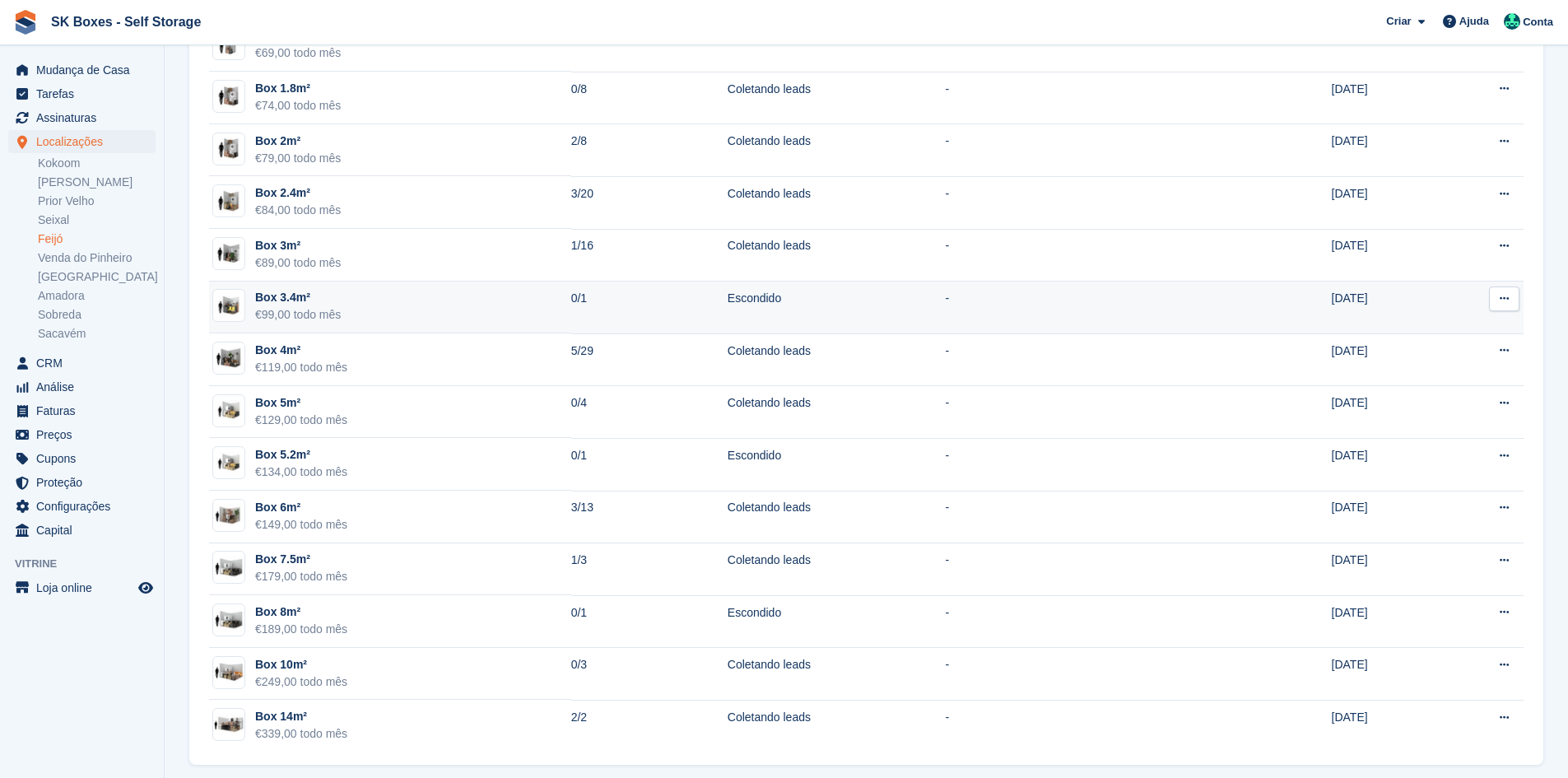
scroll to position [270, 0]
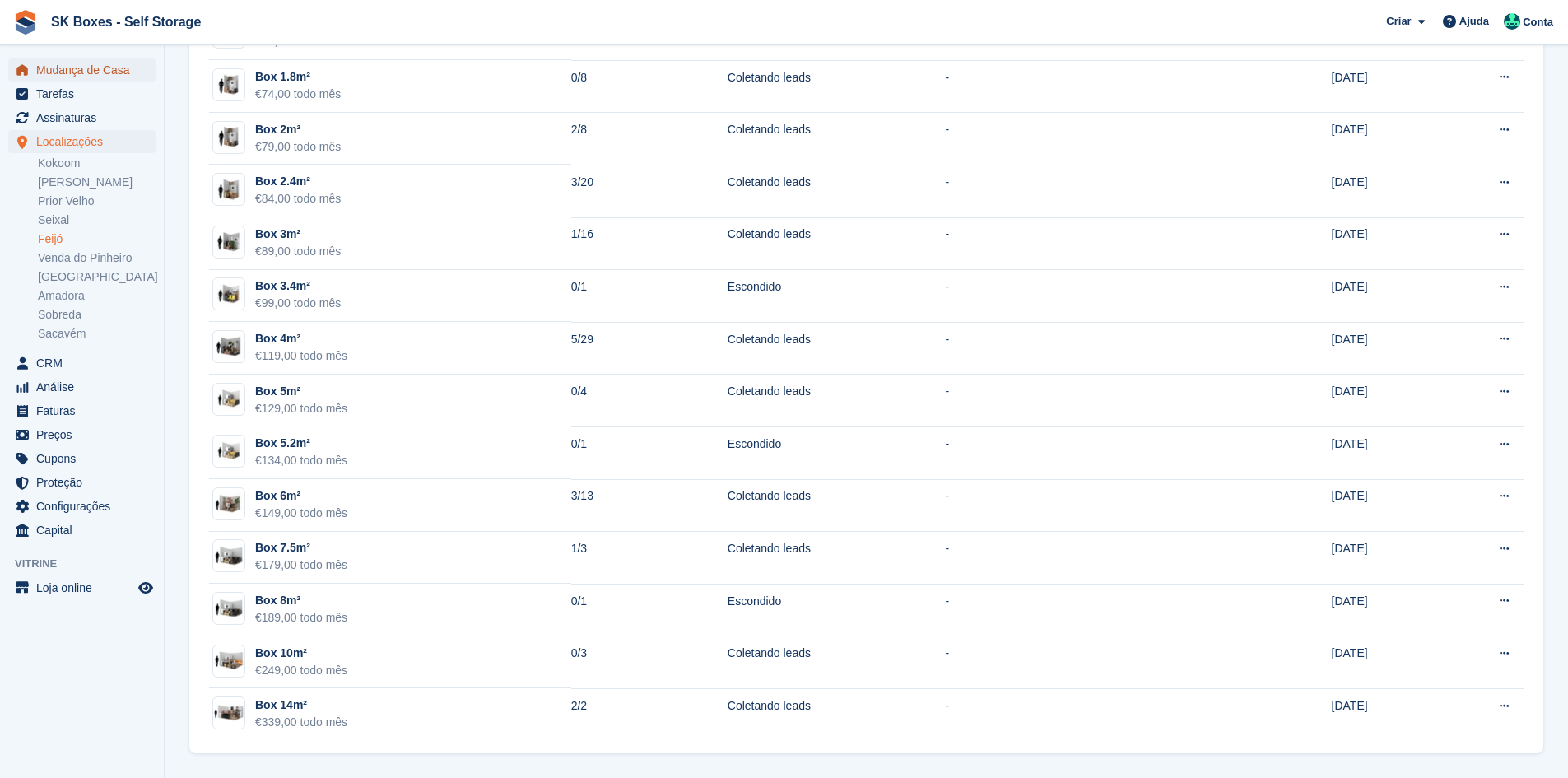
click at [71, 69] on span "Mudança de Casa" at bounding box center [85, 70] width 99 height 23
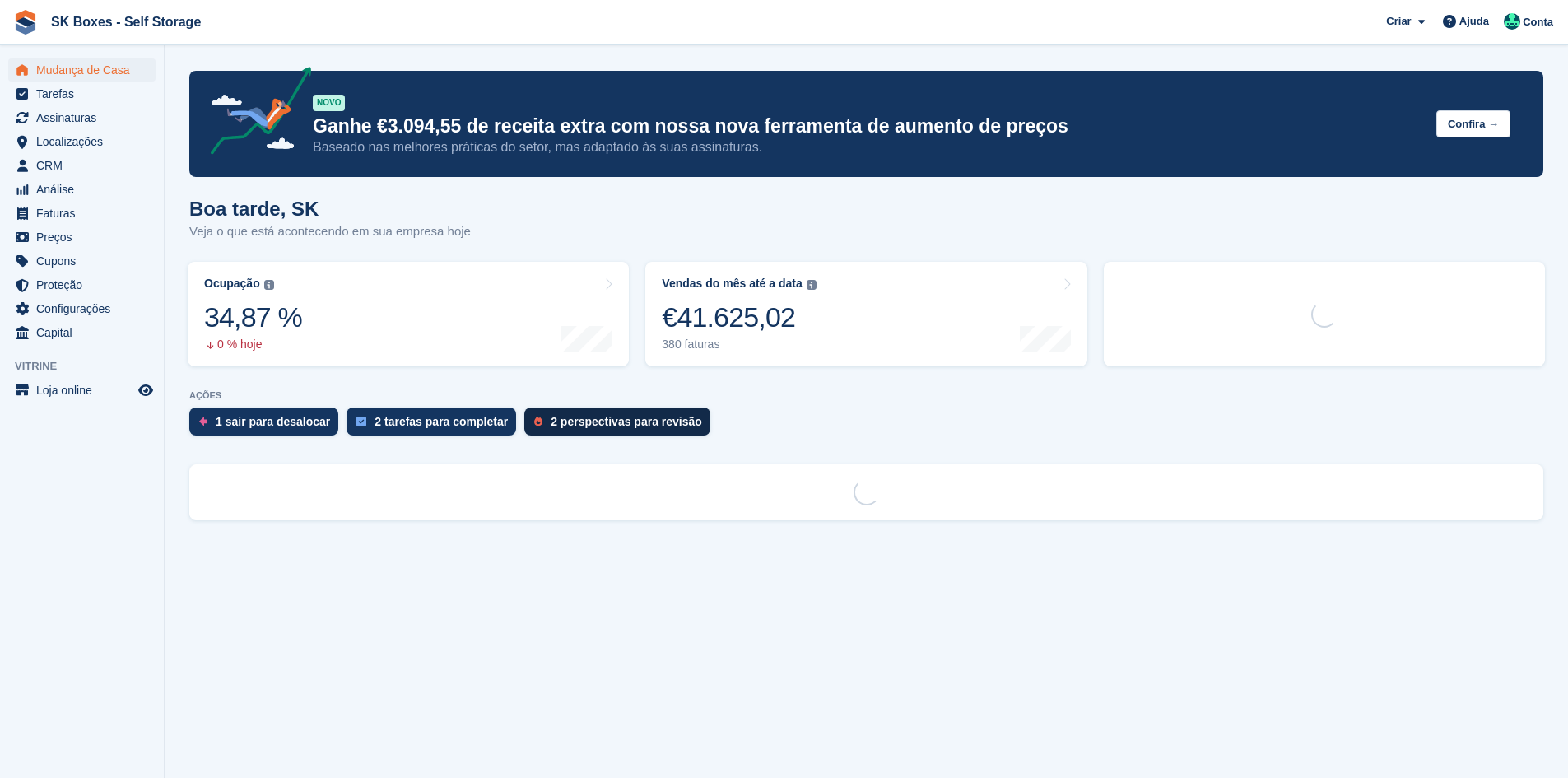
click at [612, 408] on div "2 perspectivas para revisão" at bounding box center [617, 421] width 186 height 28
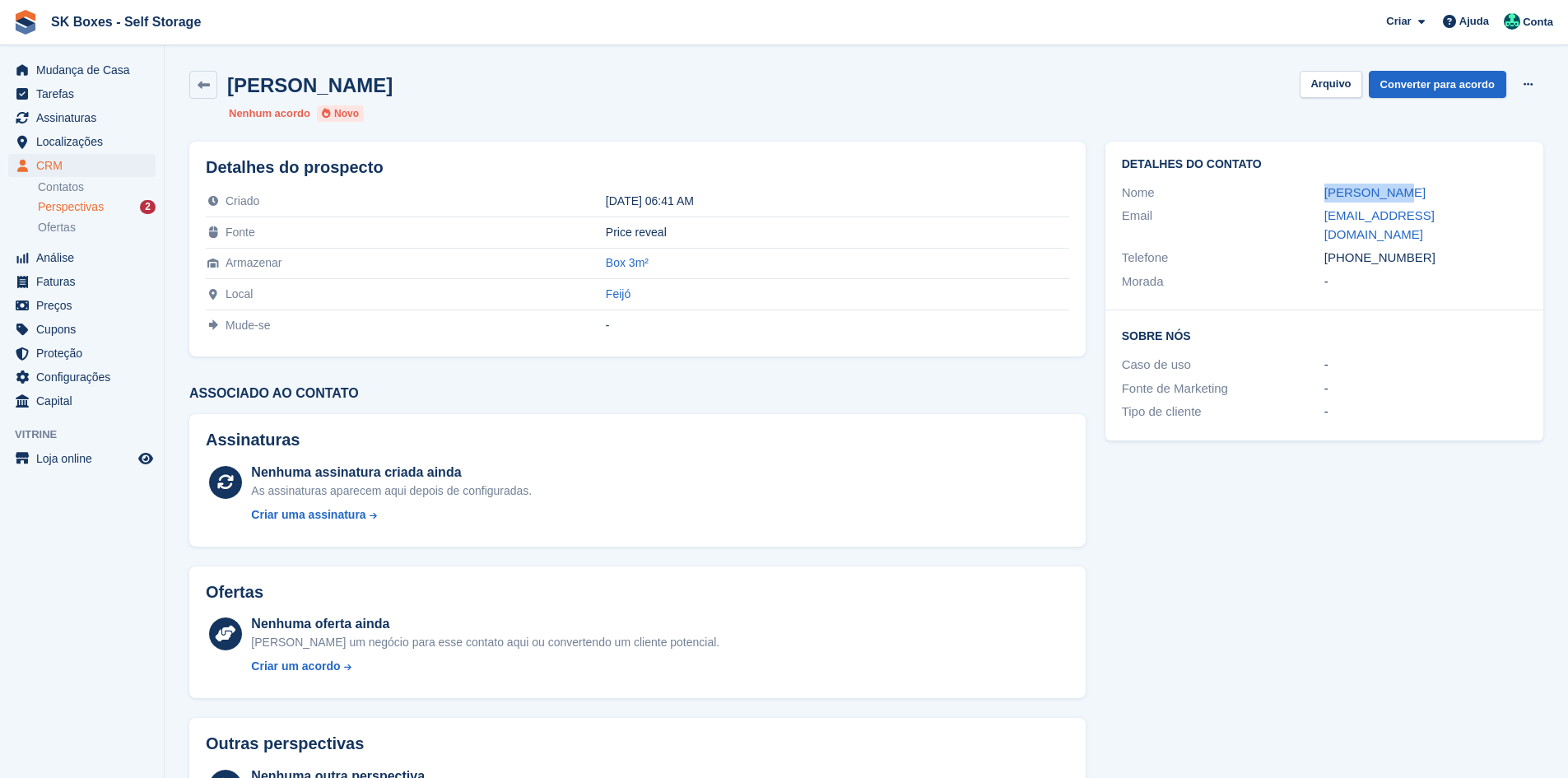
drag, startPoint x: 1314, startPoint y: 189, endPoint x: 1433, endPoint y: 191, distance: 119.0
click at [1433, 191] on div "Nome Gilda Abreu" at bounding box center [1324, 193] width 405 height 24
copy div "[PERSON_NAME]"
drag, startPoint x: 1451, startPoint y: 339, endPoint x: 1301, endPoint y: 286, distance: 159.1
click at [1450, 355] on div "-" at bounding box center [1426, 364] width 203 height 19
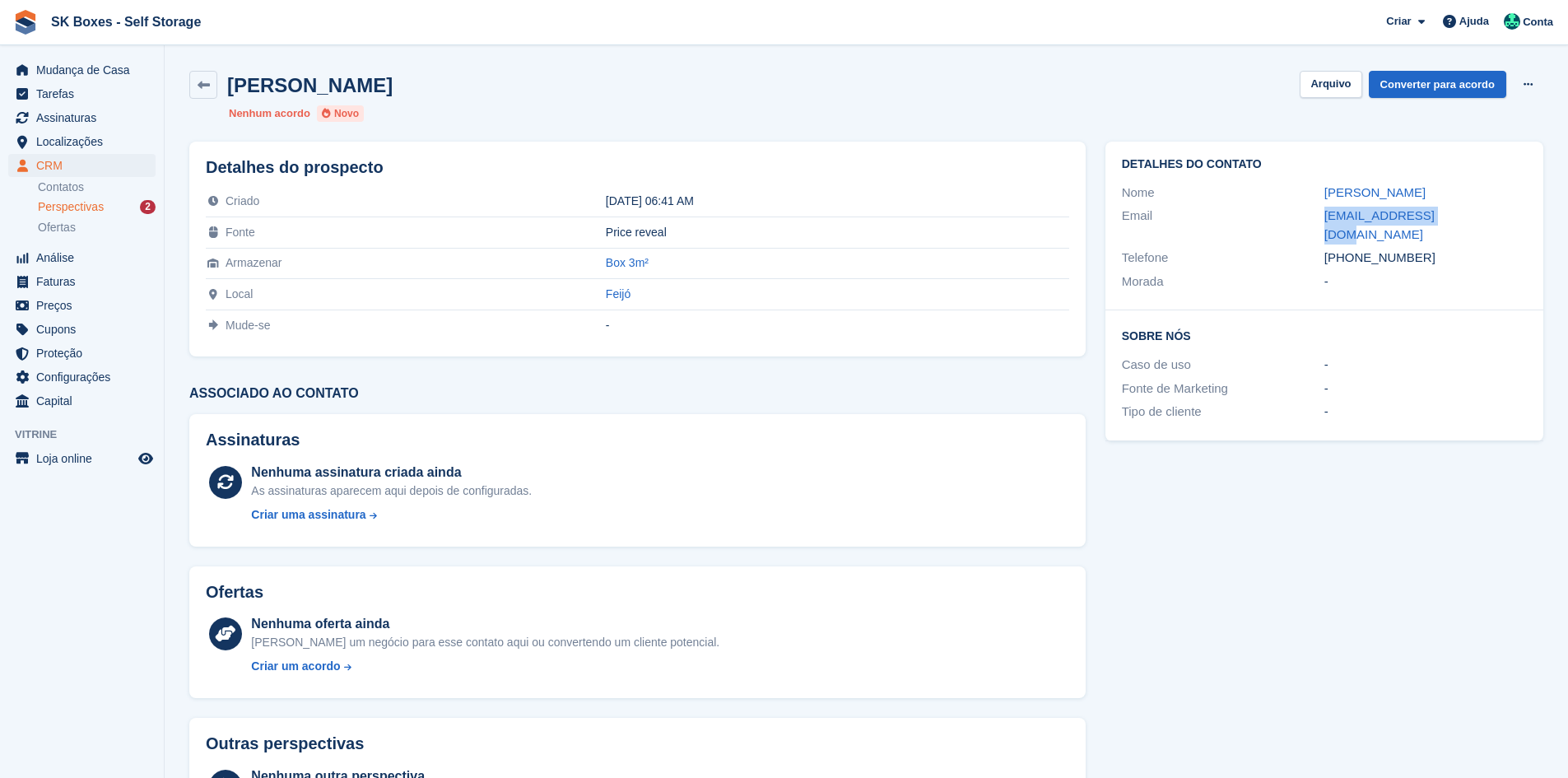
drag, startPoint x: 1314, startPoint y: 217, endPoint x: 1446, endPoint y: 223, distance: 132.1
click at [1446, 223] on div "Email gilda.abreu@sapo.pt" at bounding box center [1324, 225] width 405 height 42
copy div "gilda.abreu@sapo.pt"
drag, startPoint x: 1432, startPoint y: 243, endPoint x: 1351, endPoint y: 244, distance: 81.0
click at [1351, 248] on div "+351966132141" at bounding box center [1426, 257] width 203 height 19
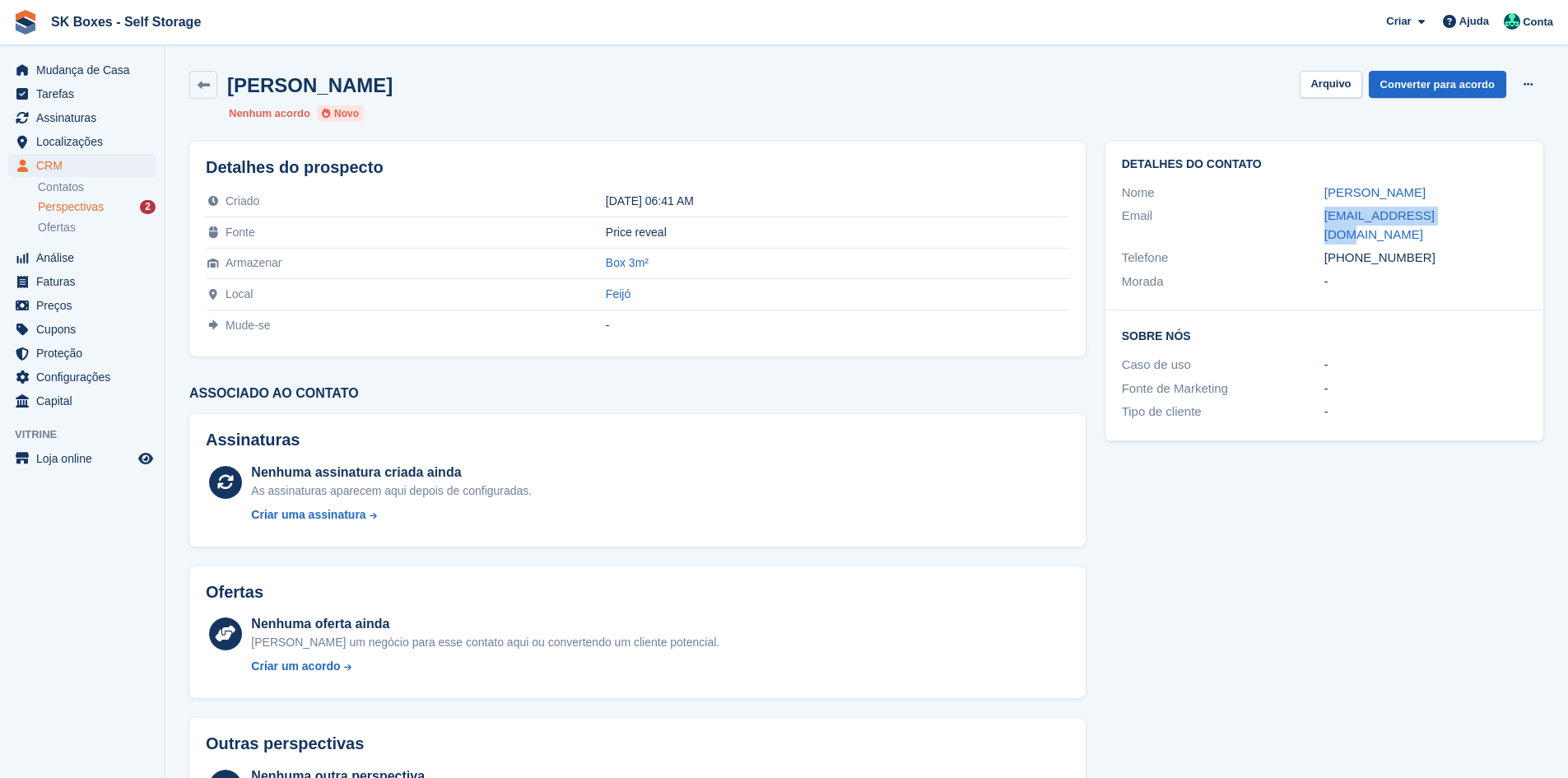
copy div "966132141"
click at [1301, 87] on div "Gilda Abreu Arquivo Converter para acordo Excluir cliente potencial" at bounding box center [866, 85] width 1354 height 28
click at [1320, 84] on button "Arquivo" at bounding box center [1330, 84] width 62 height 27
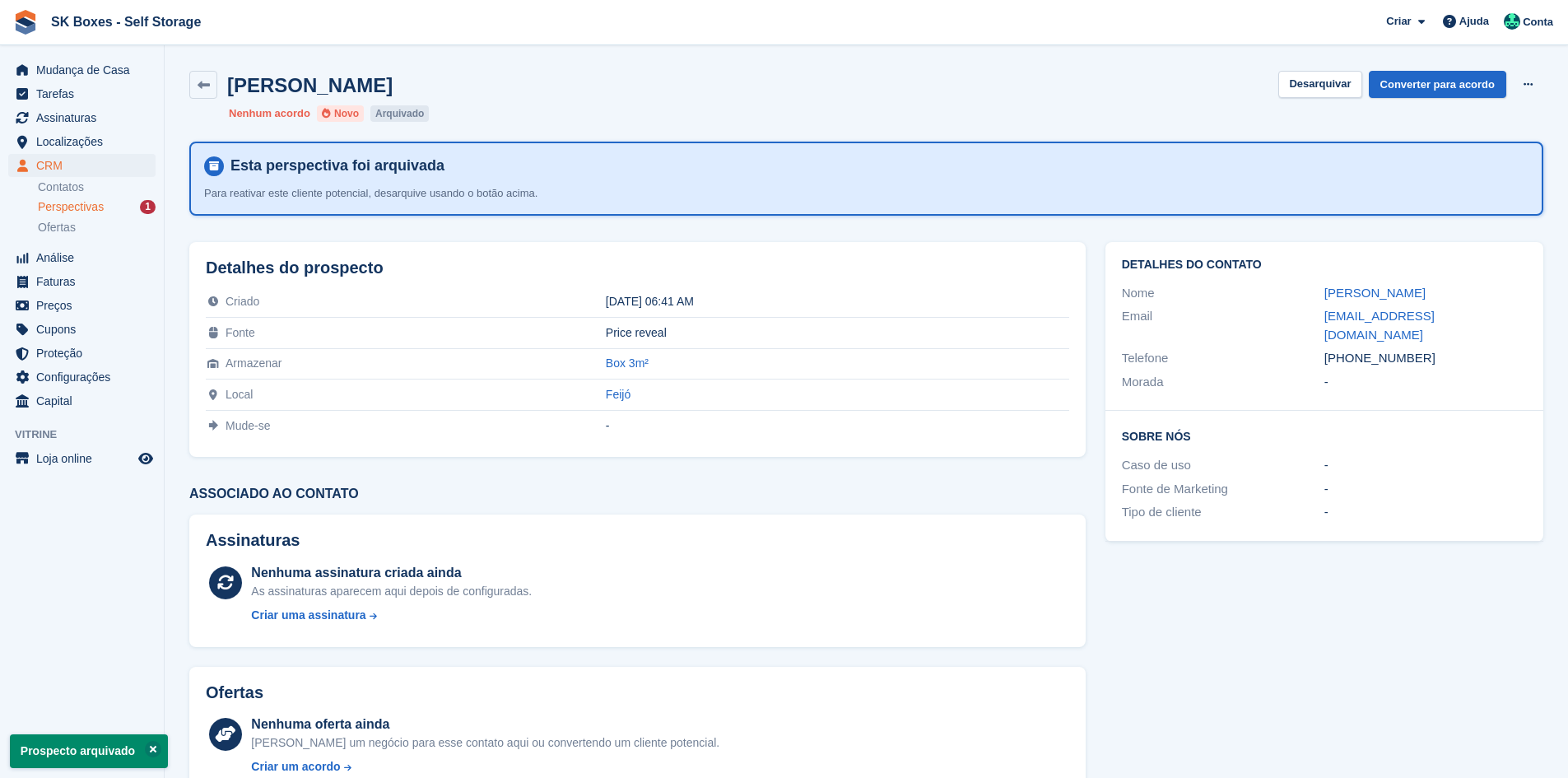
click at [99, 209] on span "Perspectivas" at bounding box center [71, 207] width 66 height 16
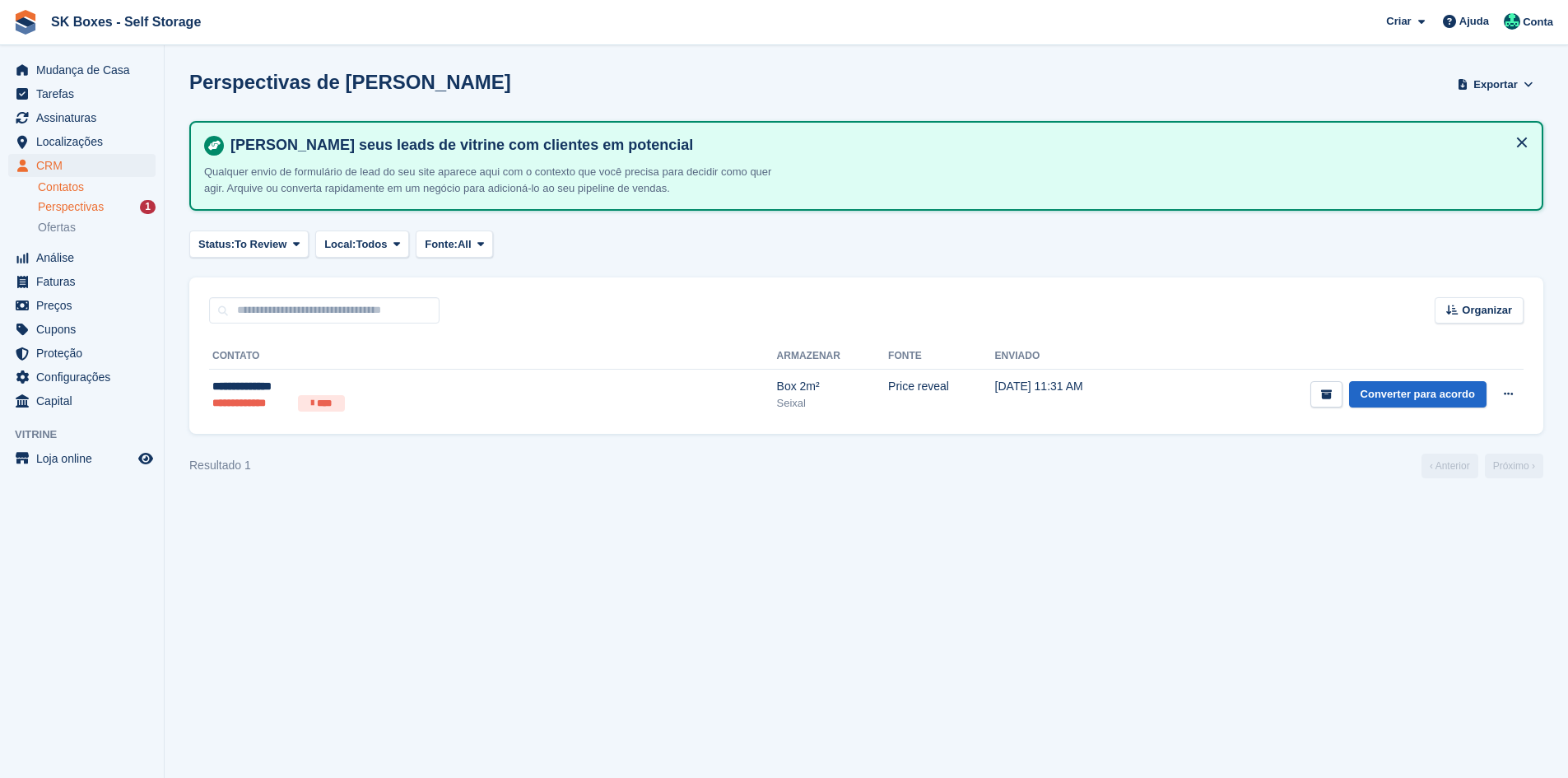
click at [73, 183] on link "Contatos" at bounding box center [97, 187] width 118 height 16
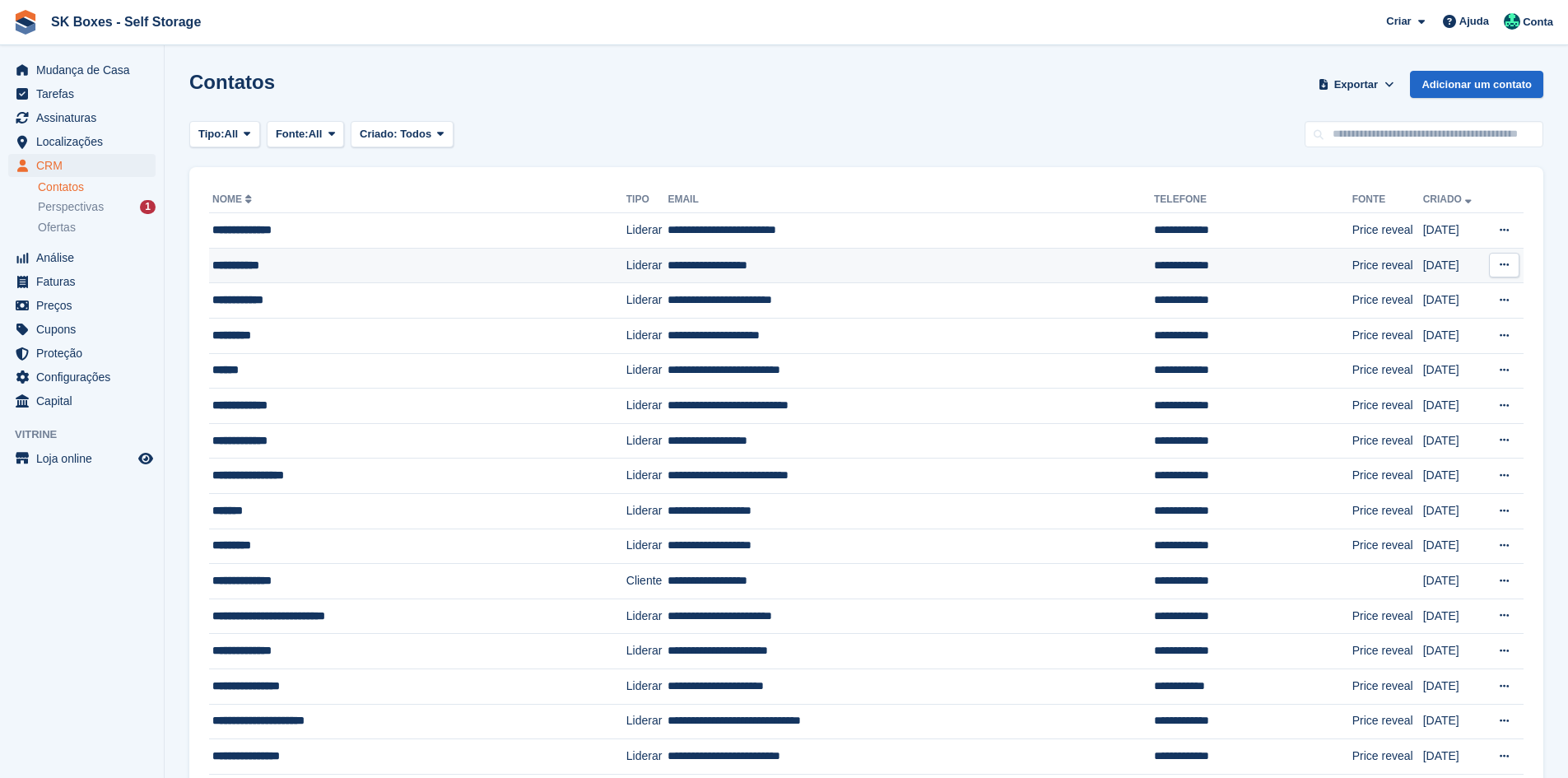
click at [378, 269] on div "**********" at bounding box center [390, 265] width 355 height 17
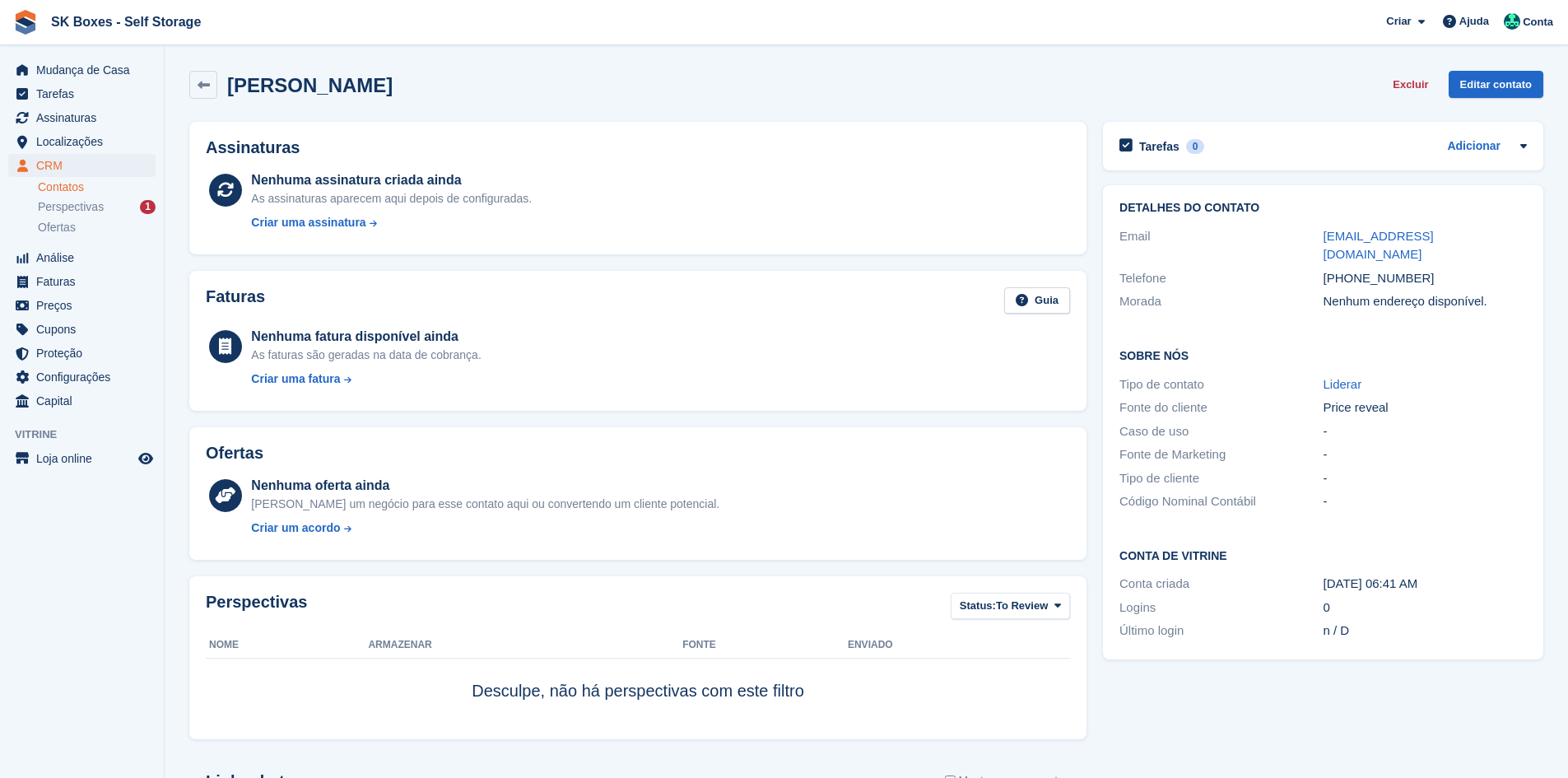
click at [222, 86] on div "[PERSON_NAME]" at bounding box center [305, 84] width 176 height 22
click at [194, 85] on link at bounding box center [204, 85] width 28 height 28
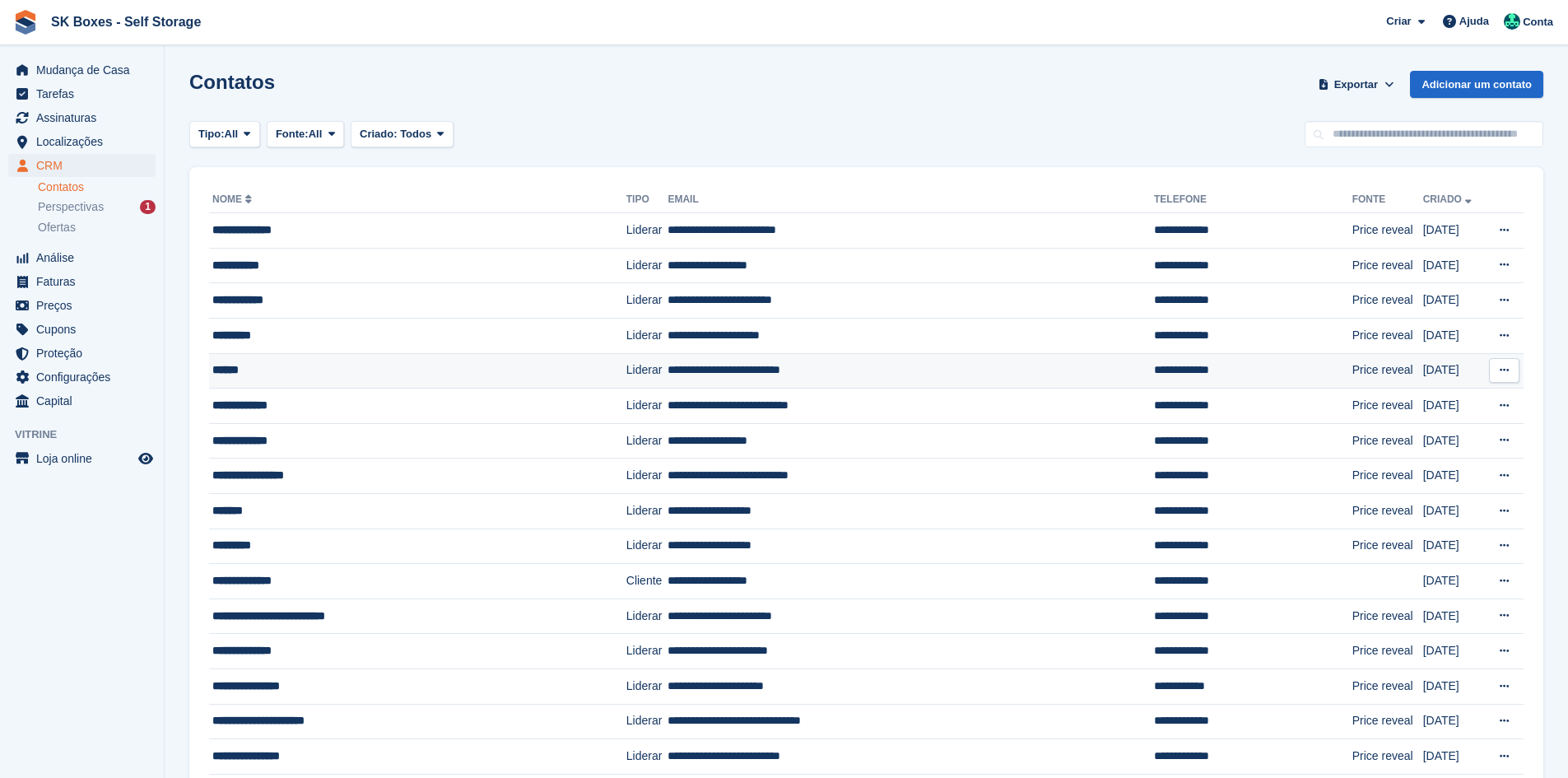
click at [462, 367] on div "******" at bounding box center [390, 369] width 355 height 17
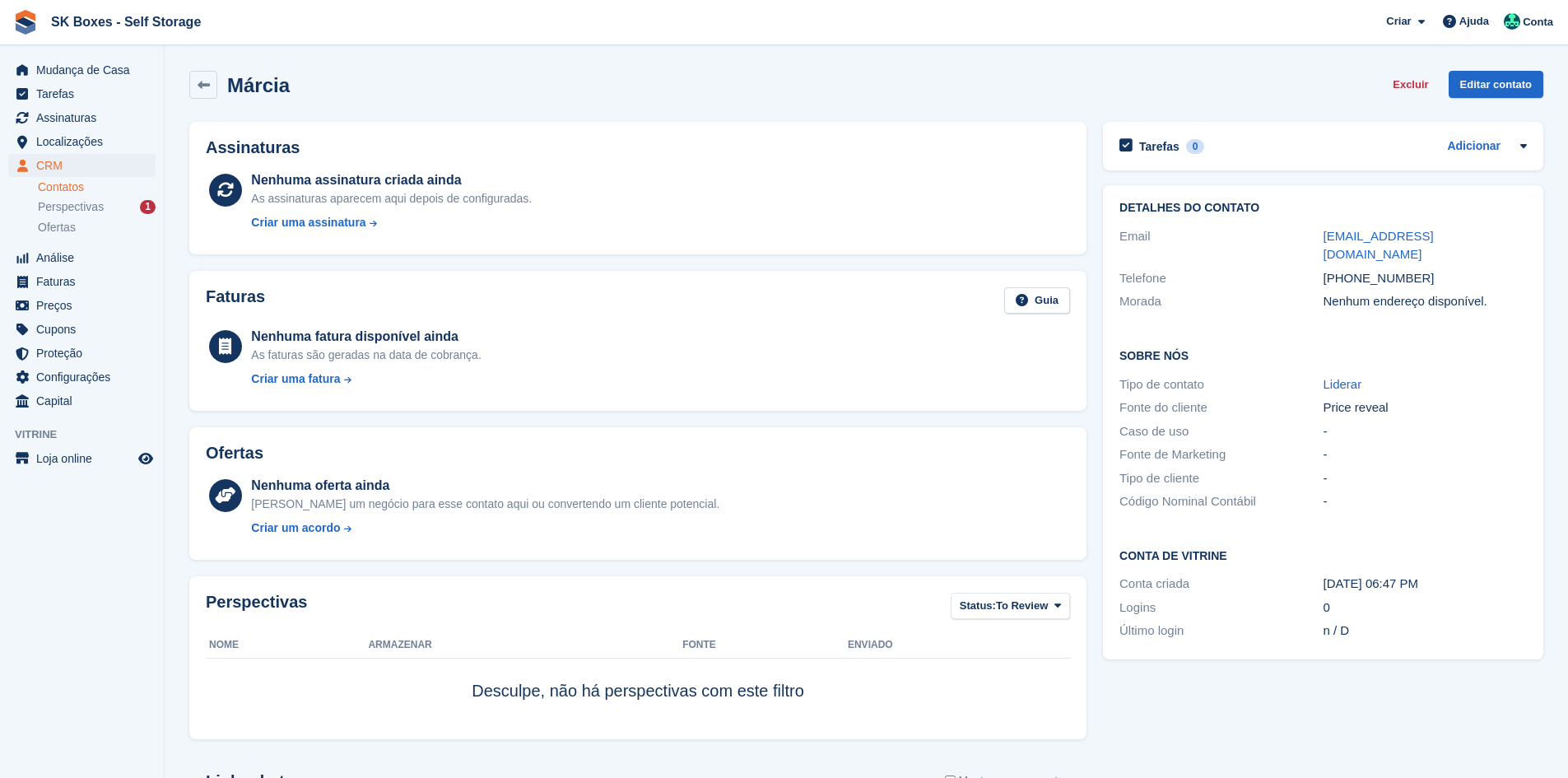
click at [138, 196] on ul "Contatos Perspectivas 1 Ofertas" at bounding box center [101, 208] width 126 height 60
click at [115, 207] on div "Perspectivas 1" at bounding box center [97, 207] width 118 height 16
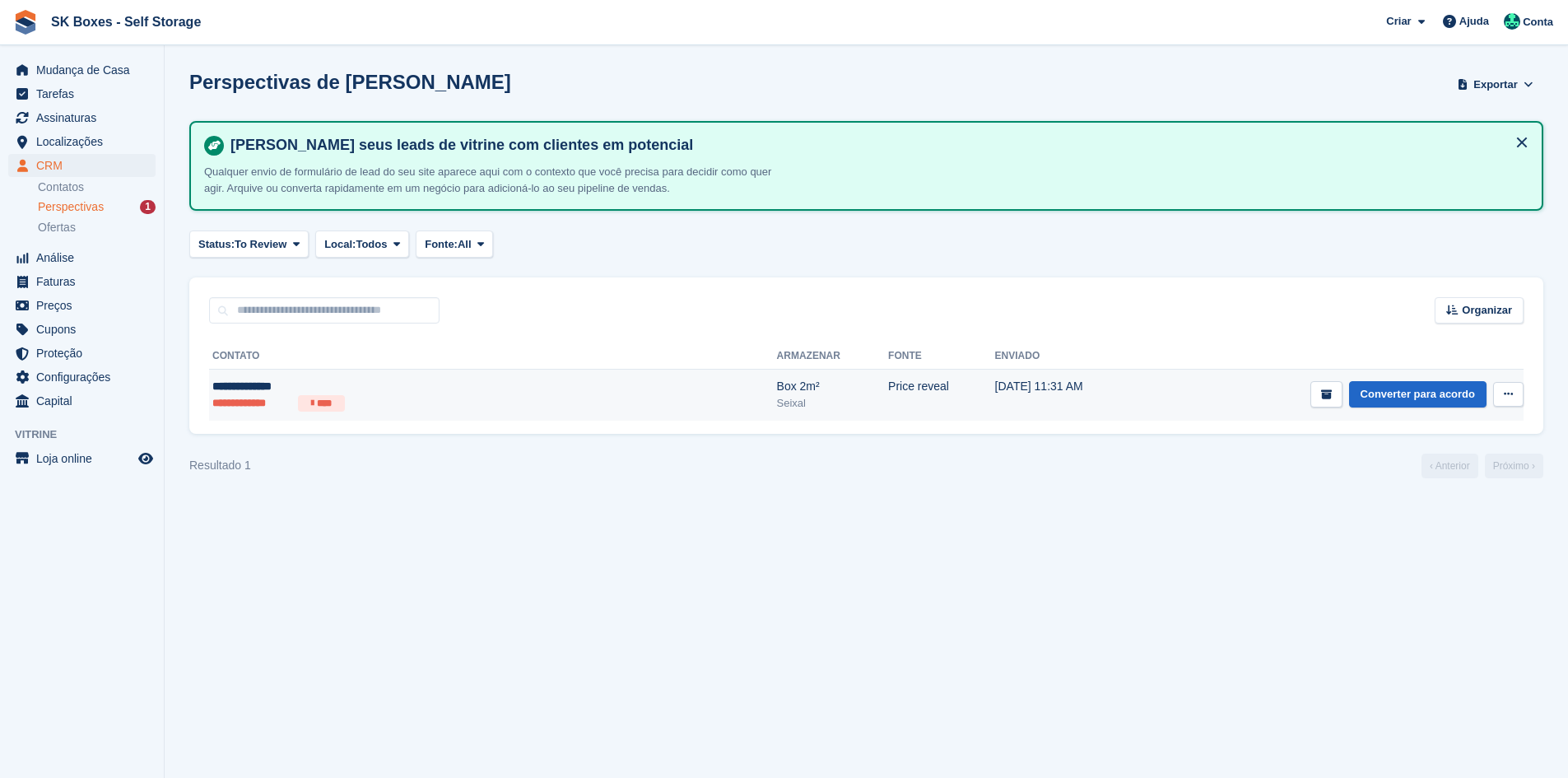
click at [290, 382] on div "**********" at bounding box center [373, 386] width 321 height 17
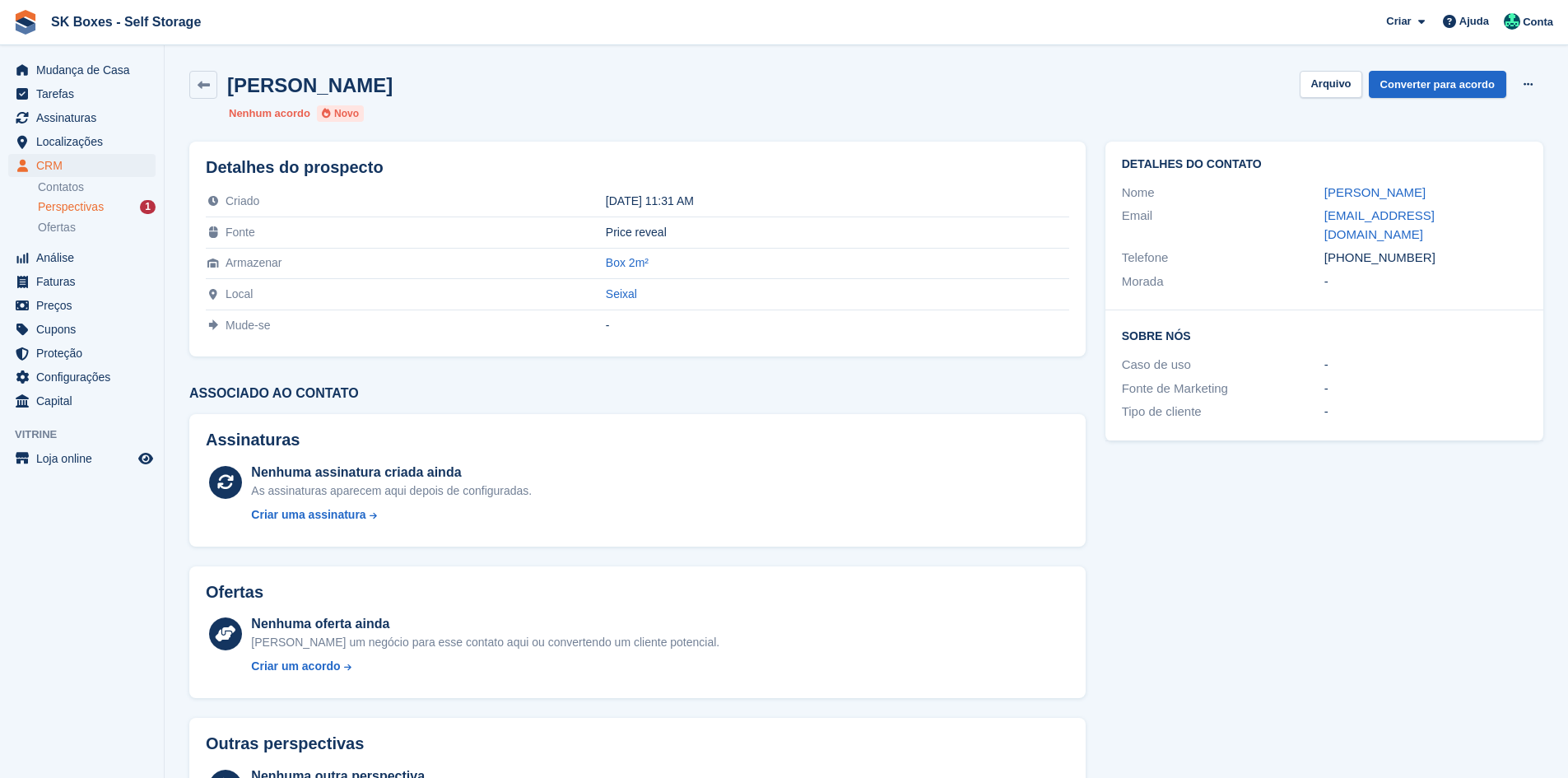
drag, startPoint x: 1306, startPoint y: 189, endPoint x: 1445, endPoint y: 192, distance: 139.0
click at [1445, 192] on div "Nome Carlos Almeida" at bounding box center [1324, 193] width 405 height 24
copy div "Carlos Almeida"
drag, startPoint x: 1447, startPoint y: 247, endPoint x: 1355, endPoint y: 236, distance: 92.7
click at [1355, 248] on div "+351937162786" at bounding box center [1426, 257] width 203 height 19
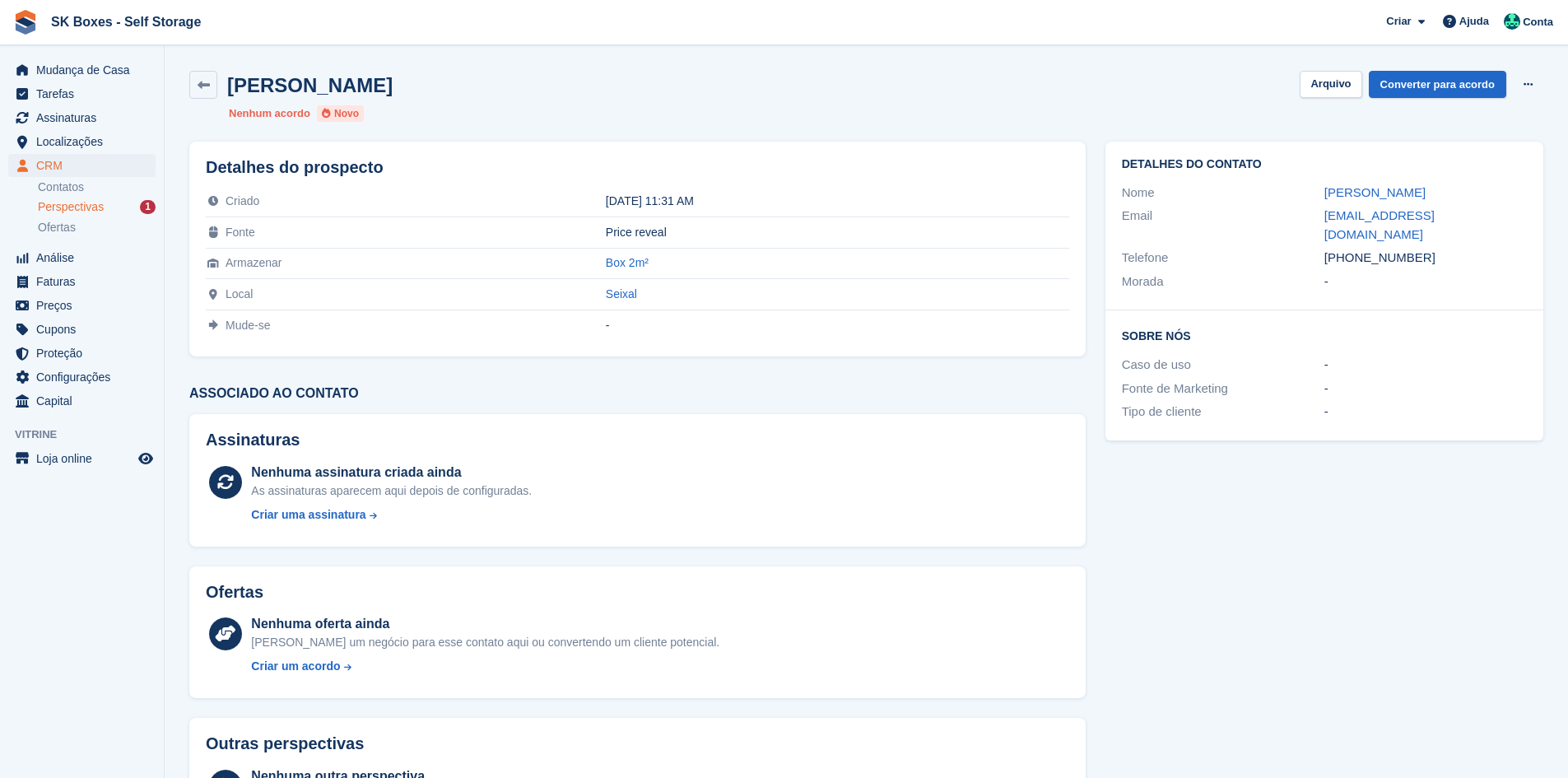
copy div "937162786"
drag, startPoint x: 1333, startPoint y: 219, endPoint x: 1503, endPoint y: 211, distance: 170.2
click at [1503, 211] on div "Email carlosalmeida.u5@gmail.com" at bounding box center [1324, 225] width 405 height 42
copy div "carlosalmeida.u5@gmail.com"
drag, startPoint x: 1432, startPoint y: 246, endPoint x: 1353, endPoint y: 245, distance: 79.0
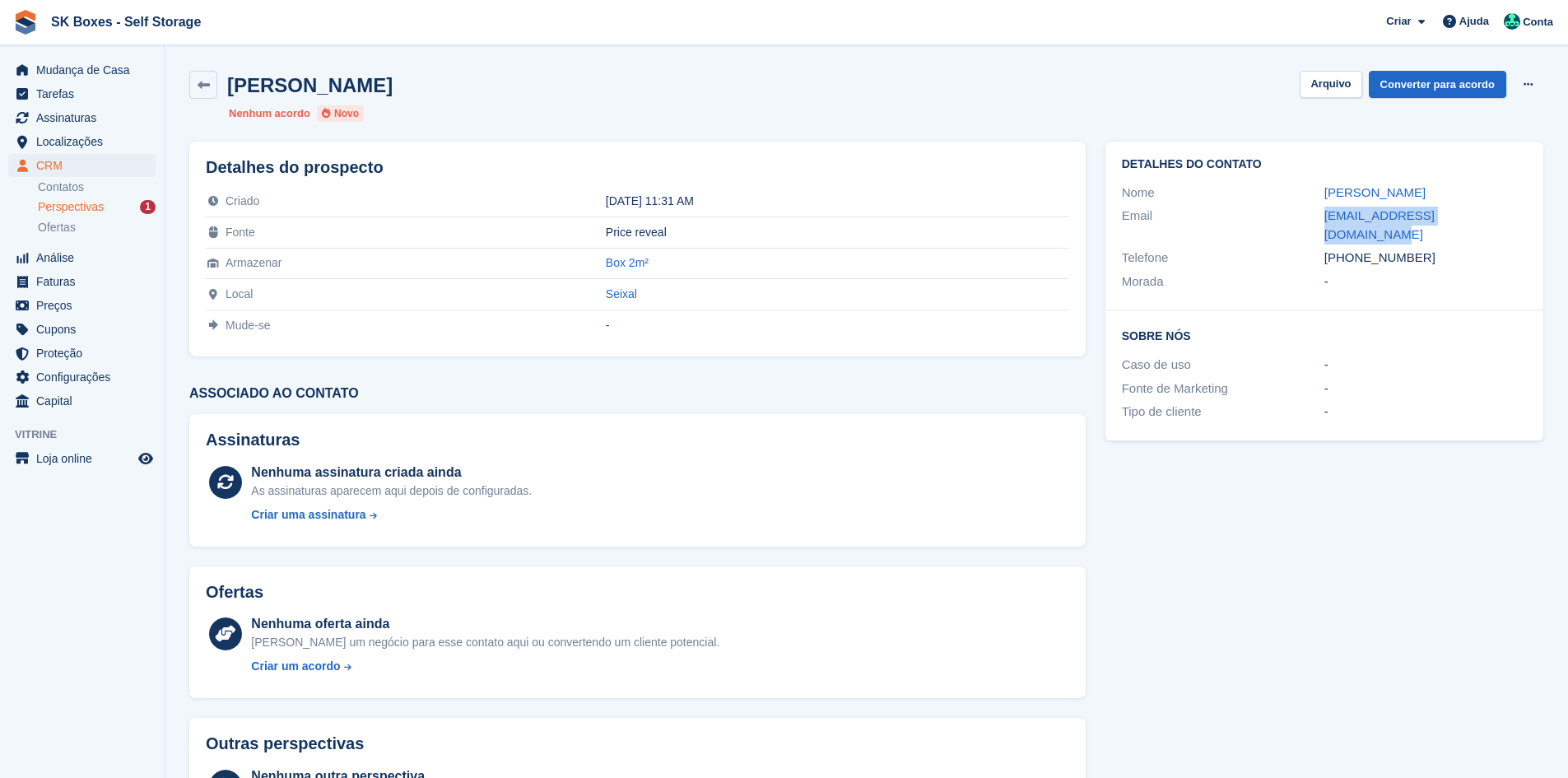
click at [1353, 248] on div "+351937162786" at bounding box center [1426, 257] width 203 height 19
click at [1335, 92] on button "Arquivo" at bounding box center [1330, 84] width 62 height 27
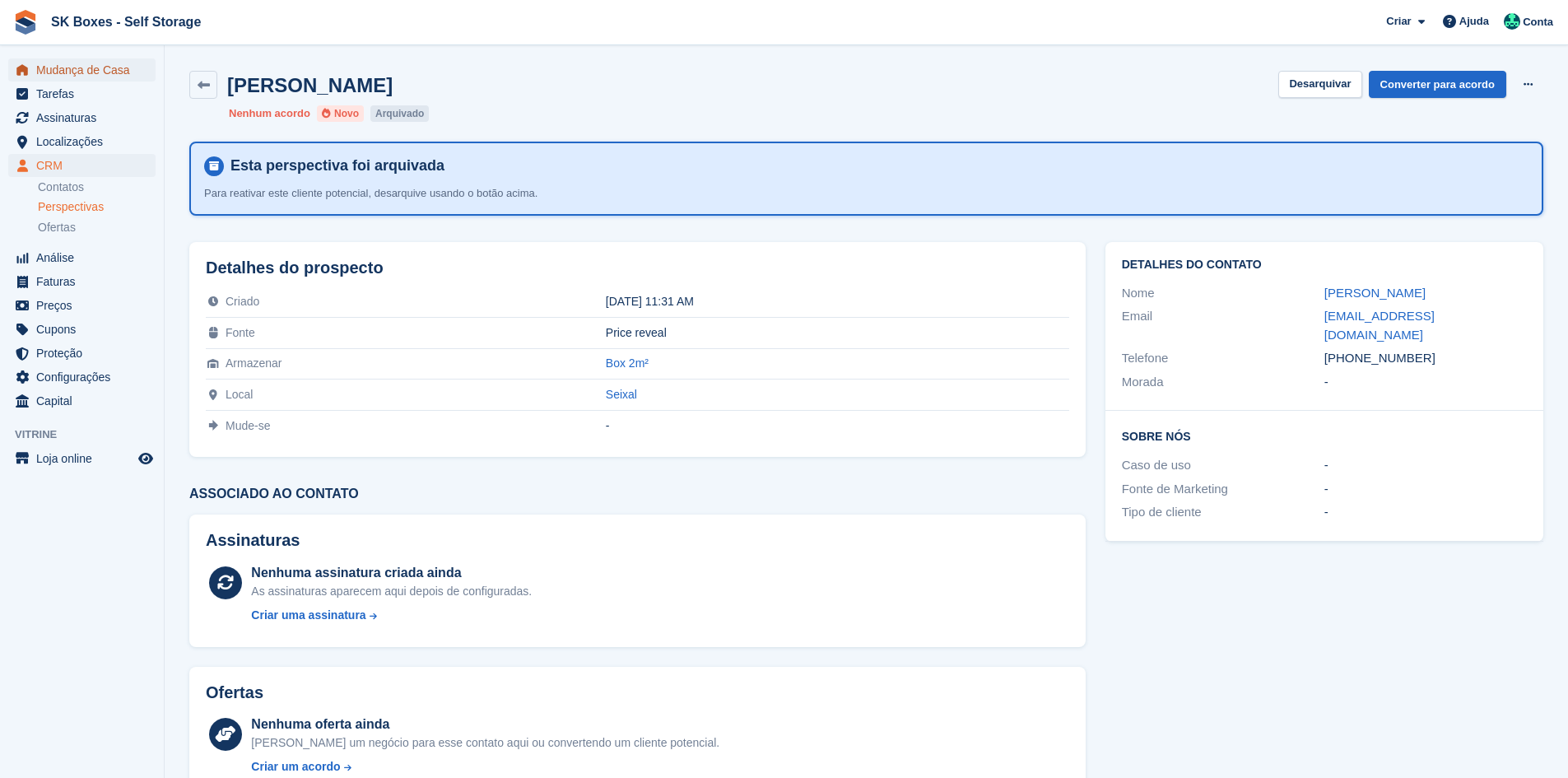
click at [96, 74] on span "Mudança de Casa" at bounding box center [85, 70] width 99 height 23
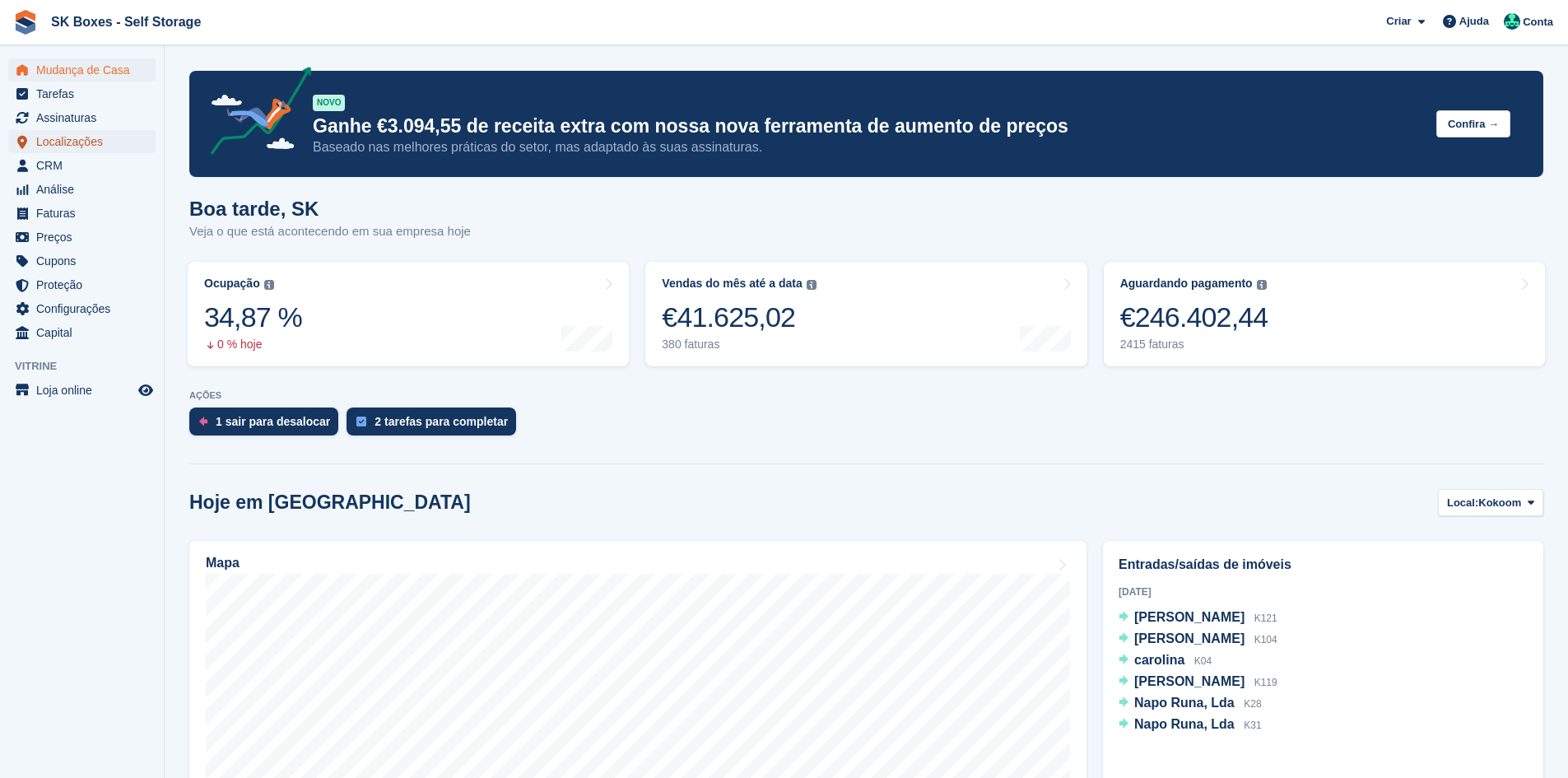
click at [75, 147] on span "Localizações" at bounding box center [85, 142] width 99 height 23
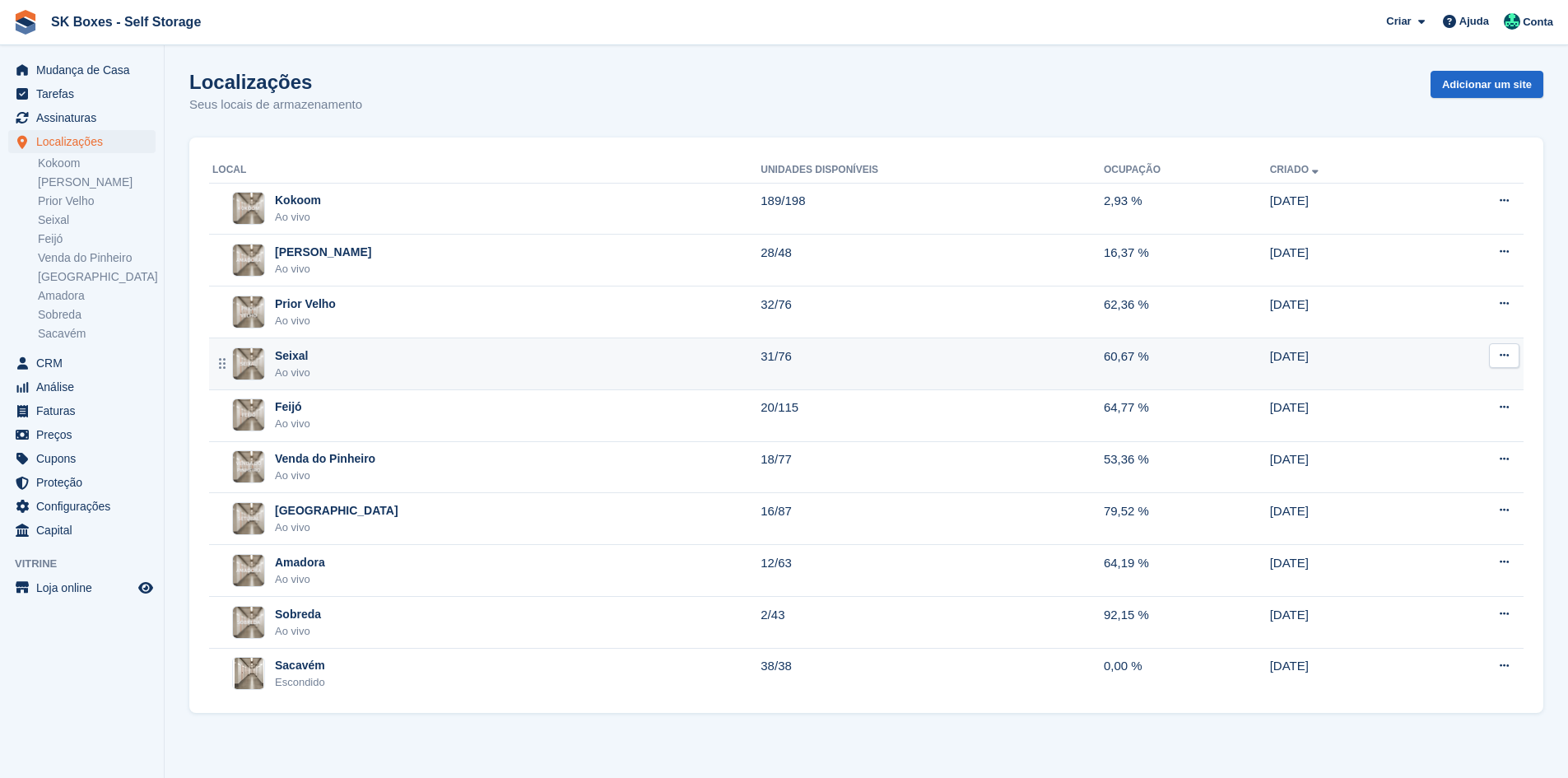
click at [354, 376] on div "Seixal Ao vivo" at bounding box center [487, 364] width 548 height 34
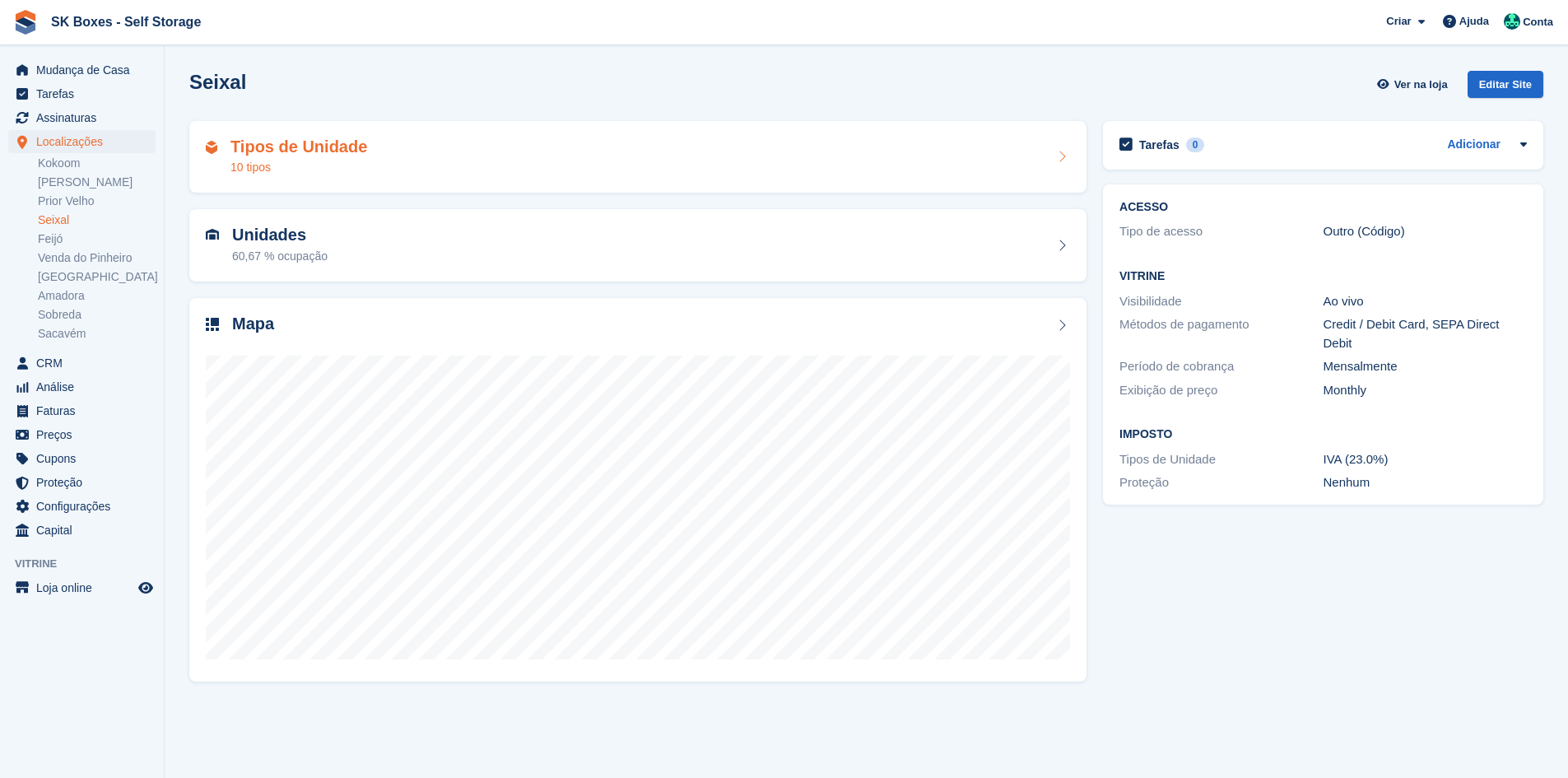
click at [373, 147] on div "Tipos de Unidade 10 tipos" at bounding box center [638, 157] width 864 height 40
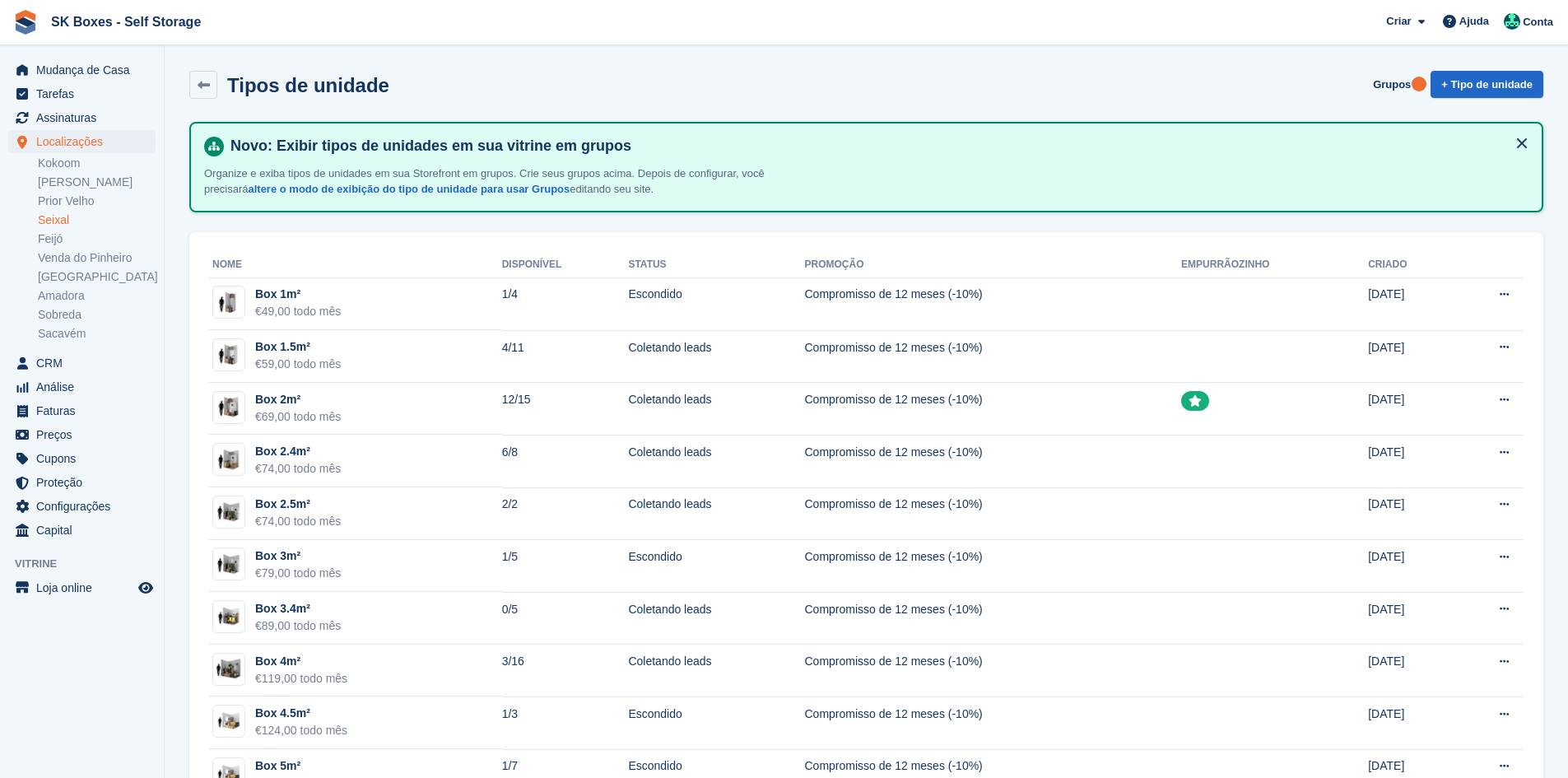
click at [73, 219] on link "Seixal" at bounding box center [97, 220] width 118 height 16
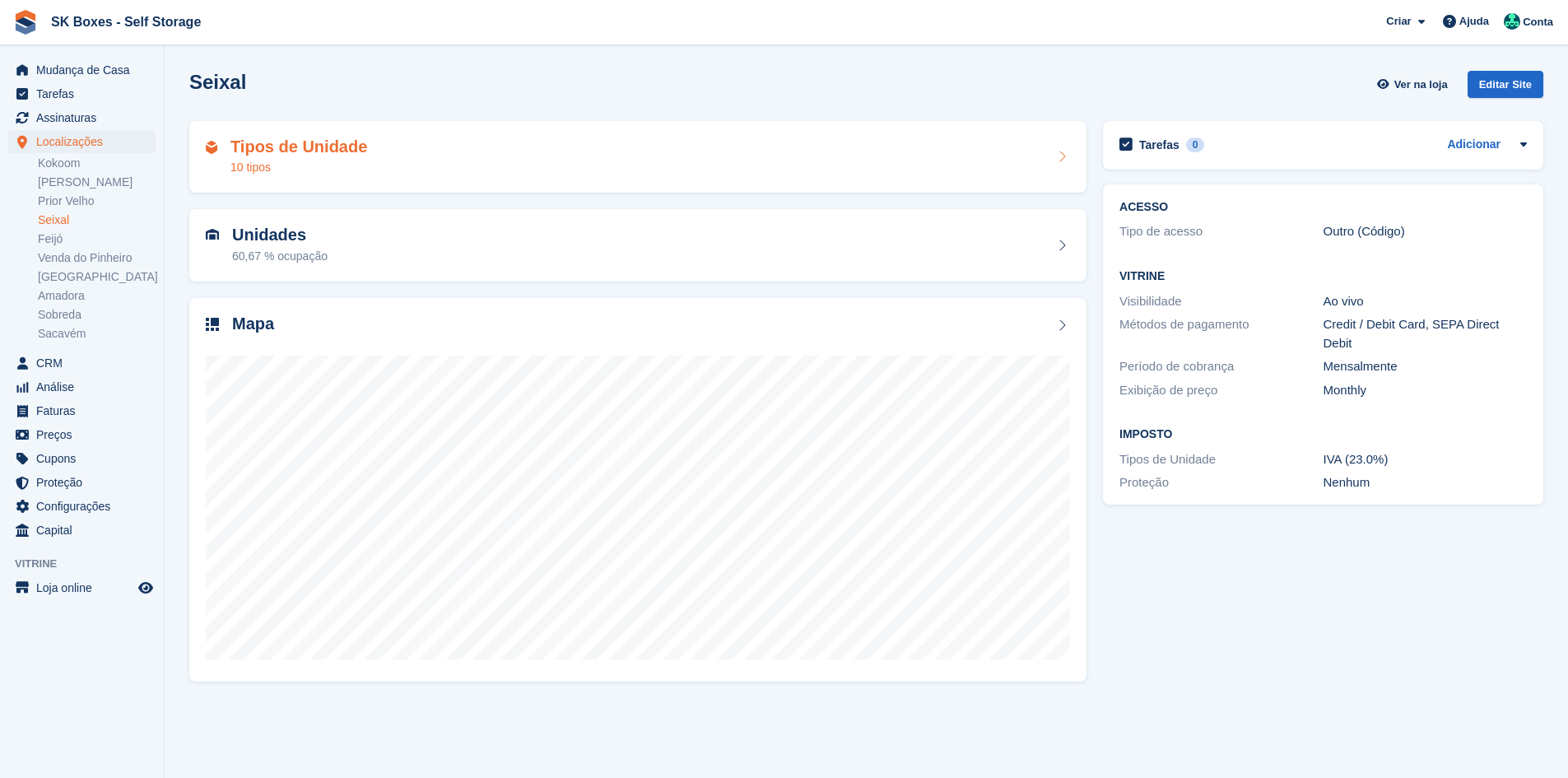
click at [319, 154] on h2 "Tipos de Unidade" at bounding box center [298, 146] width 137 height 19
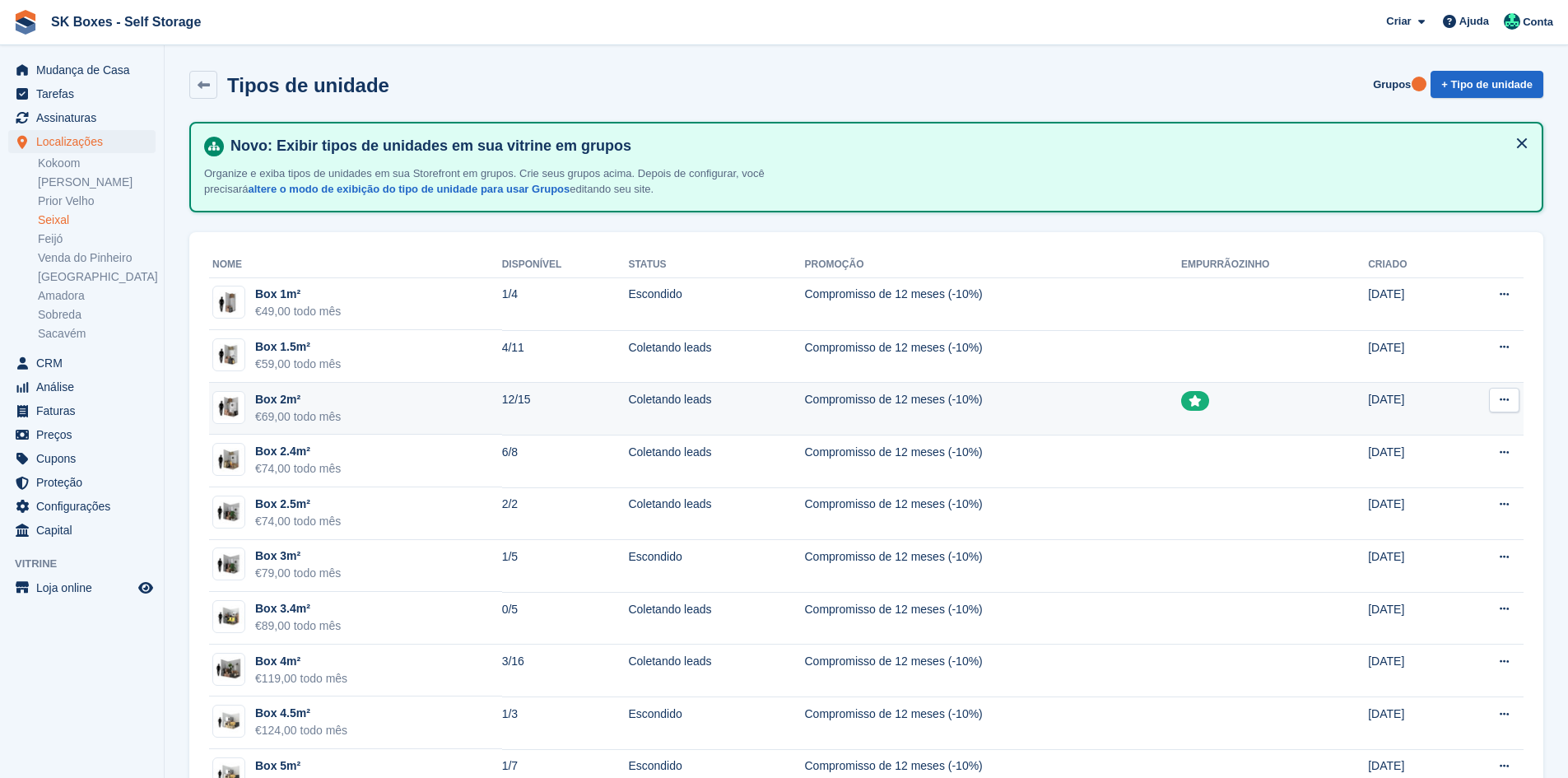
click at [432, 391] on td "Box 2m² €69,00 todo mês" at bounding box center [356, 409] width 293 height 53
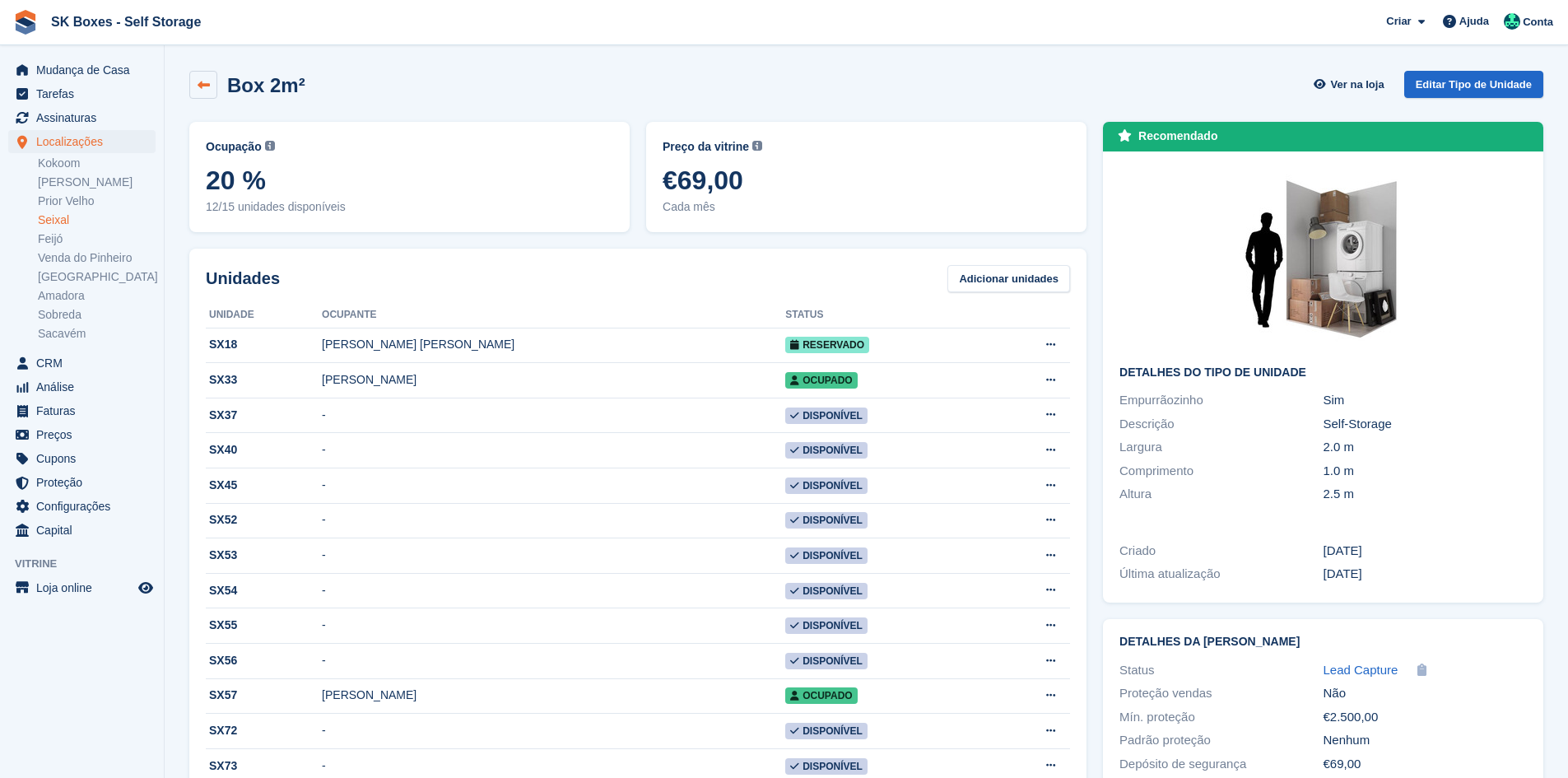
click at [214, 71] on link at bounding box center [204, 85] width 28 height 28
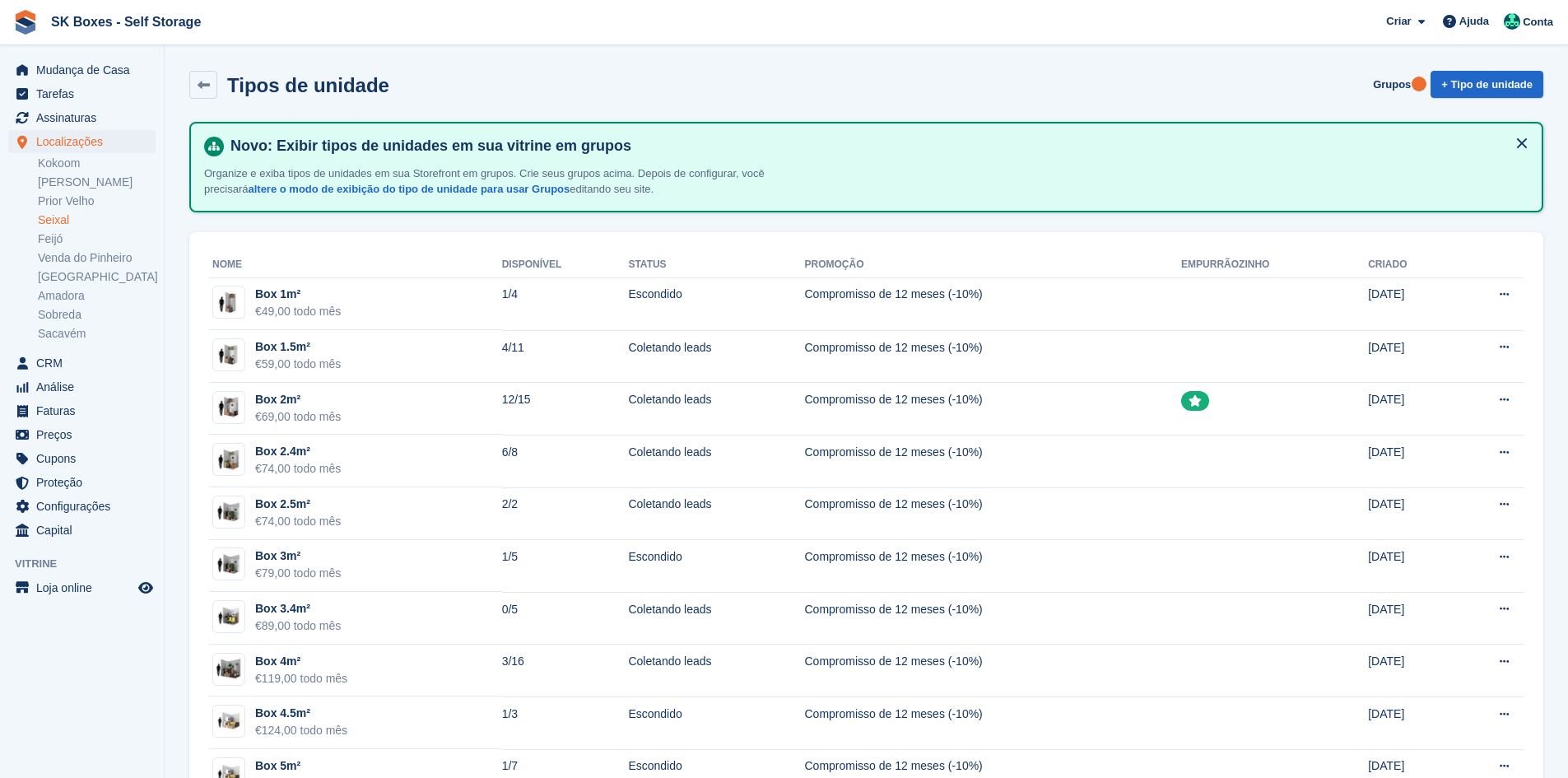
click at [71, 221] on link "Seixal" at bounding box center [97, 220] width 118 height 16
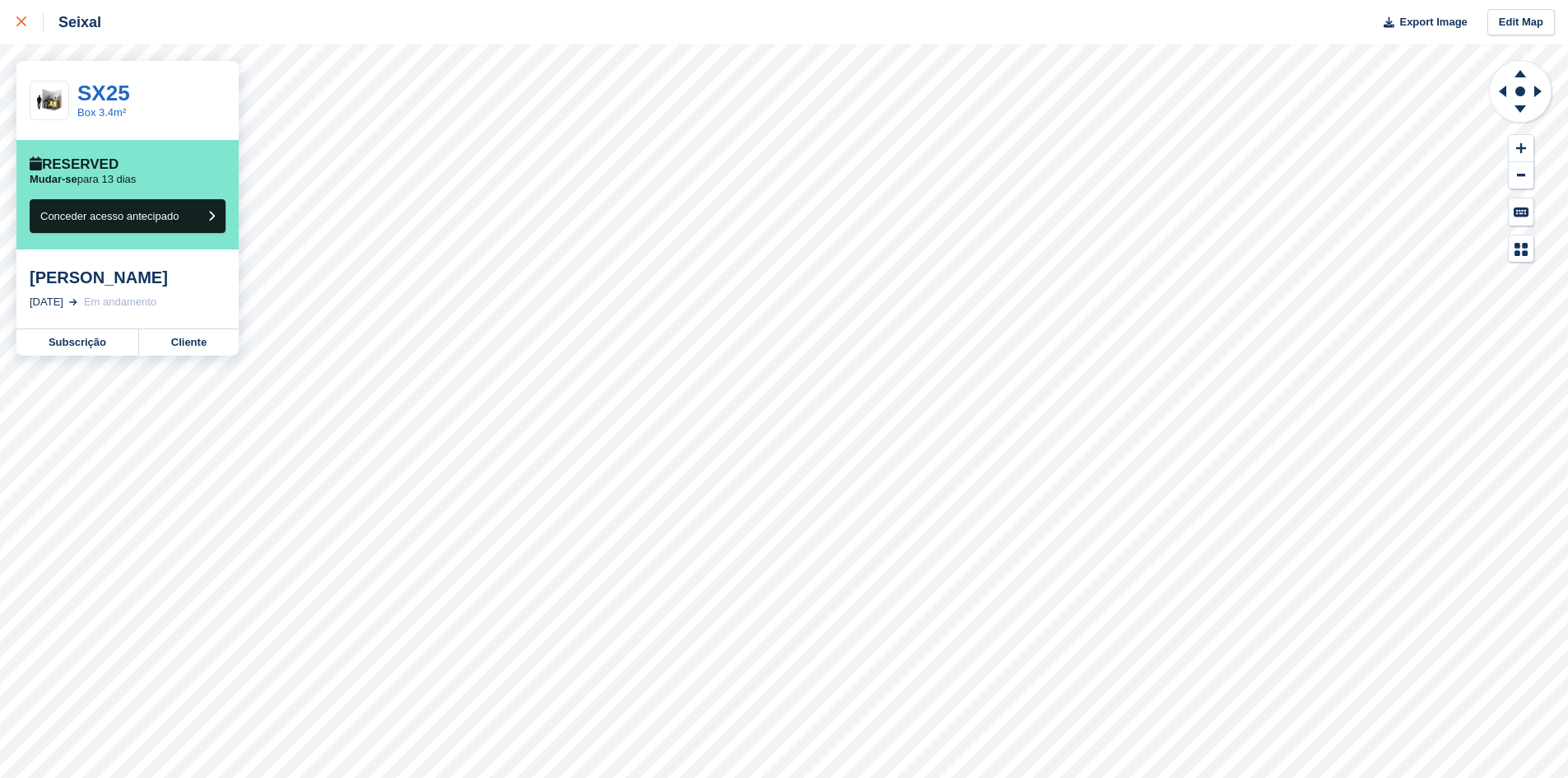
click at [27, 19] on div at bounding box center [30, 22] width 27 height 20
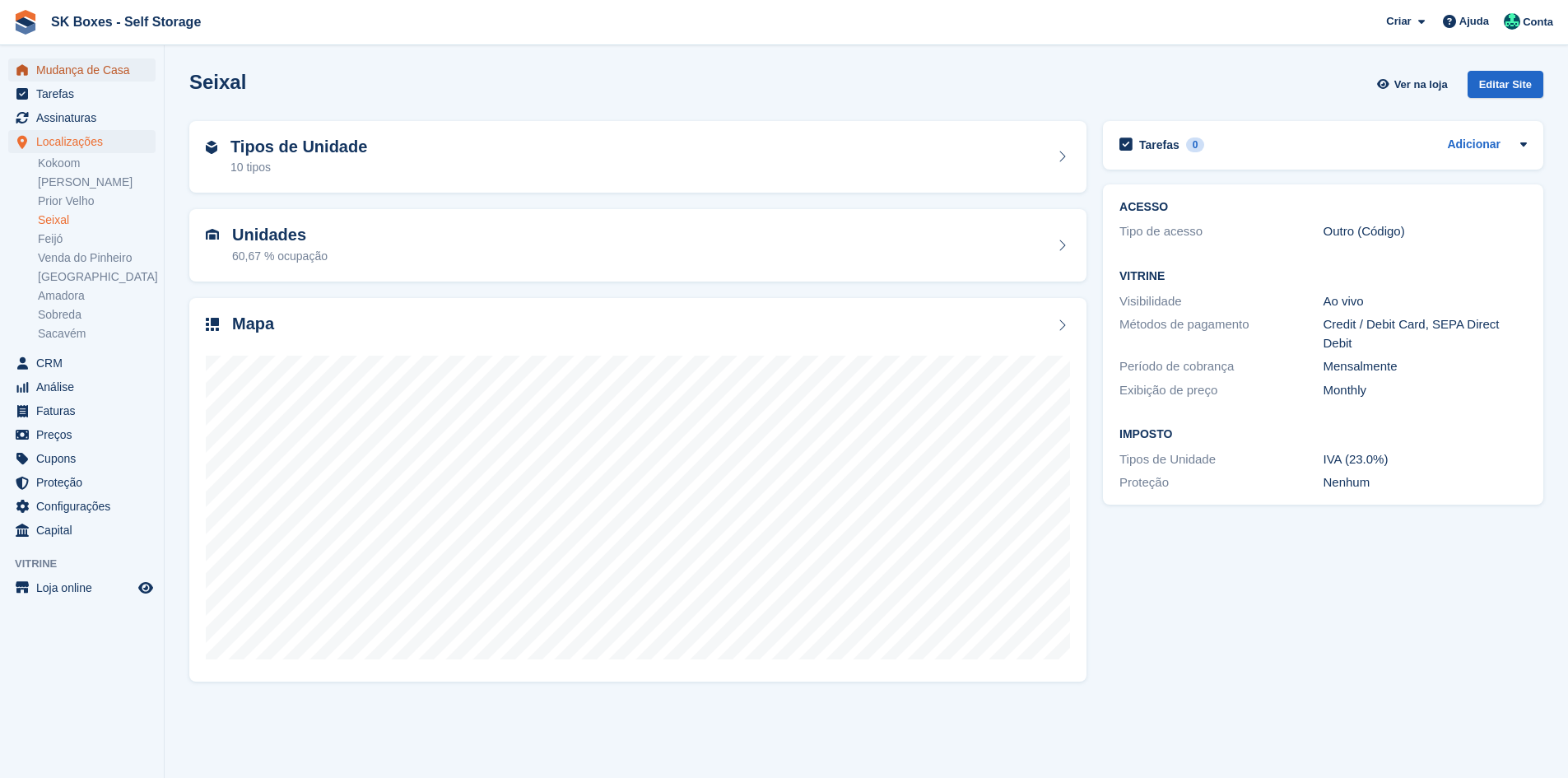
click at [119, 71] on span "Mudança de Casa" at bounding box center [85, 70] width 99 height 23
